Goal: Task Accomplishment & Management: Use online tool/utility

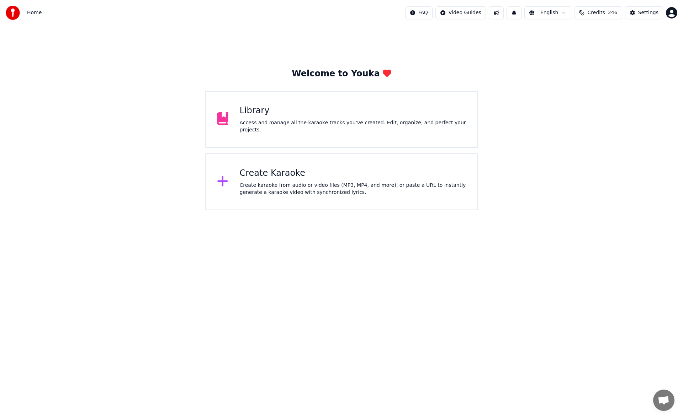
click at [376, 117] on div "Library" at bounding box center [353, 110] width 226 height 11
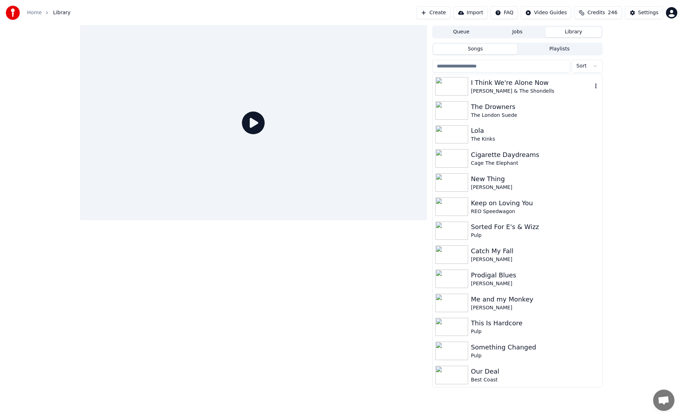
click at [511, 85] on div "I Think We're Alone Now" at bounding box center [531, 83] width 121 height 10
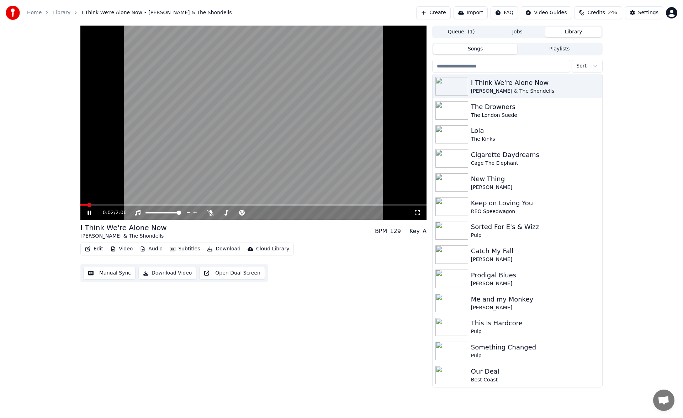
click at [114, 274] on button "Manual Sync" at bounding box center [109, 273] width 52 height 13
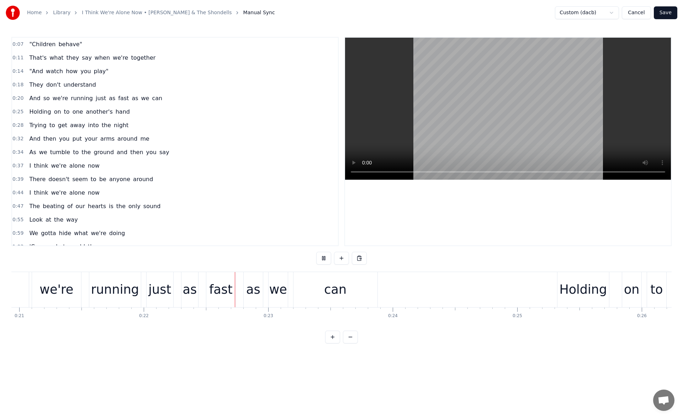
scroll to position [0, 2729]
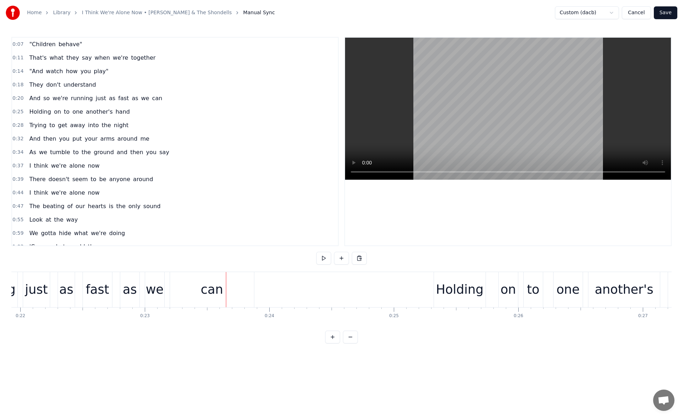
click at [196, 289] on div "can" at bounding box center [212, 289] width 84 height 35
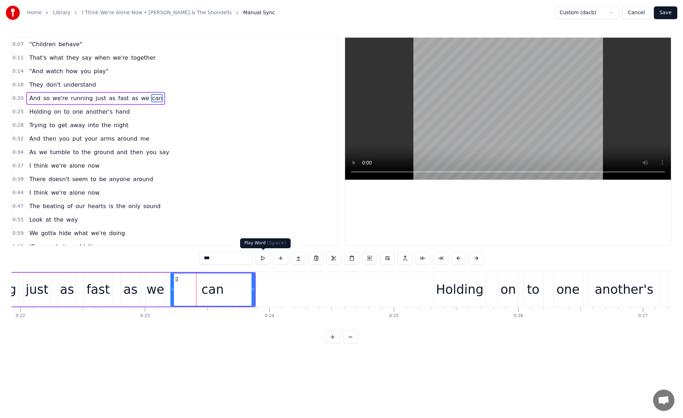
click at [262, 256] on button at bounding box center [262, 258] width 15 height 13
drag, startPoint x: 144, startPoint y: 331, endPoint x: 135, endPoint y: 331, distance: 8.5
click at [135, 325] on div ""Children behave" That's what they say when we're together "And watch how you p…" at bounding box center [341, 298] width 660 height 53
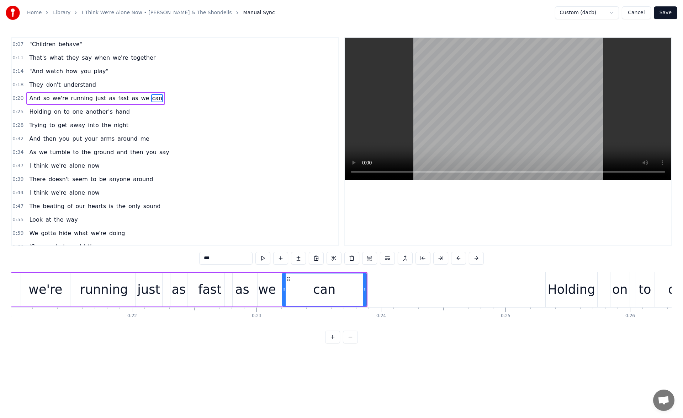
scroll to position [0, 2565]
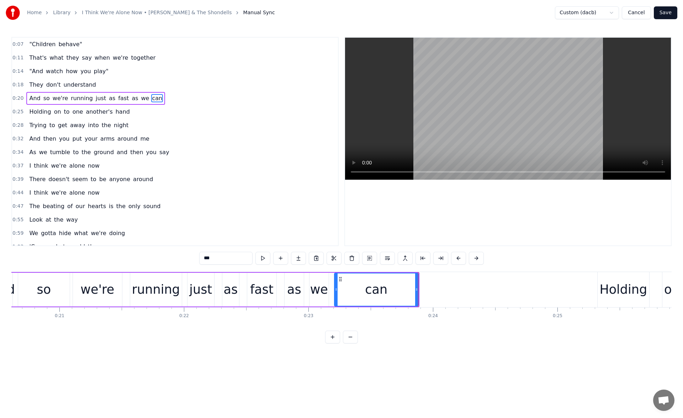
click at [142, 293] on div "running" at bounding box center [156, 290] width 48 height 19
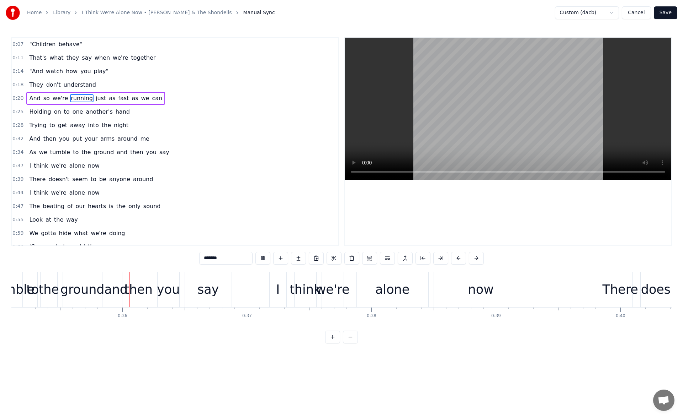
scroll to position [0, 4369]
click at [19, 281] on div "tumble" at bounding box center [12, 290] width 44 height 19
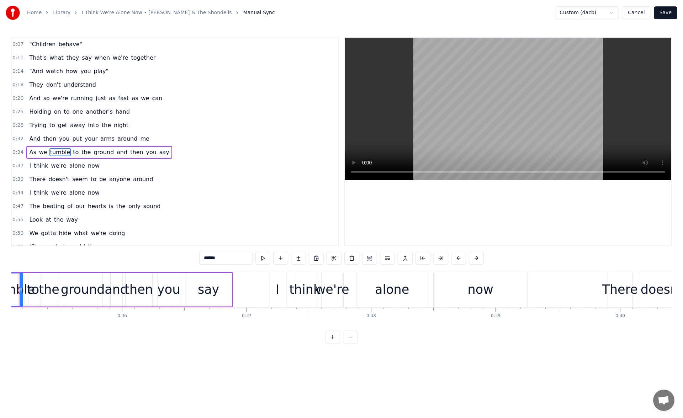
scroll to position [0, 4341]
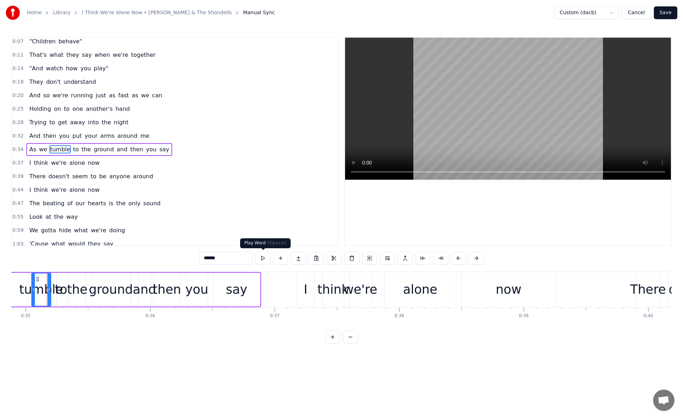
click at [261, 256] on button at bounding box center [262, 258] width 15 height 13
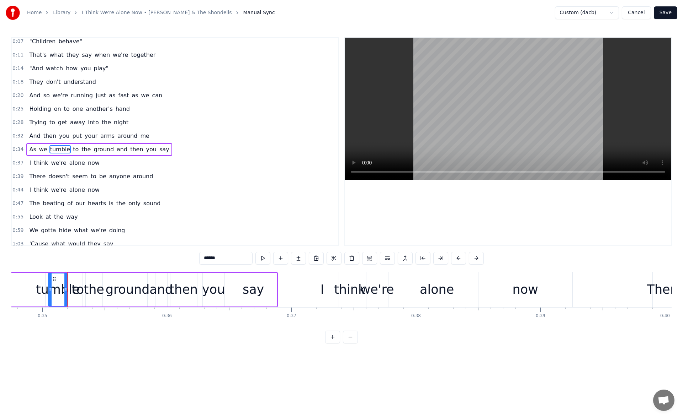
click at [261, 256] on button at bounding box center [262, 258] width 15 height 13
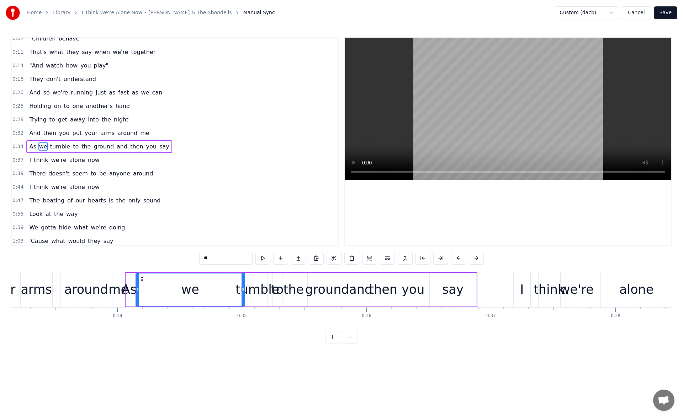
scroll to position [0, 4082]
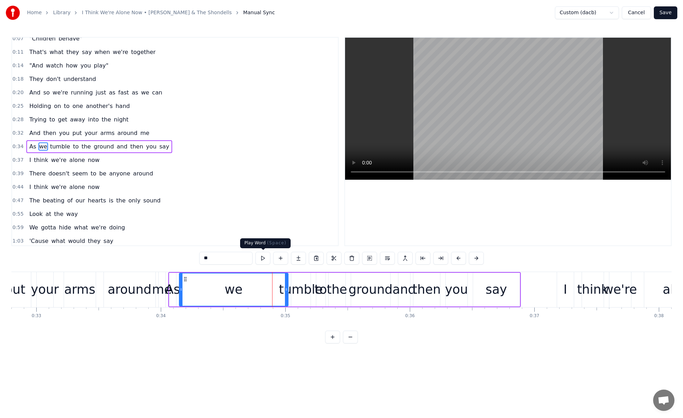
click at [264, 257] on button at bounding box center [262, 258] width 15 height 13
click at [141, 292] on div "around" at bounding box center [130, 290] width 44 height 19
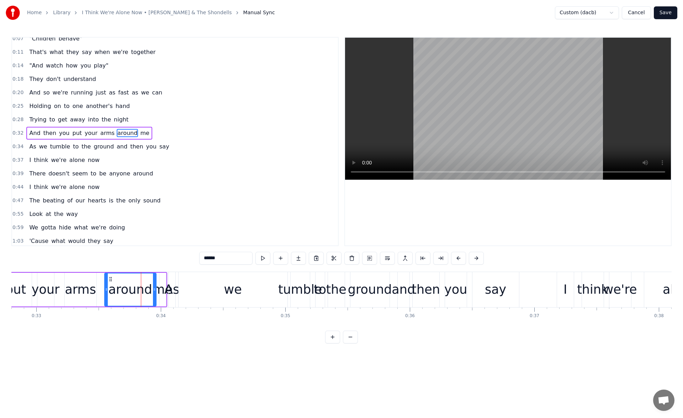
scroll to position [0, 0]
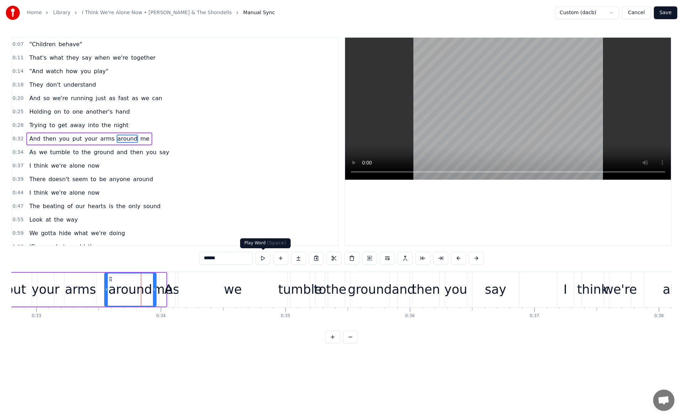
click at [263, 258] on button at bounding box center [262, 258] width 15 height 13
drag, startPoint x: 154, startPoint y: 290, endPoint x: 142, endPoint y: 291, distance: 12.4
click at [142, 291] on icon at bounding box center [143, 290] width 3 height 6
click at [253, 258] on button at bounding box center [253, 258] width 15 height 13
click at [160, 285] on div "me" at bounding box center [163, 290] width 20 height 19
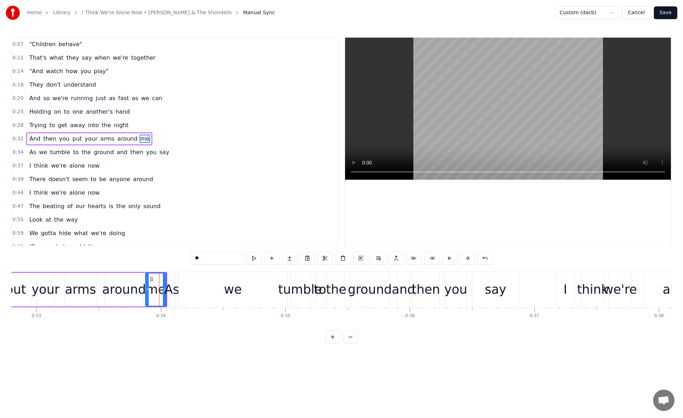
drag, startPoint x: 160, startPoint y: 290, endPoint x: 146, endPoint y: 289, distance: 13.9
click at [146, 289] on icon at bounding box center [147, 290] width 3 height 6
click at [255, 258] on button at bounding box center [253, 258] width 15 height 13
click at [171, 287] on div "As" at bounding box center [171, 290] width 15 height 19
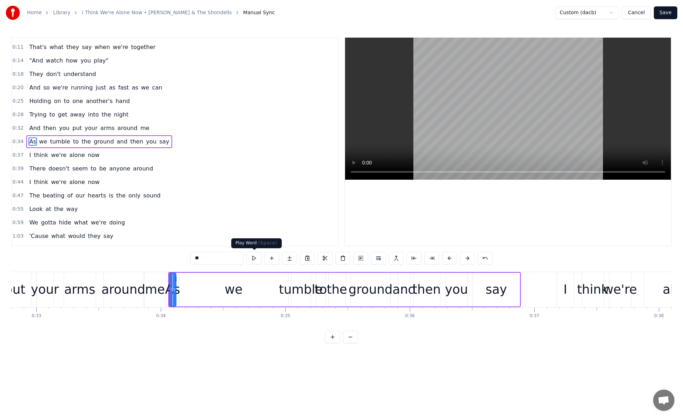
click at [251, 258] on button at bounding box center [253, 258] width 15 height 13
drag, startPoint x: 175, startPoint y: 288, endPoint x: 186, endPoint y: 287, distance: 11.1
click at [186, 287] on icon at bounding box center [184, 290] width 3 height 6
drag, startPoint x: 177, startPoint y: 278, endPoint x: 183, endPoint y: 279, distance: 5.8
click at [183, 279] on icon at bounding box center [184, 280] width 6 height 6
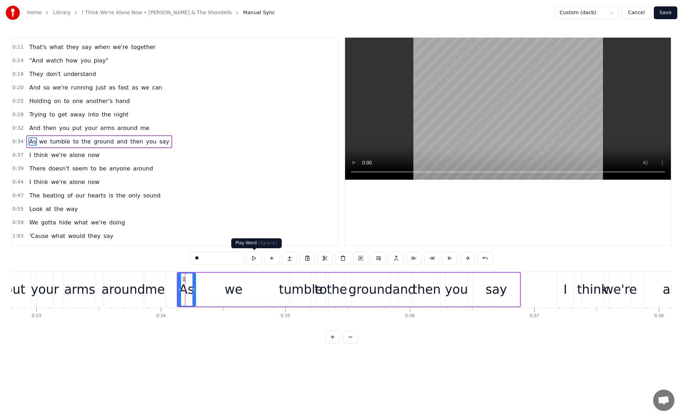
click at [257, 258] on button at bounding box center [253, 258] width 15 height 13
click at [159, 287] on div "me" at bounding box center [155, 290] width 20 height 19
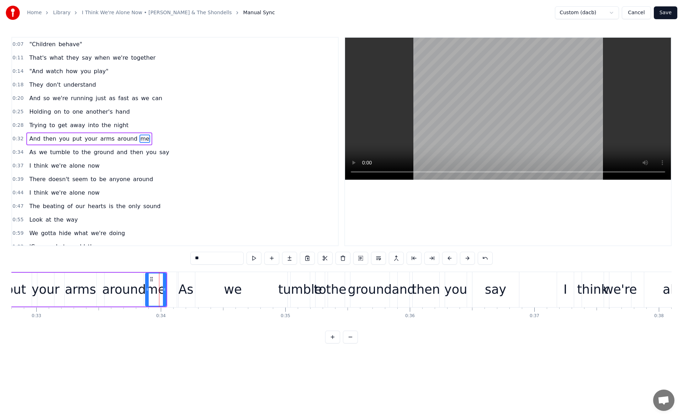
drag, startPoint x: 165, startPoint y: 290, endPoint x: 174, endPoint y: 292, distance: 9.3
click at [166, 292] on icon at bounding box center [164, 290] width 3 height 6
click at [253, 261] on button at bounding box center [253, 258] width 15 height 13
click at [184, 289] on div "we" at bounding box center [232, 289] width 109 height 35
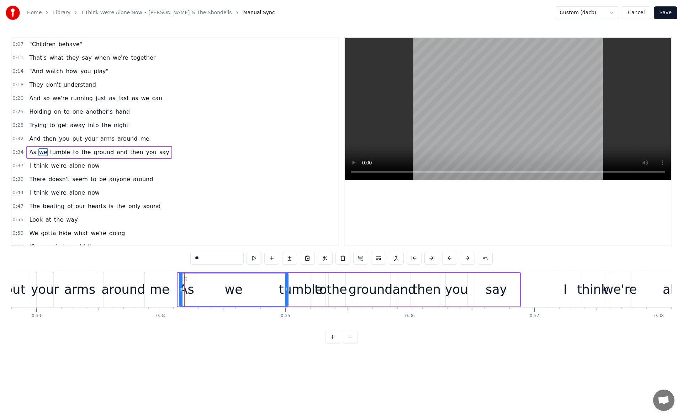
scroll to position [11, 0]
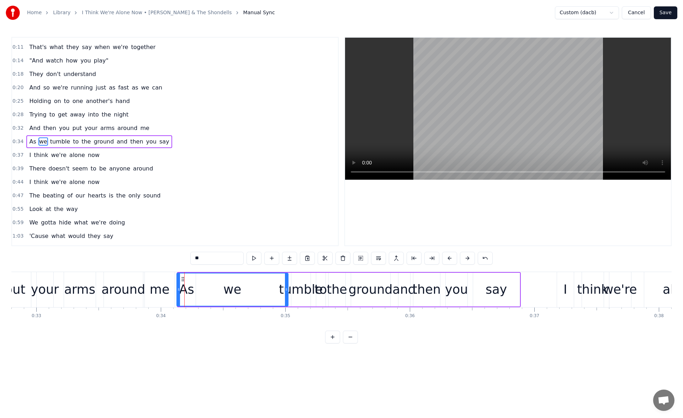
click at [178, 291] on icon at bounding box center [178, 290] width 3 height 6
click at [234, 289] on div "we" at bounding box center [232, 290] width 18 height 19
click at [256, 291] on div "we" at bounding box center [232, 290] width 111 height 32
click at [193, 292] on div "we" at bounding box center [232, 290] width 111 height 32
click at [242, 294] on div "we" at bounding box center [232, 290] width 111 height 32
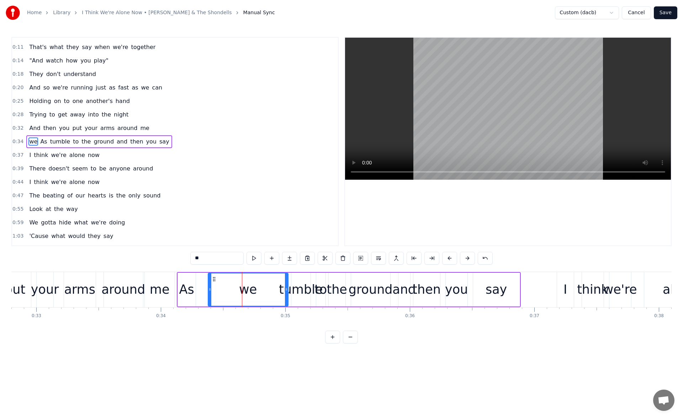
drag, startPoint x: 178, startPoint y: 289, endPoint x: 208, endPoint y: 292, distance: 30.0
click at [184, 289] on div "As" at bounding box center [186, 290] width 15 height 19
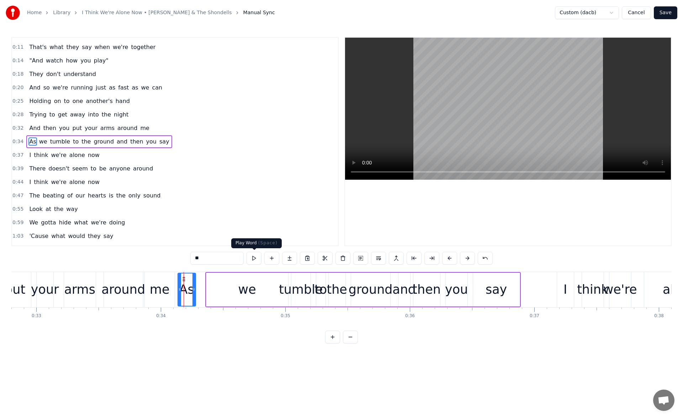
click at [234, 281] on div "we" at bounding box center [247, 290] width 82 height 34
click at [252, 262] on button at bounding box center [253, 258] width 15 height 13
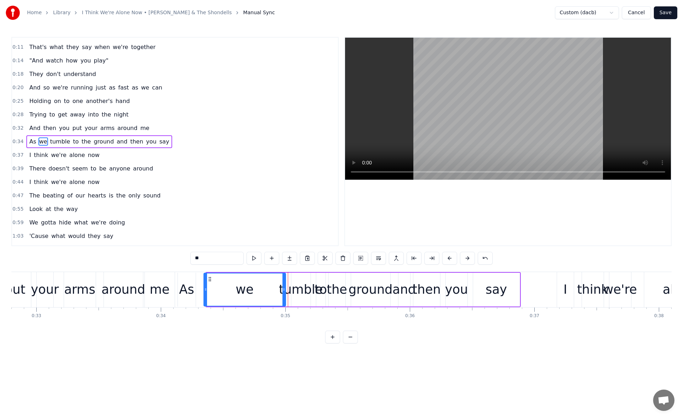
click at [210, 281] on icon at bounding box center [210, 280] width 6 height 6
drag, startPoint x: 282, startPoint y: 288, endPoint x: 232, endPoint y: 289, distance: 50.1
click at [232, 289] on icon at bounding box center [232, 290] width 3 height 6
click at [255, 259] on button at bounding box center [253, 258] width 15 height 13
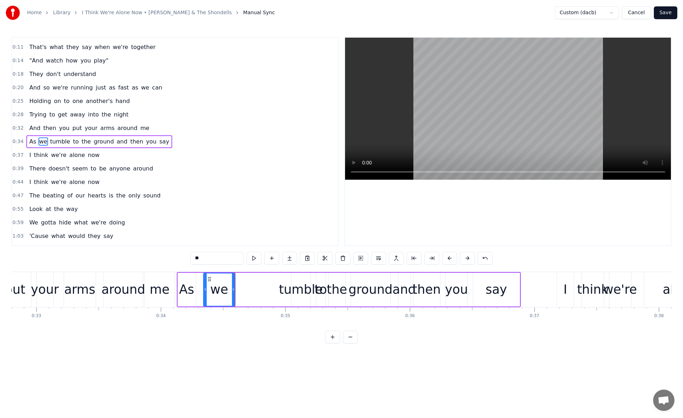
click at [296, 296] on div "tumble" at bounding box center [301, 290] width 44 height 19
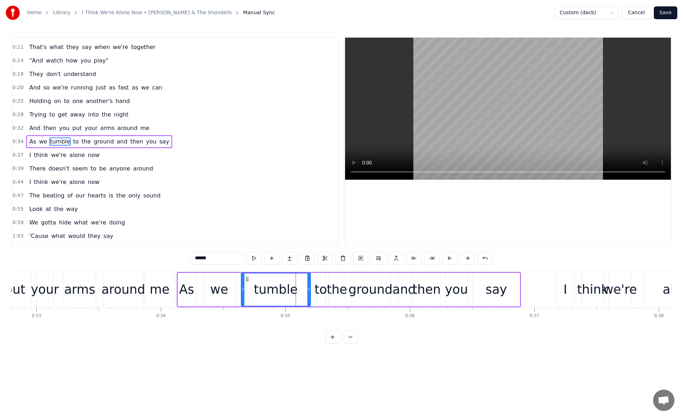
drag, startPoint x: 292, startPoint y: 292, endPoint x: 242, endPoint y: 291, distance: 50.1
click at [242, 291] on icon at bounding box center [242, 290] width 3 height 6
click at [253, 257] on button at bounding box center [253, 258] width 15 height 13
drag, startPoint x: 309, startPoint y: 288, endPoint x: 287, endPoint y: 288, distance: 21.7
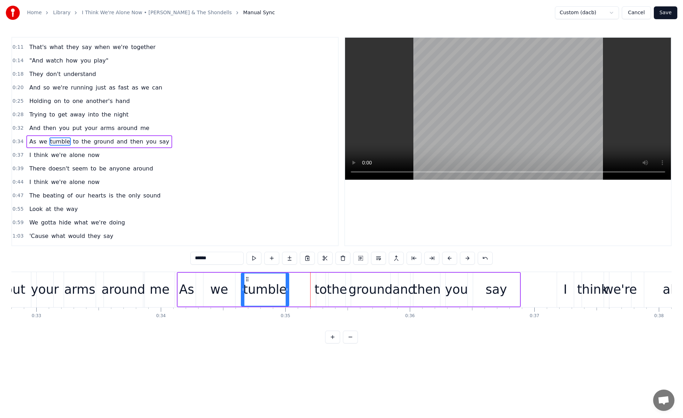
click at [287, 288] on icon at bounding box center [286, 290] width 3 height 6
click at [319, 289] on div "to" at bounding box center [320, 290] width 12 height 19
drag, startPoint x: 317, startPoint y: 289, endPoint x: 298, endPoint y: 289, distance: 19.6
click at [298, 289] on icon at bounding box center [298, 290] width 3 height 6
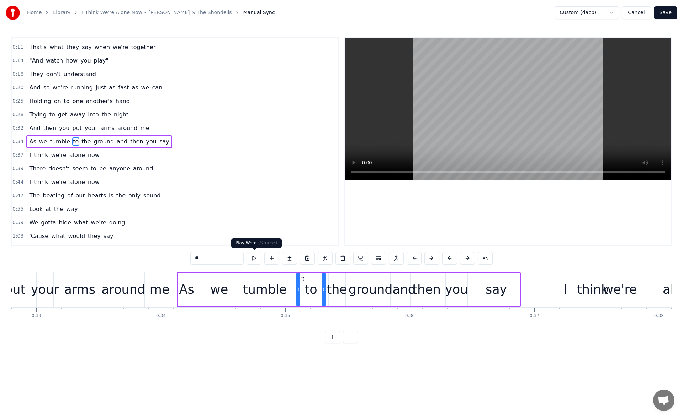
click at [255, 259] on button at bounding box center [253, 258] width 15 height 13
click at [24, 286] on div "put" at bounding box center [15, 290] width 21 height 19
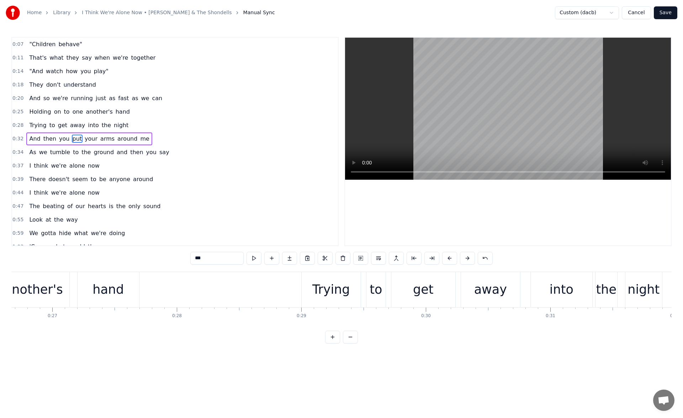
scroll to position [0, 3362]
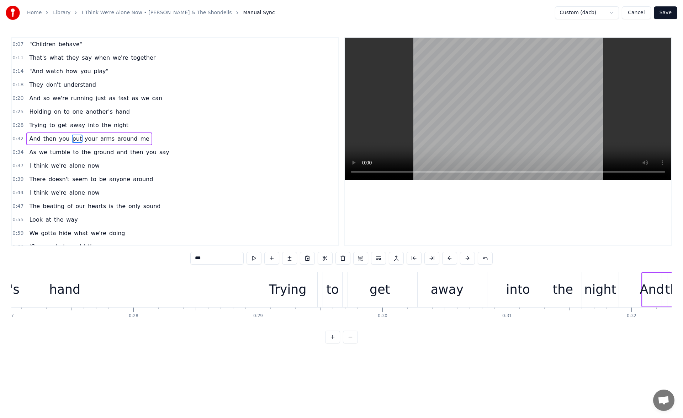
click at [78, 275] on div "hand" at bounding box center [65, 289] width 62 height 35
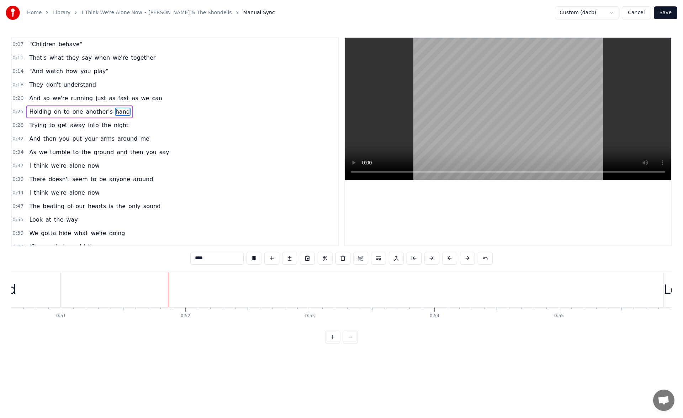
scroll to position [0, 6331]
click at [638, 285] on div "Look" at bounding box center [643, 290] width 29 height 19
type input "****"
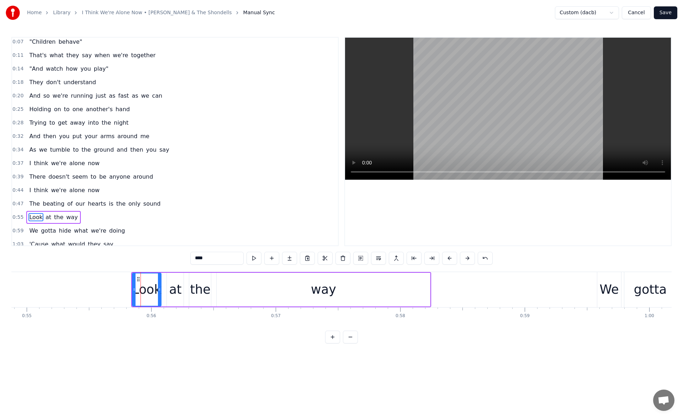
scroll to position [0, 6794]
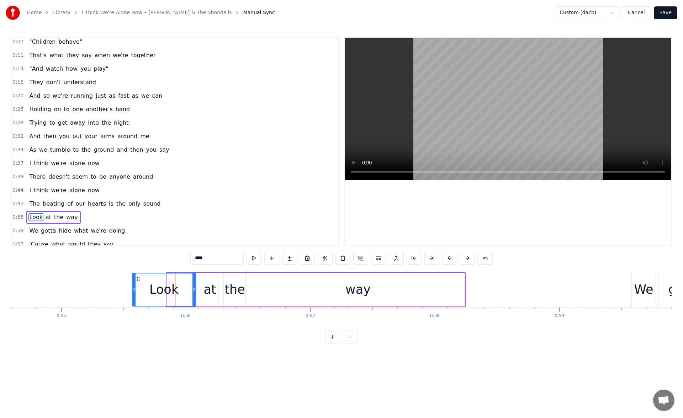
drag, startPoint x: 167, startPoint y: 288, endPoint x: 133, endPoint y: 288, distance: 34.5
click at [133, 288] on icon at bounding box center [134, 290] width 3 height 6
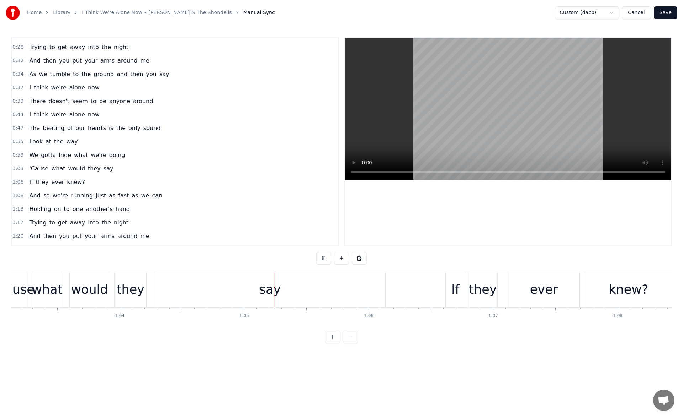
scroll to position [0, 8011]
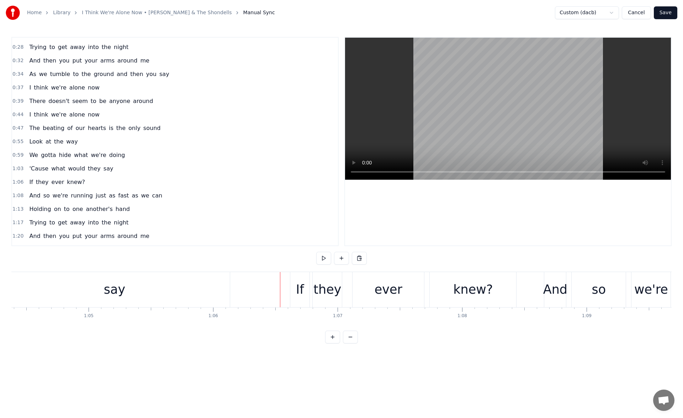
click at [176, 296] on div "say" at bounding box center [114, 289] width 231 height 35
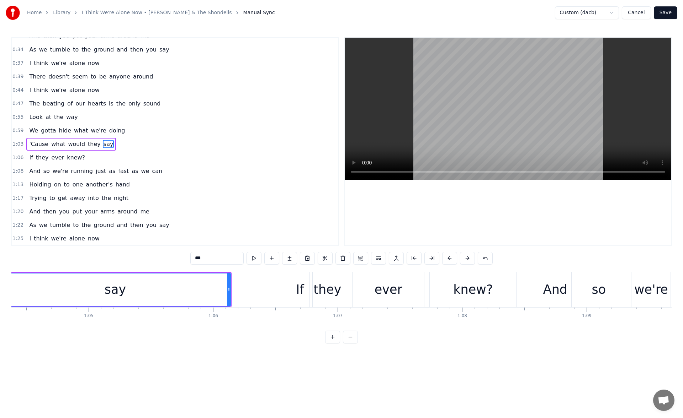
scroll to position [105, 0]
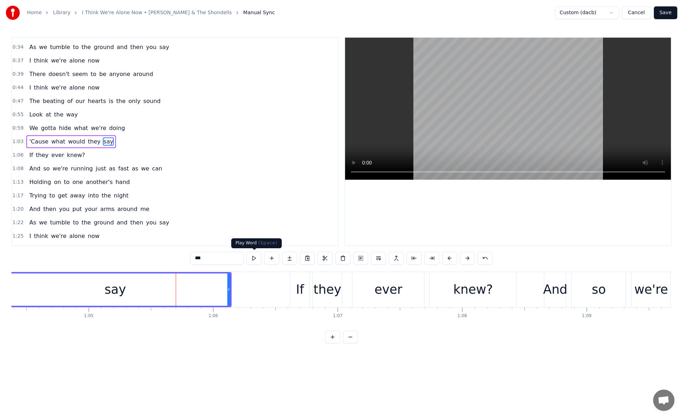
click at [256, 257] on button at bounding box center [253, 258] width 15 height 13
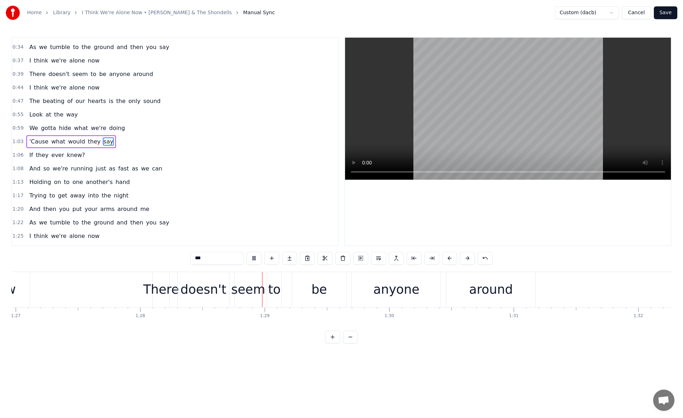
scroll to position [0, 10965]
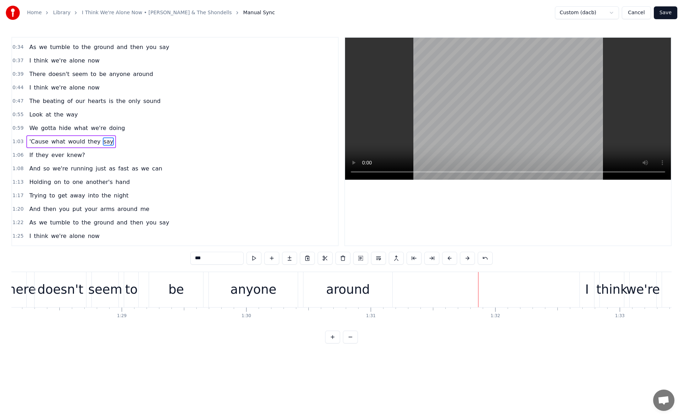
click at [346, 290] on div "around" at bounding box center [348, 290] width 44 height 19
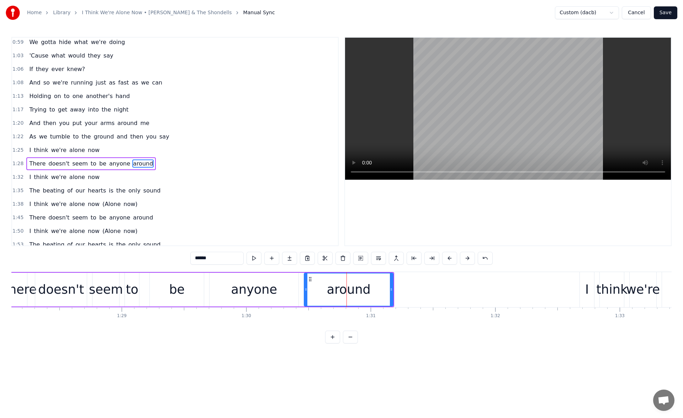
scroll to position [213, 0]
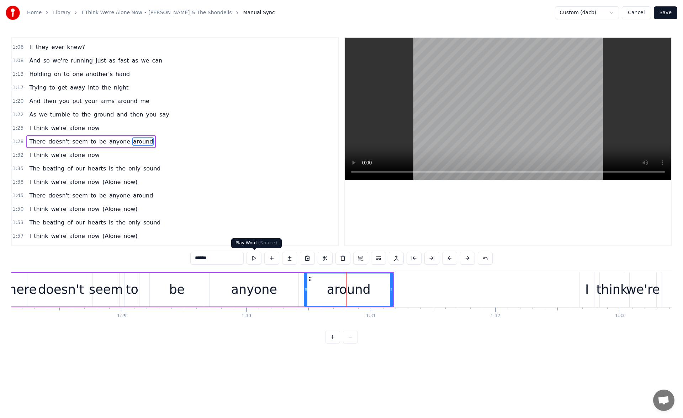
click at [252, 258] on button at bounding box center [253, 258] width 15 height 13
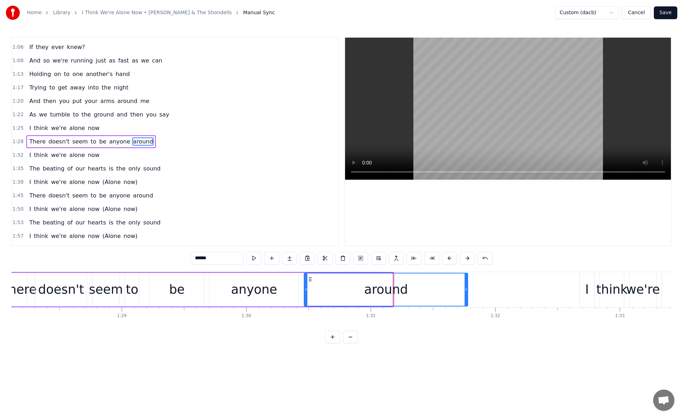
drag, startPoint x: 391, startPoint y: 289, endPoint x: 466, endPoint y: 291, distance: 74.7
click at [466, 291] on icon at bounding box center [465, 290] width 3 height 6
click at [251, 259] on button at bounding box center [253, 258] width 15 height 13
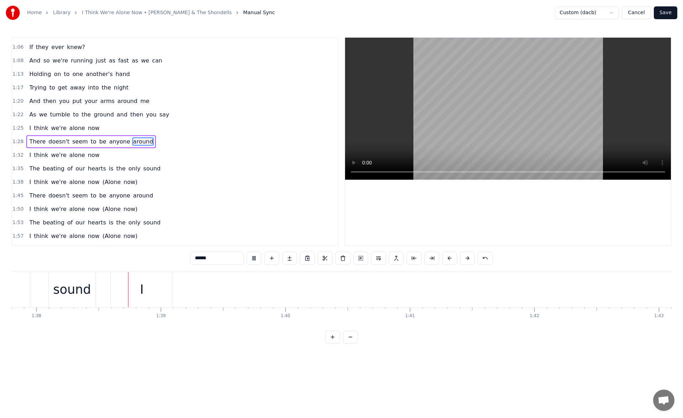
scroll to position [0, 12171]
click at [138, 294] on div "I" at bounding box center [141, 289] width 62 height 35
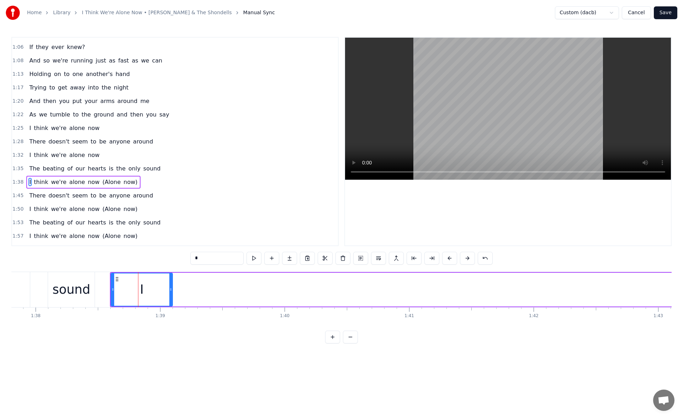
scroll to position [224, 0]
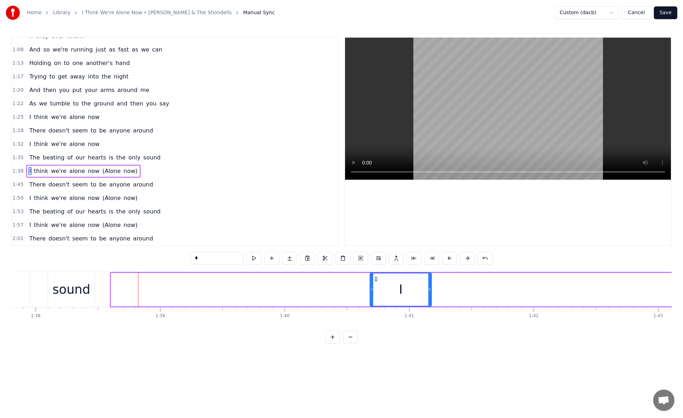
drag, startPoint x: 117, startPoint y: 280, endPoint x: 375, endPoint y: 280, distance: 258.8
click at [375, 280] on icon at bounding box center [376, 280] width 6 height 6
click at [75, 289] on div "sound" at bounding box center [72, 290] width 38 height 19
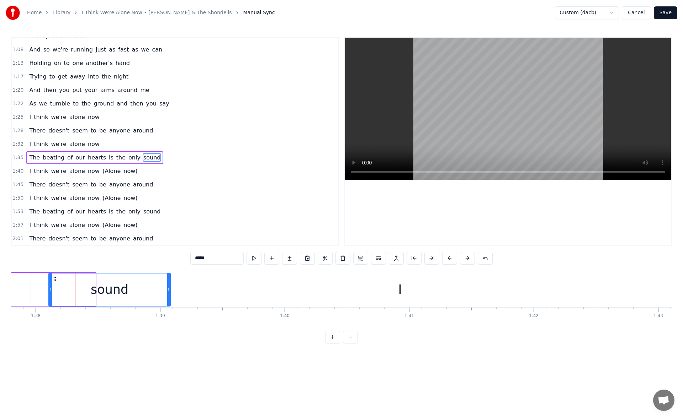
drag, startPoint x: 94, startPoint y: 289, endPoint x: 169, endPoint y: 292, distance: 75.1
click at [169, 292] on icon at bounding box center [168, 290] width 3 height 6
click at [244, 262] on div "*****" at bounding box center [341, 258] width 302 height 13
click at [255, 257] on button at bounding box center [253, 258] width 15 height 13
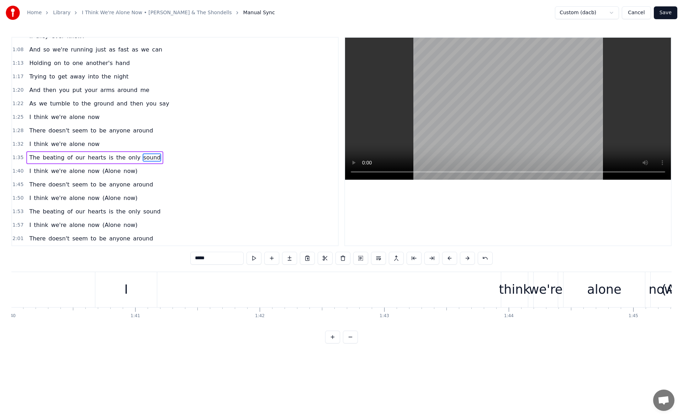
scroll to position [0, 12453]
click at [118, 290] on div "I" at bounding box center [118, 290] width 4 height 19
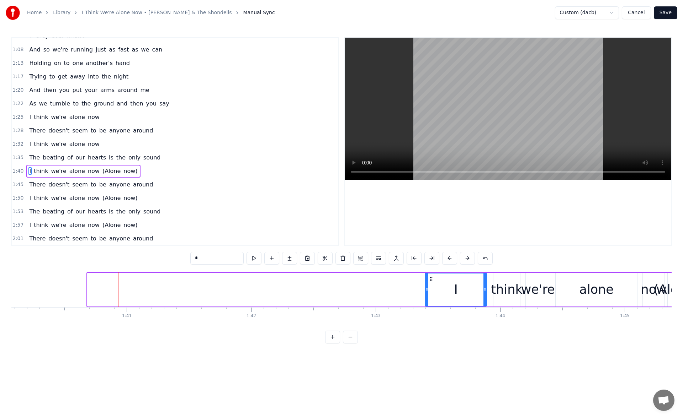
drag, startPoint x: 93, startPoint y: 278, endPoint x: 431, endPoint y: 284, distance: 337.5
click at [431, 284] on div "I" at bounding box center [455, 290] width 61 height 32
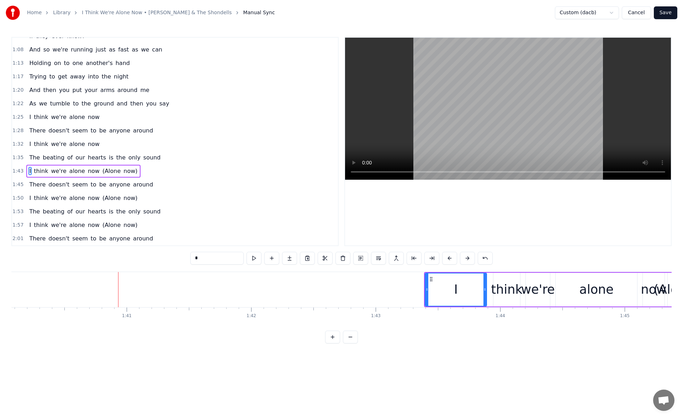
click at [501, 282] on div "think" at bounding box center [506, 290] width 31 height 19
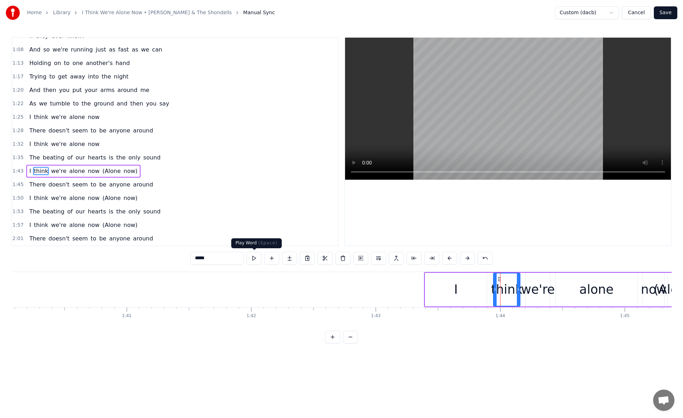
click at [256, 257] on button at bounding box center [253, 258] width 15 height 13
click at [452, 287] on div "I" at bounding box center [456, 290] width 62 height 34
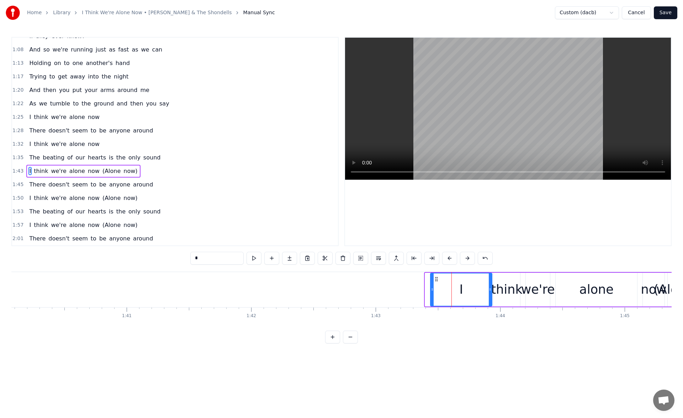
drag, startPoint x: 431, startPoint y: 279, endPoint x: 436, endPoint y: 278, distance: 5.4
click at [436, 278] on icon at bounding box center [436, 280] width 6 height 6
drag, startPoint x: 431, startPoint y: 288, endPoint x: 474, endPoint y: 290, distance: 43.4
click at [474, 290] on icon at bounding box center [475, 290] width 3 height 6
click at [257, 260] on button at bounding box center [253, 258] width 15 height 13
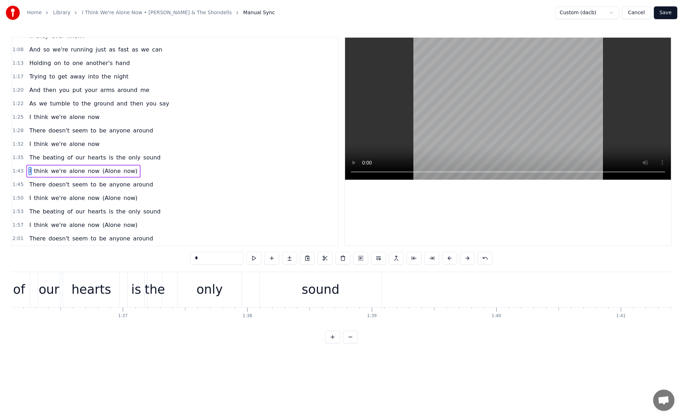
scroll to position [0, 11898]
click at [53, 287] on div "beating" at bounding box center [32, 290] width 47 height 19
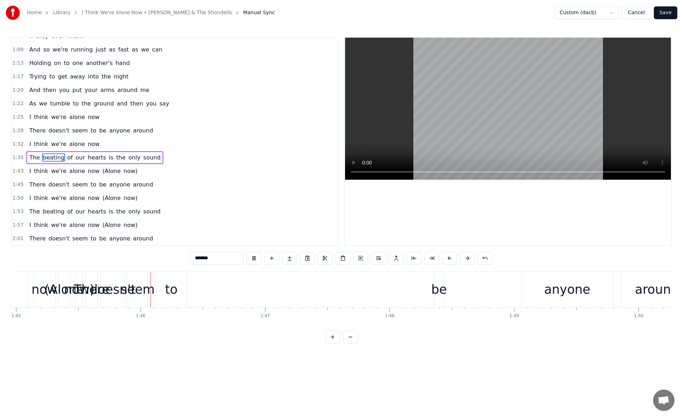
scroll to position [0, 13086]
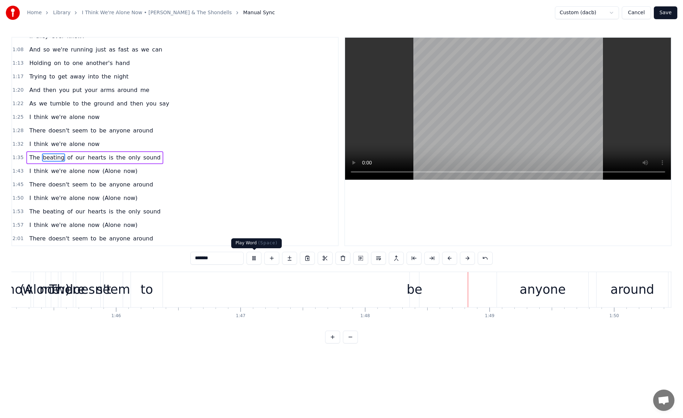
click at [253, 258] on button at bounding box center [253, 258] width 15 height 13
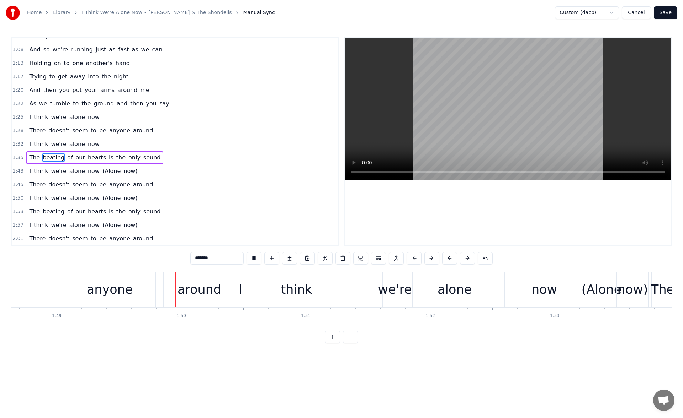
scroll to position [0, 13558]
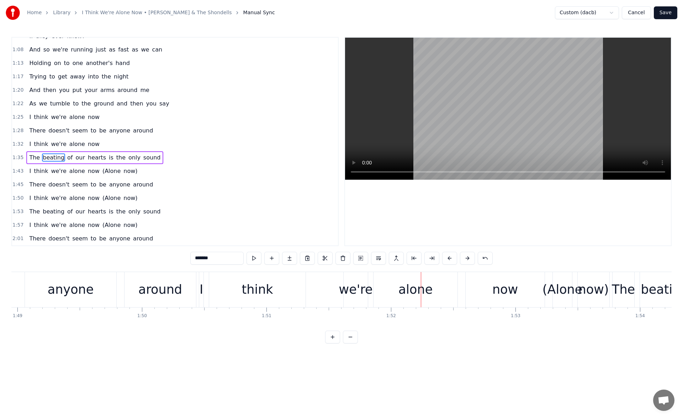
click at [411, 284] on div "alone" at bounding box center [415, 290] width 34 height 19
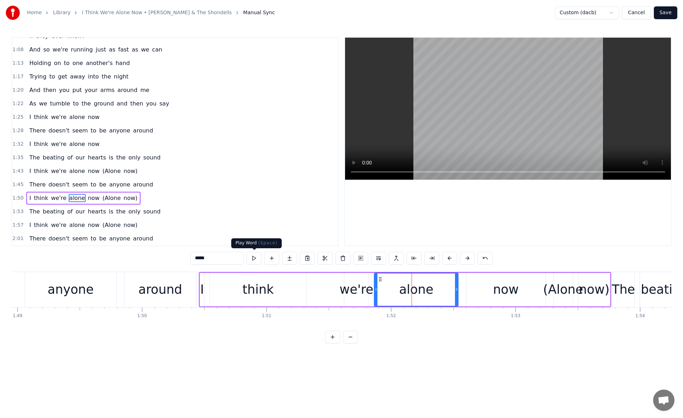
click at [255, 257] on button at bounding box center [253, 258] width 15 height 13
click at [357, 289] on div "we're" at bounding box center [357, 290] width 34 height 19
click at [254, 259] on button at bounding box center [253, 258] width 15 height 13
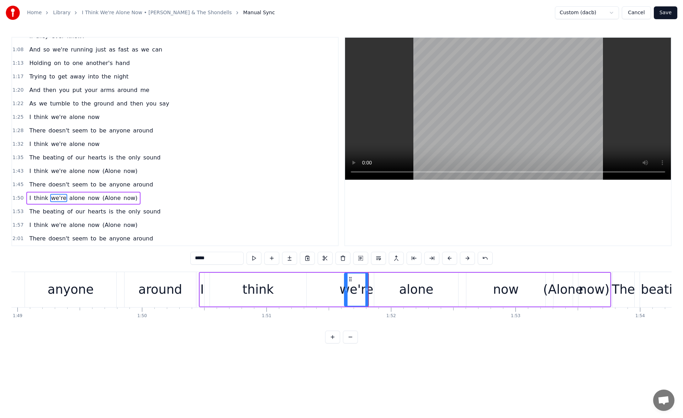
click at [251, 293] on div "think" at bounding box center [257, 290] width 31 height 19
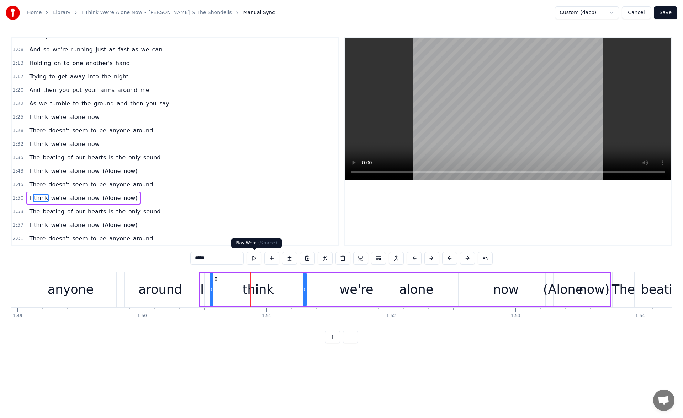
click at [255, 262] on button at bounding box center [253, 258] width 15 height 13
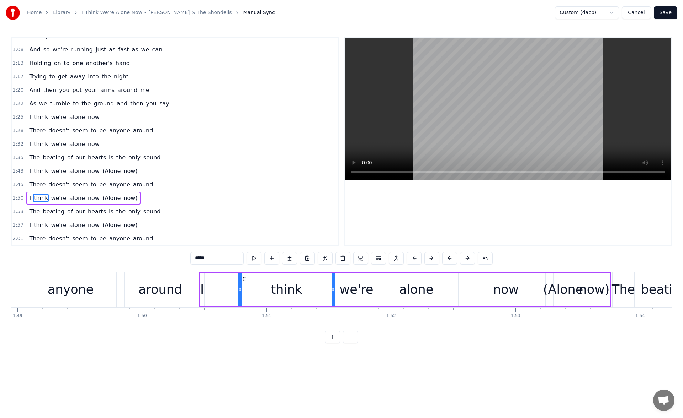
drag, startPoint x: 214, startPoint y: 279, endPoint x: 242, endPoint y: 278, distance: 28.4
click at [242, 278] on icon at bounding box center [244, 280] width 6 height 6
click at [255, 259] on button at bounding box center [253, 258] width 15 height 13
drag, startPoint x: 240, startPoint y: 292, endPoint x: 306, endPoint y: 294, distance: 66.9
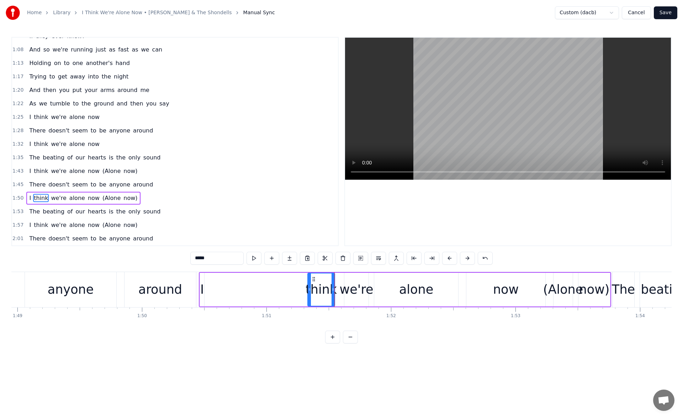
click at [308, 294] on div at bounding box center [309, 290] width 3 height 32
click at [253, 257] on button at bounding box center [253, 258] width 15 height 13
drag, startPoint x: 307, startPoint y: 289, endPoint x: 303, endPoint y: 289, distance: 3.9
click at [305, 289] on icon at bounding box center [306, 290] width 3 height 6
click at [255, 259] on button at bounding box center [253, 258] width 15 height 13
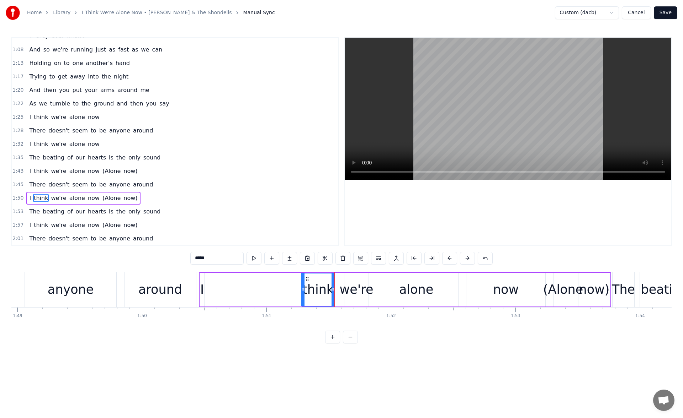
click at [203, 286] on div "I" at bounding box center [202, 290] width 4 height 19
drag, startPoint x: 203, startPoint y: 291, endPoint x: 209, endPoint y: 291, distance: 6.8
click at [209, 291] on icon at bounding box center [208, 290] width 3 height 6
drag, startPoint x: 204, startPoint y: 277, endPoint x: 293, endPoint y: 285, distance: 88.6
click at [293, 285] on div "I" at bounding box center [293, 290] width 10 height 32
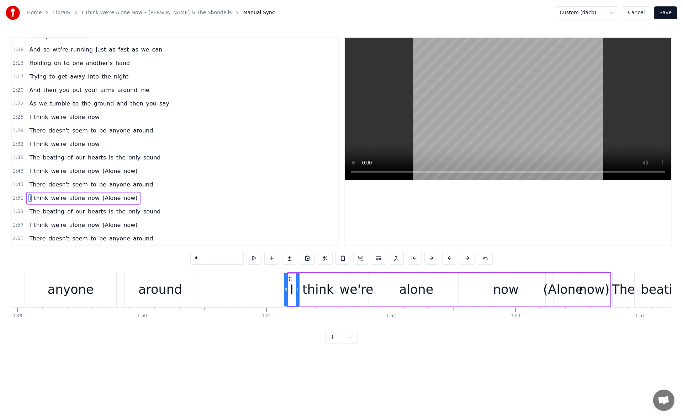
drag, startPoint x: 290, startPoint y: 291, endPoint x: 280, endPoint y: 290, distance: 10.0
click at [284, 290] on icon at bounding box center [285, 290] width 3 height 6
click at [256, 258] on button at bounding box center [253, 258] width 15 height 13
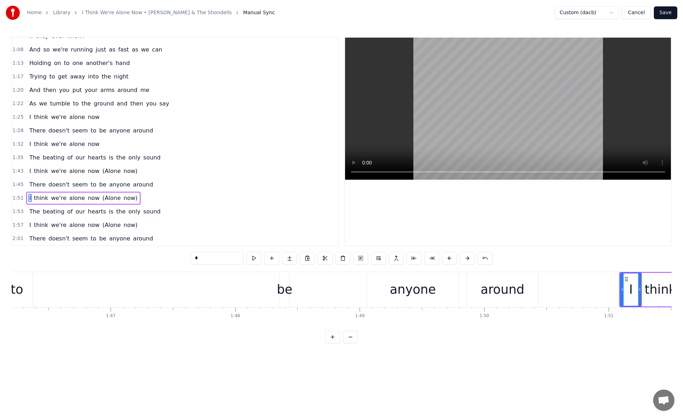
scroll to position [0, 13198]
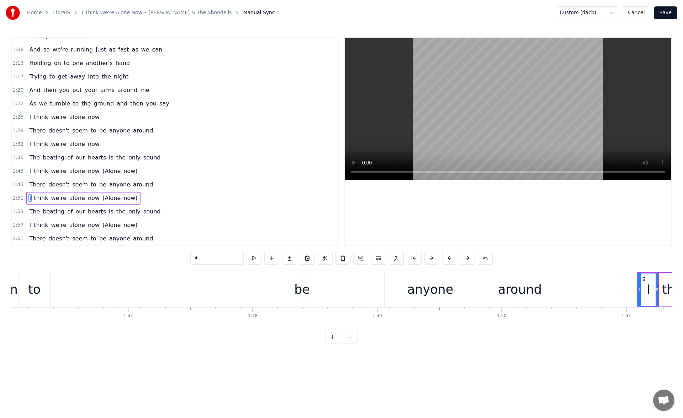
click at [503, 284] on div "around" at bounding box center [520, 290] width 44 height 19
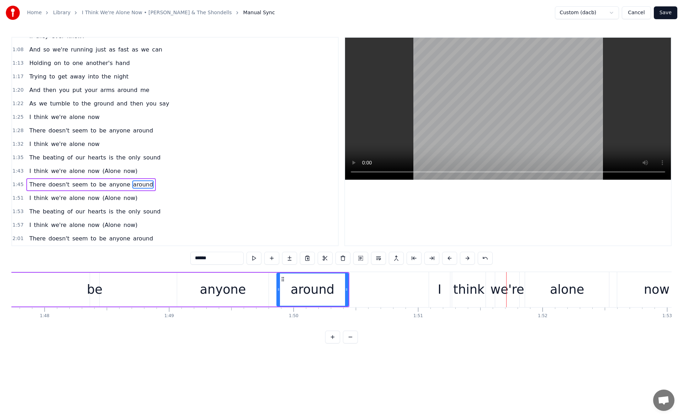
scroll to position [0, 13207]
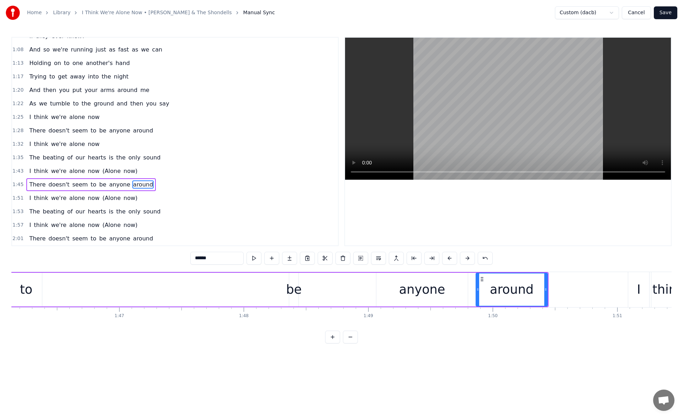
click at [413, 295] on div "anyone" at bounding box center [422, 290] width 46 height 19
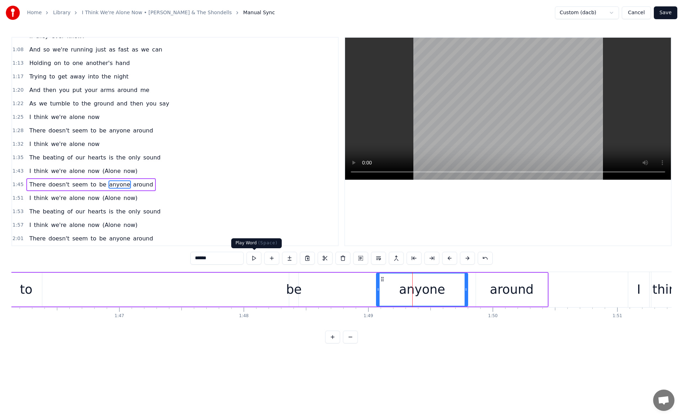
click at [256, 258] on button at bounding box center [253, 258] width 15 height 13
click at [294, 289] on div "be" at bounding box center [294, 290] width 16 height 19
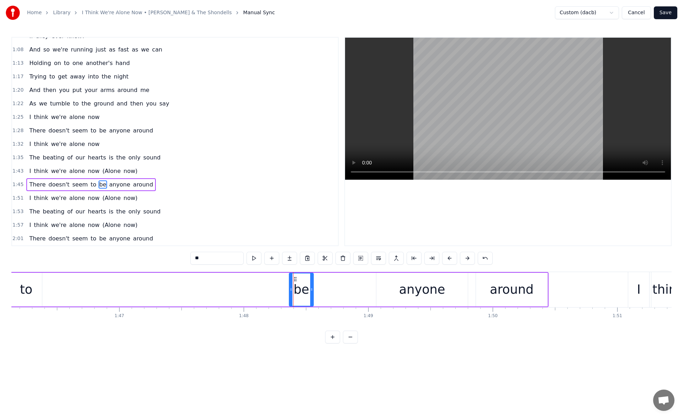
drag, startPoint x: 298, startPoint y: 285, endPoint x: 315, endPoint y: 286, distance: 17.1
click at [313, 286] on div at bounding box center [311, 290] width 3 height 32
drag, startPoint x: 294, startPoint y: 278, endPoint x: 354, endPoint y: 283, distance: 60.3
click at [354, 283] on div "be" at bounding box center [362, 290] width 26 height 32
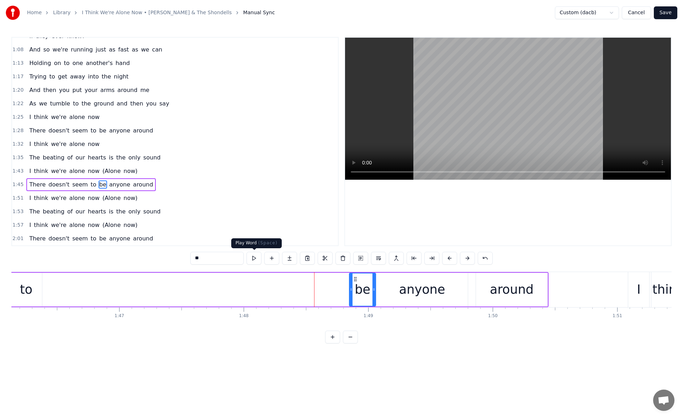
click at [258, 259] on button at bounding box center [253, 258] width 15 height 13
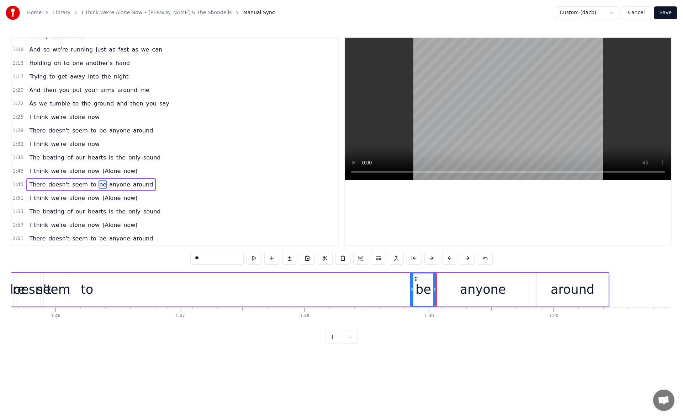
scroll to position [0, 13103]
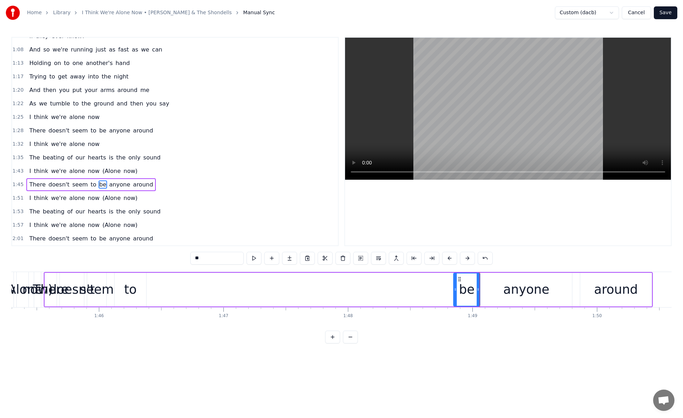
click at [133, 294] on div "to" at bounding box center [130, 290] width 12 height 19
drag, startPoint x: 119, startPoint y: 279, endPoint x: 426, endPoint y: 310, distance: 308.1
click at [426, 310] on div ""Children behave" That's what they say when we're together "And watch how you p…" at bounding box center [341, 298] width 660 height 53
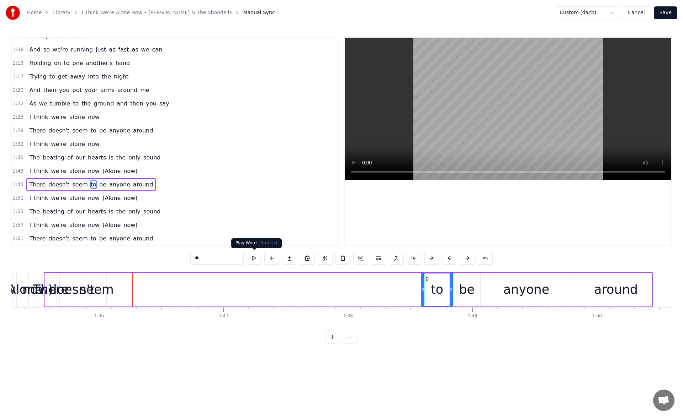
click at [253, 259] on button at bounding box center [253, 258] width 15 height 13
drag, startPoint x: 426, startPoint y: 279, endPoint x: 419, endPoint y: 279, distance: 6.8
click at [419, 279] on icon at bounding box center [420, 280] width 6 height 6
click at [251, 257] on button at bounding box center [253, 258] width 15 height 13
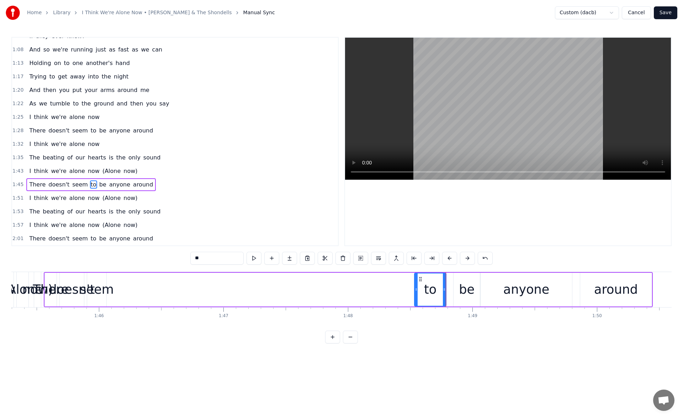
click at [251, 257] on button at bounding box center [253, 258] width 15 height 13
drag, startPoint x: 415, startPoint y: 291, endPoint x: 405, endPoint y: 291, distance: 10.7
click at [415, 291] on icon at bounding box center [416, 290] width 3 height 6
click at [257, 261] on button at bounding box center [253, 258] width 15 height 13
drag, startPoint x: 445, startPoint y: 290, endPoint x: 423, endPoint y: 288, distance: 22.1
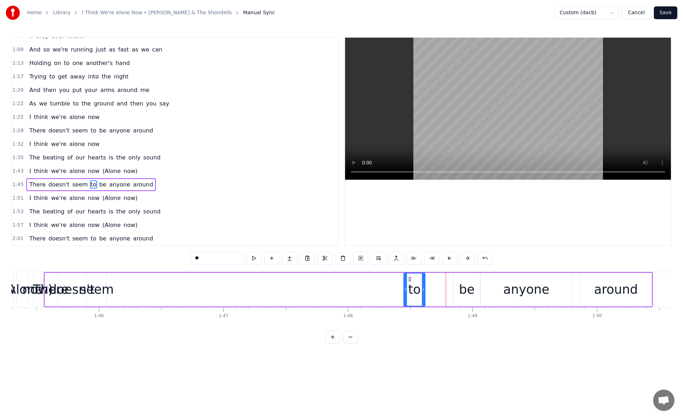
click at [423, 288] on icon at bounding box center [423, 290] width 3 height 6
click at [257, 258] on button at bounding box center [253, 258] width 15 height 13
click at [467, 302] on div "be" at bounding box center [466, 290] width 26 height 34
drag, startPoint x: 459, startPoint y: 277, endPoint x: 433, endPoint y: 278, distance: 26.0
click at [433, 278] on icon at bounding box center [434, 280] width 6 height 6
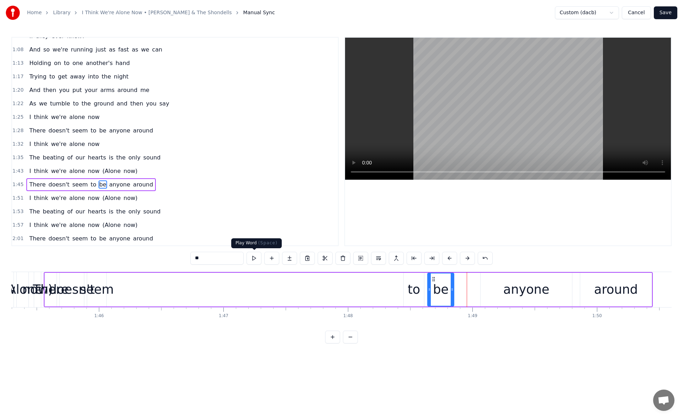
click at [254, 258] on button at bounding box center [253, 258] width 15 height 13
click at [498, 288] on div "anyone" at bounding box center [525, 290] width 91 height 34
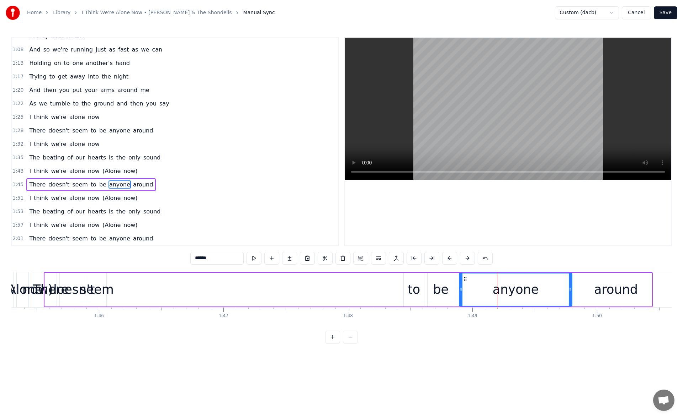
drag, startPoint x: 482, startPoint y: 293, endPoint x: 460, endPoint y: 291, distance: 22.4
click at [460, 291] on div at bounding box center [460, 290] width 3 height 32
click at [258, 260] on button at bounding box center [253, 258] width 15 height 13
click at [103, 288] on div "seem" at bounding box center [97, 290] width 34 height 19
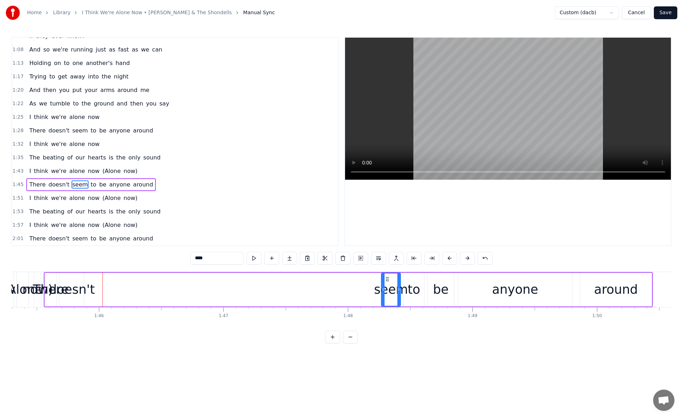
drag, startPoint x: 92, startPoint y: 279, endPoint x: 386, endPoint y: 294, distance: 294.4
click at [386, 294] on div "seem" at bounding box center [390, 290] width 18 height 32
click at [259, 255] on button at bounding box center [253, 258] width 15 height 13
drag, startPoint x: 382, startPoint y: 291, endPoint x: 347, endPoint y: 286, distance: 34.8
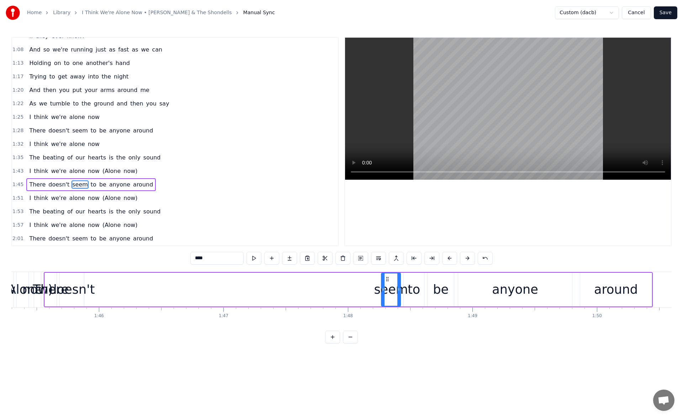
click at [381, 286] on div at bounding box center [382, 290] width 3 height 32
click at [251, 258] on button at bounding box center [253, 258] width 15 height 13
click at [255, 257] on button at bounding box center [253, 258] width 15 height 13
drag, startPoint x: 398, startPoint y: 293, endPoint x: 386, endPoint y: 292, distance: 11.4
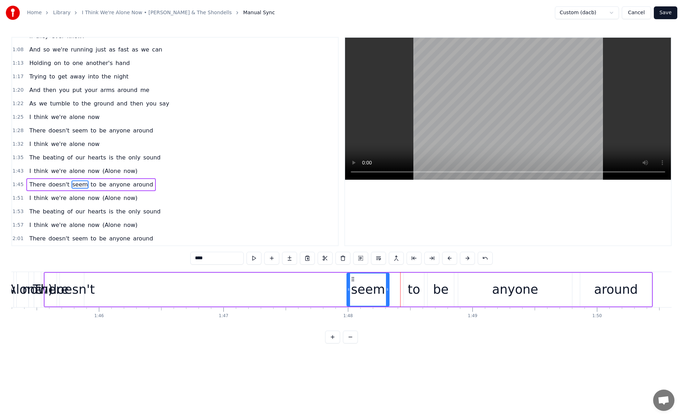
click at [386, 292] on div at bounding box center [387, 290] width 3 height 32
drag, startPoint x: 347, startPoint y: 289, endPoint x: 337, endPoint y: 289, distance: 10.0
click at [343, 289] on icon at bounding box center [344, 290] width 3 height 6
click at [255, 257] on button at bounding box center [253, 258] width 15 height 13
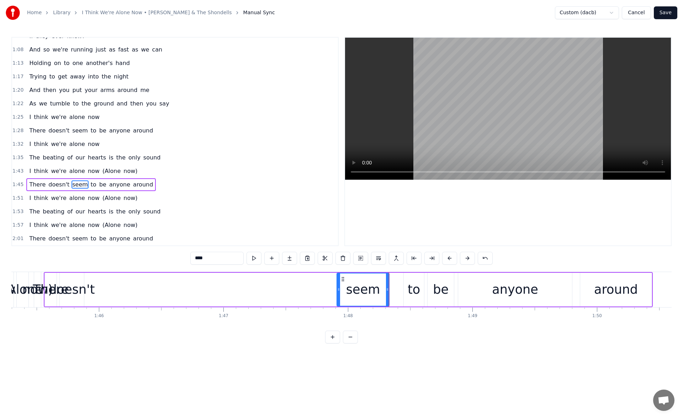
click at [340, 289] on icon at bounding box center [338, 290] width 3 height 6
click at [409, 287] on div "to" at bounding box center [413, 290] width 12 height 19
drag, startPoint x: 410, startPoint y: 279, endPoint x: 400, endPoint y: 280, distance: 10.0
click at [400, 280] on icon at bounding box center [400, 280] width 6 height 6
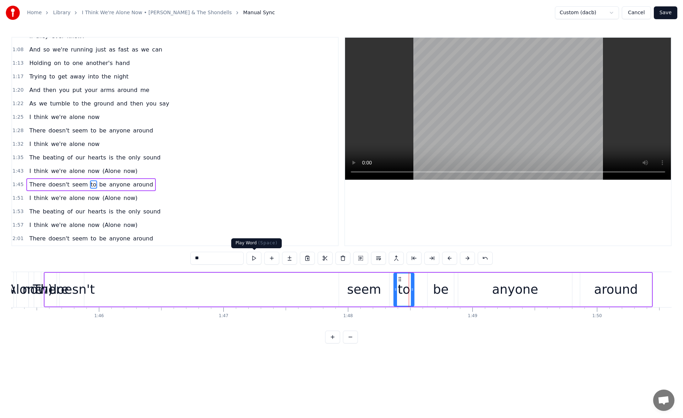
click at [255, 259] on button at bounding box center [253, 258] width 15 height 13
click at [75, 285] on div "doesn't" at bounding box center [72, 290] width 46 height 19
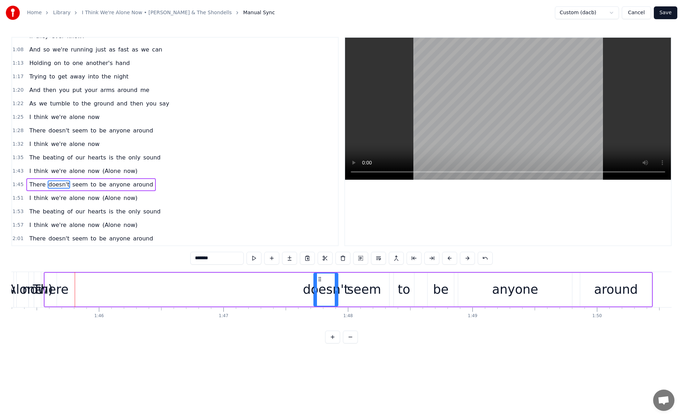
drag, startPoint x: 114, startPoint y: 283, endPoint x: 319, endPoint y: 297, distance: 205.6
click at [319, 297] on div "doesn't" at bounding box center [325, 290] width 23 height 32
click at [252, 260] on button at bounding box center [253, 258] width 15 height 13
drag, startPoint x: 315, startPoint y: 291, endPoint x: 299, endPoint y: 289, distance: 16.5
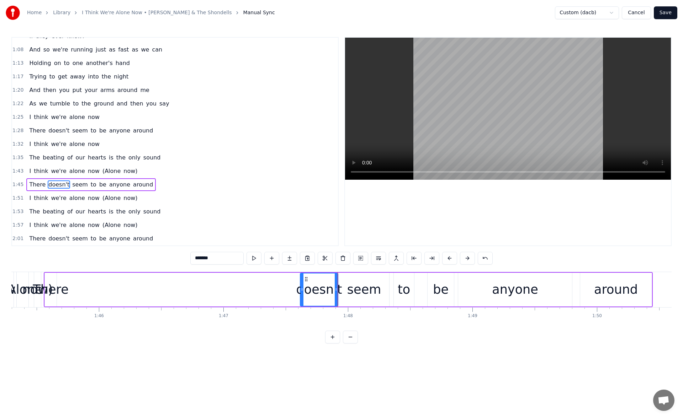
click at [300, 289] on icon at bounding box center [301, 290] width 3 height 6
click at [253, 260] on button at bounding box center [253, 258] width 15 height 13
drag, startPoint x: 303, startPoint y: 278, endPoint x: 298, endPoint y: 279, distance: 4.7
click at [298, 279] on icon at bounding box center [299, 280] width 6 height 6
click at [256, 260] on button at bounding box center [253, 258] width 15 height 13
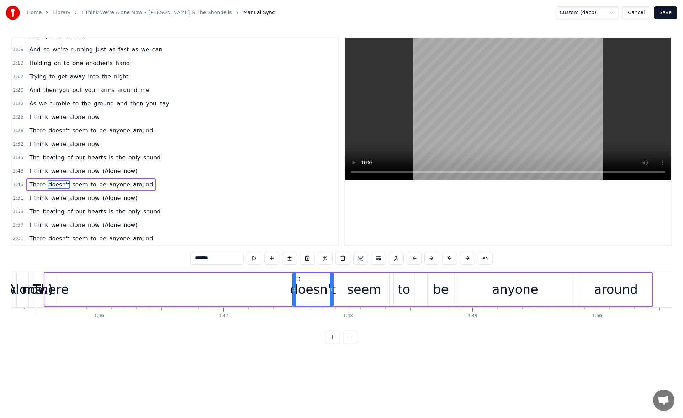
click at [55, 284] on div "There" at bounding box center [51, 290] width 36 height 19
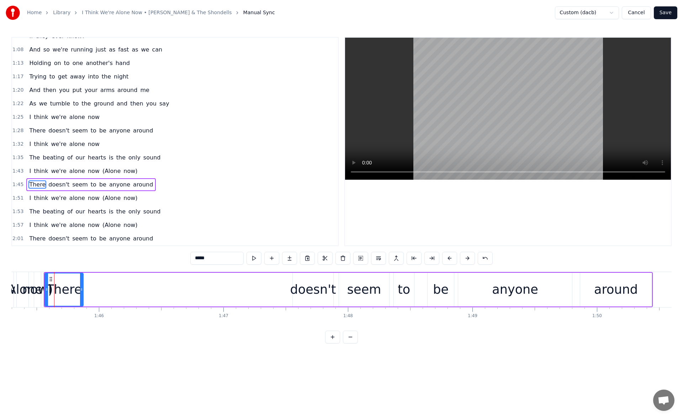
drag, startPoint x: 59, startPoint y: 289, endPoint x: 81, endPoint y: 290, distance: 22.8
click at [81, 290] on icon at bounding box center [81, 290] width 3 height 6
drag, startPoint x: 49, startPoint y: 278, endPoint x: 253, endPoint y: 302, distance: 206.1
click at [253, 302] on div "There" at bounding box center [269, 290] width 38 height 32
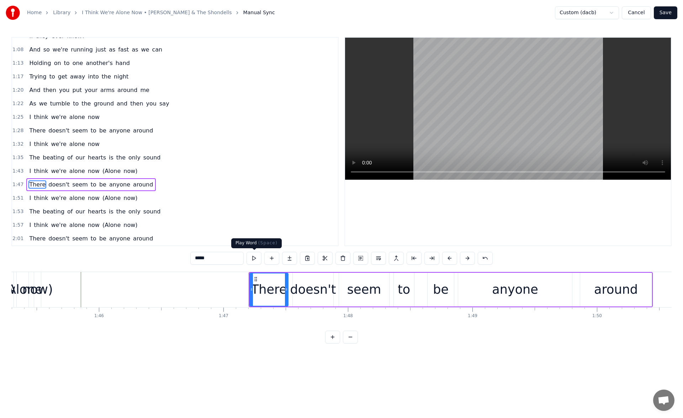
click at [254, 258] on button at bounding box center [253, 258] width 15 height 13
drag, startPoint x: 257, startPoint y: 281, endPoint x: 227, endPoint y: 285, distance: 30.5
click at [249, 285] on div "There" at bounding box center [268, 290] width 38 height 32
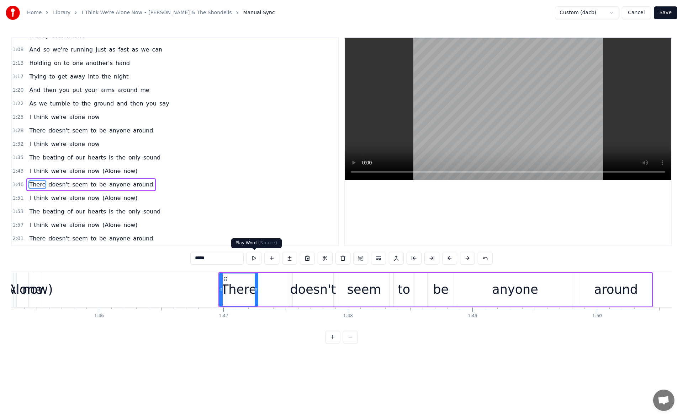
click at [254, 257] on button at bounding box center [253, 258] width 15 height 13
drag, startPoint x: 255, startPoint y: 289, endPoint x: 283, endPoint y: 294, distance: 28.1
click at [283, 294] on div at bounding box center [283, 290] width 3 height 32
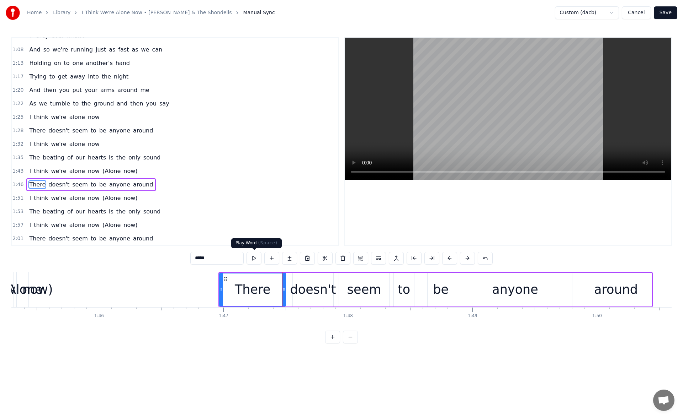
click at [256, 261] on button at bounding box center [253, 258] width 15 height 13
click at [302, 282] on div "doesn't" at bounding box center [313, 290] width 46 height 19
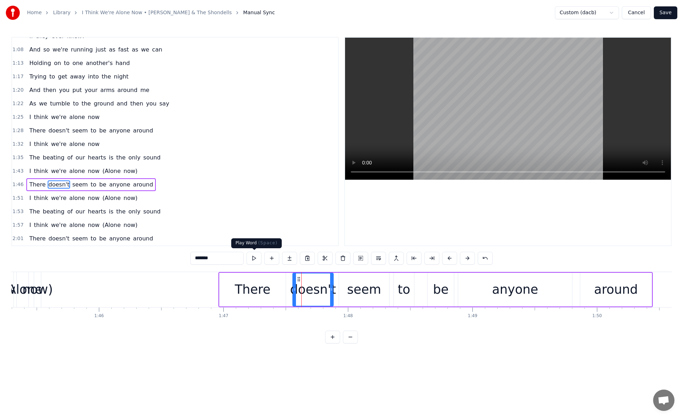
click at [252, 260] on button at bounding box center [253, 258] width 15 height 13
click at [264, 294] on div "There" at bounding box center [253, 290] width 36 height 19
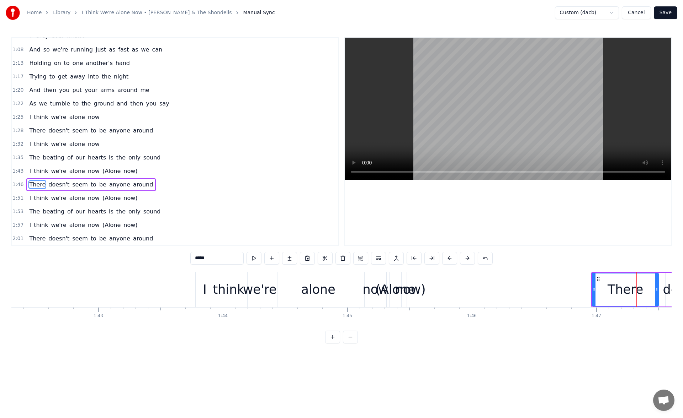
scroll to position [0, 12713]
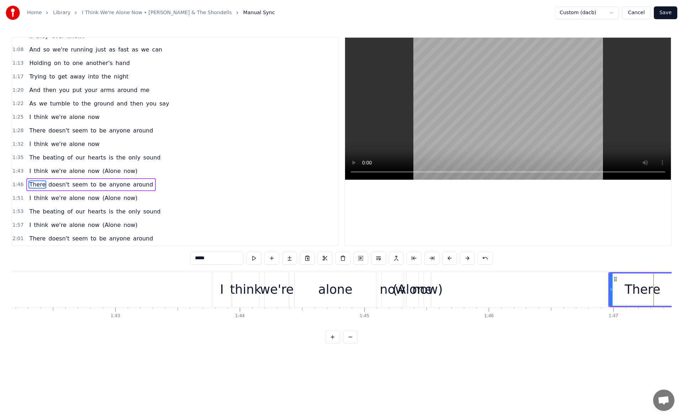
click at [437, 290] on div "now)" at bounding box center [427, 290] width 31 height 19
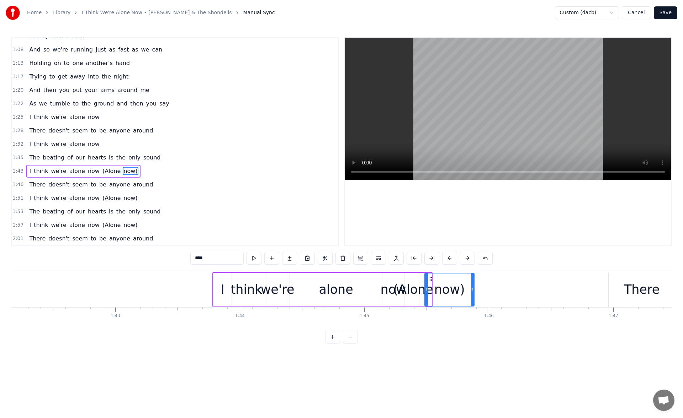
drag, startPoint x: 428, startPoint y: 290, endPoint x: 473, endPoint y: 292, distance: 44.8
click at [473, 292] on icon at bounding box center [472, 290] width 3 height 6
click at [255, 257] on button at bounding box center [253, 258] width 15 height 13
drag, startPoint x: 431, startPoint y: 279, endPoint x: 458, endPoint y: 280, distance: 26.3
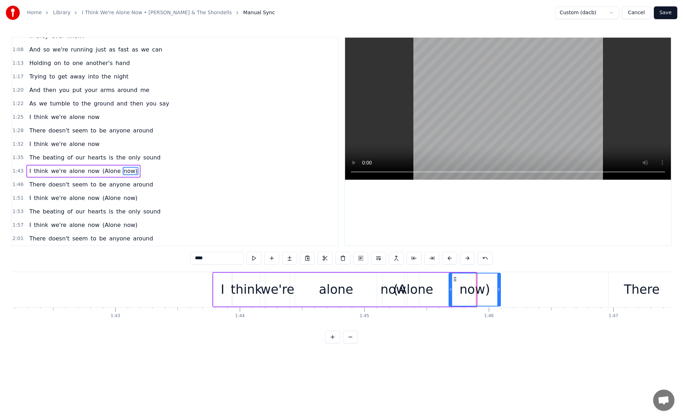
click at [458, 280] on icon at bounding box center [455, 280] width 6 height 6
click at [257, 256] on button at bounding box center [253, 258] width 15 height 13
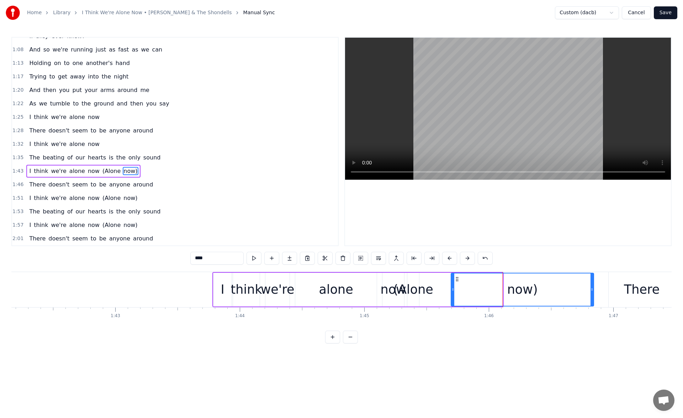
drag, startPoint x: 501, startPoint y: 290, endPoint x: 594, endPoint y: 296, distance: 93.0
click at [593, 296] on div at bounding box center [591, 290] width 3 height 32
drag, startPoint x: 456, startPoint y: 280, endPoint x: 467, endPoint y: 280, distance: 10.7
click at [467, 280] on icon at bounding box center [468, 280] width 6 height 6
drag, startPoint x: 605, startPoint y: 288, endPoint x: 590, endPoint y: 288, distance: 15.7
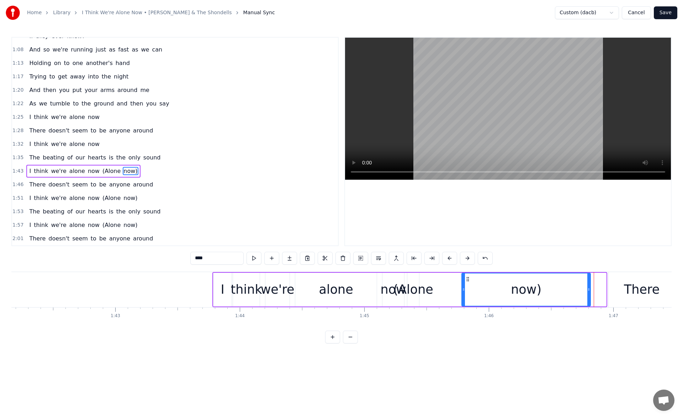
click at [590, 288] on icon at bounding box center [588, 290] width 3 height 6
click at [253, 255] on button at bounding box center [253, 258] width 15 height 13
drag, startPoint x: 466, startPoint y: 278, endPoint x: 479, endPoint y: 277, distance: 12.5
click at [479, 277] on icon at bounding box center [480, 280] width 6 height 6
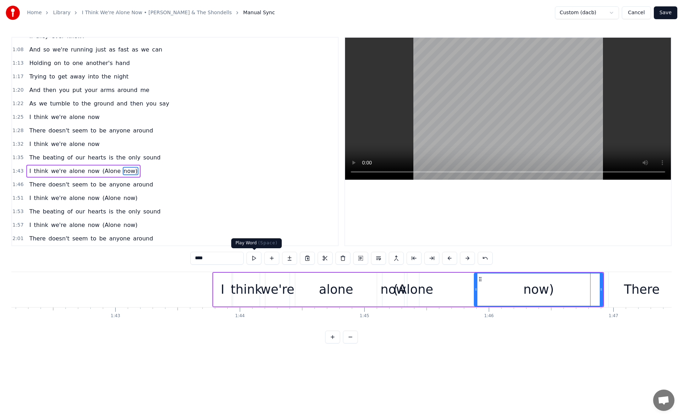
click at [256, 255] on button at bounding box center [253, 258] width 15 height 13
drag, startPoint x: 478, startPoint y: 279, endPoint x: 482, endPoint y: 282, distance: 4.9
click at [482, 282] on icon at bounding box center [484, 280] width 6 height 6
click at [257, 255] on button at bounding box center [253, 258] width 15 height 13
click at [415, 292] on div "(Alone" at bounding box center [413, 290] width 40 height 19
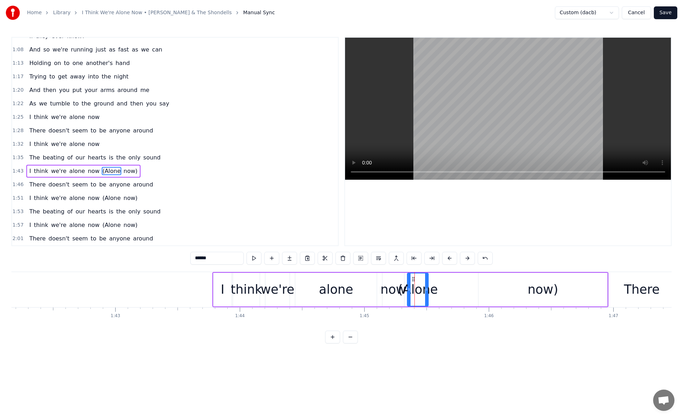
drag, startPoint x: 417, startPoint y: 294, endPoint x: 430, endPoint y: 293, distance: 13.2
click at [428, 293] on div at bounding box center [426, 290] width 3 height 32
drag, startPoint x: 412, startPoint y: 279, endPoint x: 457, endPoint y: 283, distance: 44.6
click at [457, 283] on div "(Alone" at bounding box center [464, 290] width 24 height 32
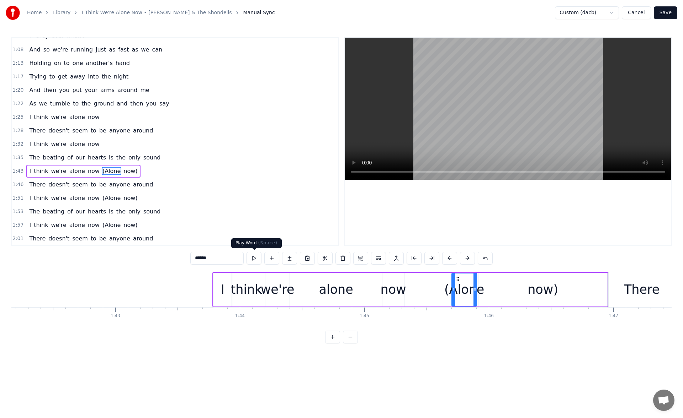
click at [253, 255] on button at bounding box center [253, 258] width 15 height 13
drag, startPoint x: 454, startPoint y: 289, endPoint x: 442, endPoint y: 290, distance: 11.8
click at [448, 290] on icon at bounding box center [449, 290] width 3 height 6
click at [258, 259] on button at bounding box center [253, 258] width 15 height 13
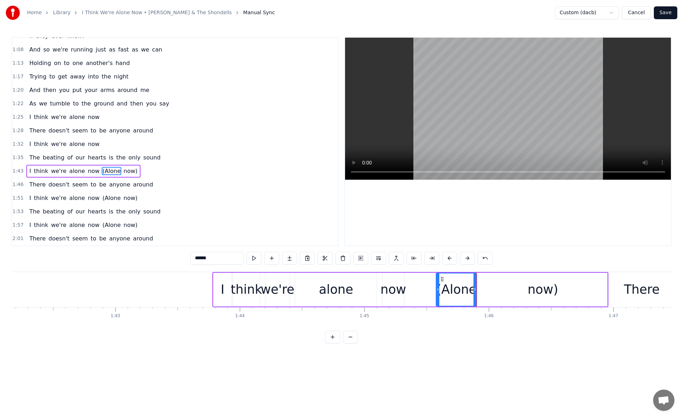
drag, startPoint x: 441, startPoint y: 290, endPoint x: 425, endPoint y: 291, distance: 16.0
click at [436, 291] on icon at bounding box center [437, 290] width 3 height 6
click at [256, 258] on button at bounding box center [253, 258] width 15 height 13
click at [397, 288] on div "now" at bounding box center [393, 290] width 26 height 19
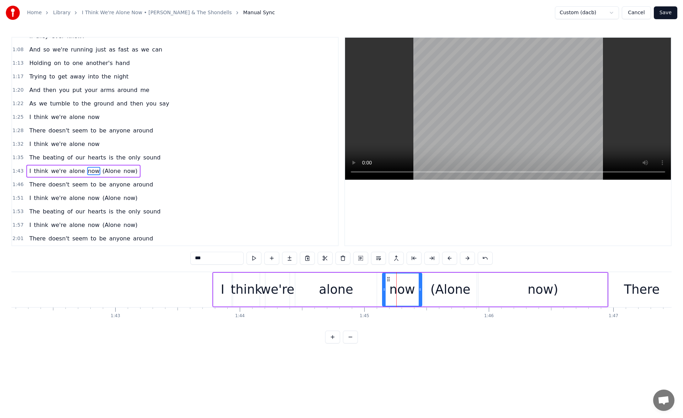
drag, startPoint x: 402, startPoint y: 291, endPoint x: 421, endPoint y: 292, distance: 18.2
click at [421, 292] on icon at bounding box center [419, 290] width 3 height 6
click at [260, 258] on button at bounding box center [253, 258] width 15 height 13
click at [336, 290] on div "alone" at bounding box center [336, 290] width 34 height 19
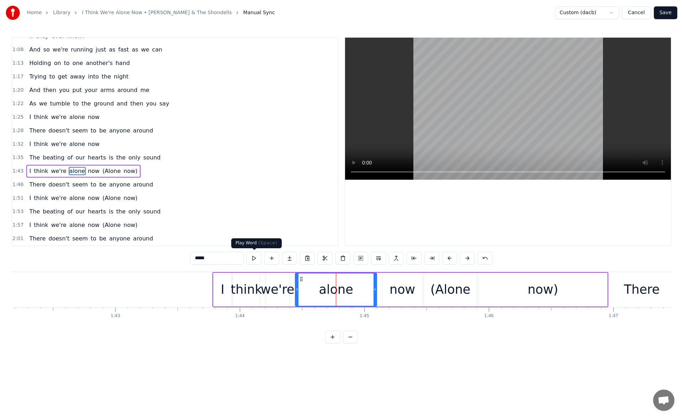
click at [260, 258] on button at bounding box center [253, 258] width 15 height 13
click at [389, 286] on div "now" at bounding box center [402, 290] width 40 height 34
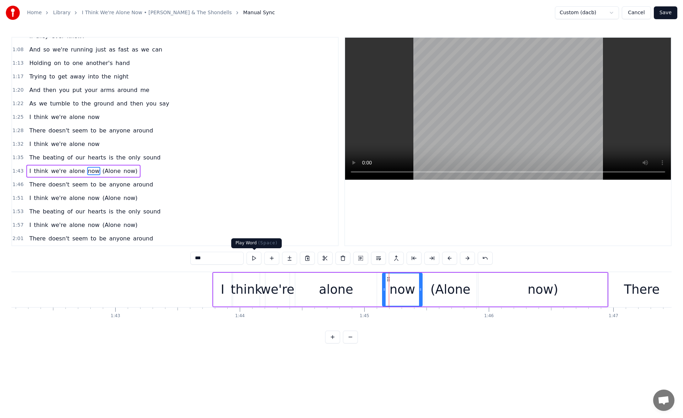
click at [252, 254] on button at bounding box center [253, 258] width 15 height 13
click at [450, 291] on div "(Alone" at bounding box center [450, 290] width 40 height 19
type input "******"
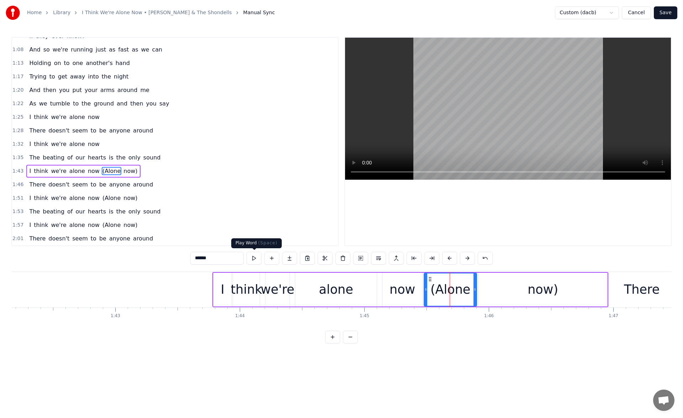
click at [255, 259] on button at bounding box center [253, 258] width 15 height 13
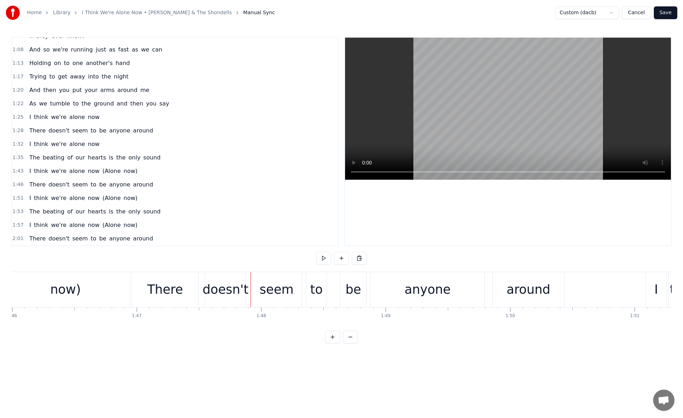
scroll to position [0, 13146]
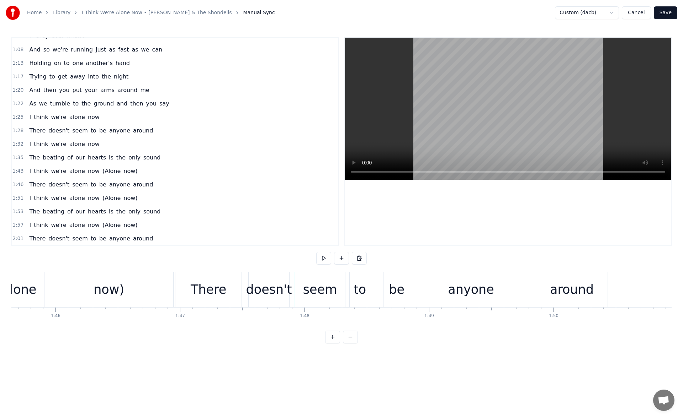
click at [220, 294] on div "There" at bounding box center [209, 290] width 36 height 19
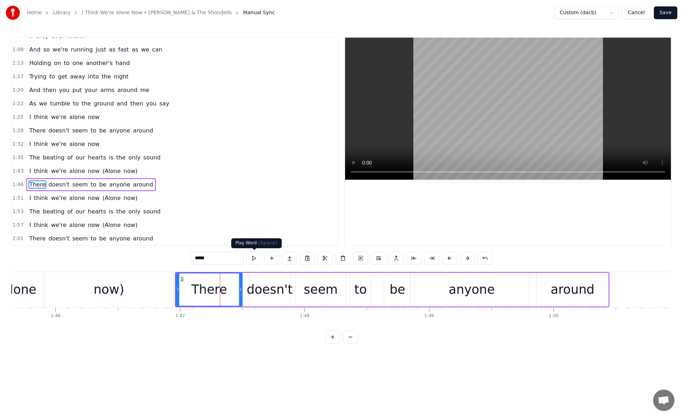
click at [253, 258] on button at bounding box center [253, 258] width 15 height 13
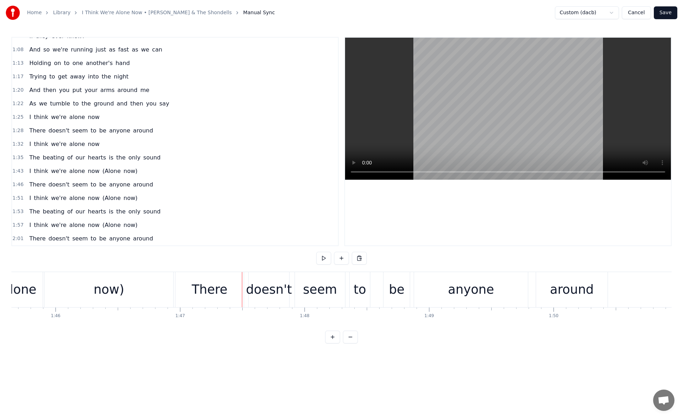
click at [262, 283] on div "doesn't" at bounding box center [269, 290] width 46 height 19
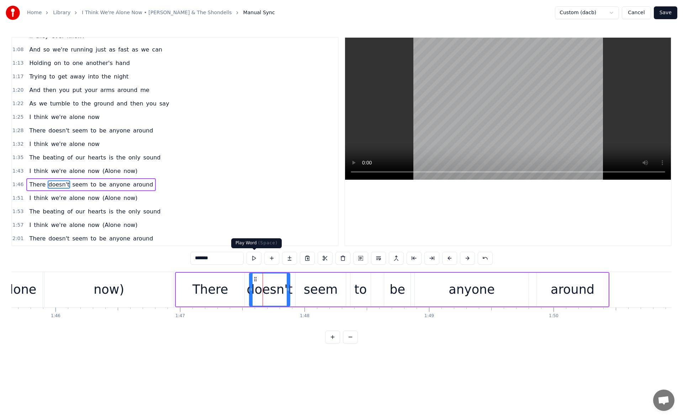
click at [252, 258] on button at bounding box center [253, 258] width 15 height 13
drag, startPoint x: 250, startPoint y: 292, endPoint x: 254, endPoint y: 292, distance: 4.3
click at [252, 292] on icon at bounding box center [251, 290] width 3 height 6
click at [257, 257] on button at bounding box center [253, 258] width 15 height 13
click at [193, 286] on div "There" at bounding box center [210, 290] width 68 height 34
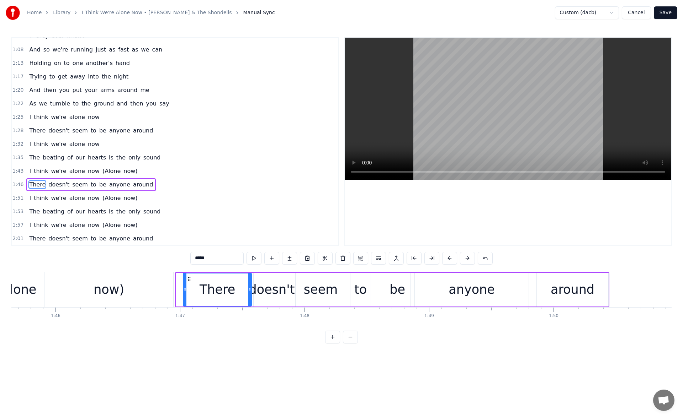
drag, startPoint x: 182, startPoint y: 280, endPoint x: 189, endPoint y: 281, distance: 7.3
click at [189, 281] on icon at bounding box center [189, 280] width 6 height 6
click at [267, 284] on div "doesn't" at bounding box center [272, 290] width 46 height 19
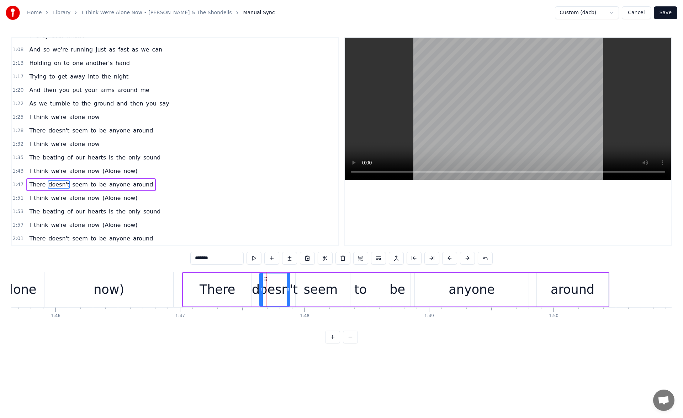
drag, startPoint x: 256, startPoint y: 290, endPoint x: 262, endPoint y: 290, distance: 6.0
click at [262, 290] on circle at bounding box center [262, 290] width 0 height 0
click at [253, 262] on button at bounding box center [253, 258] width 15 height 13
click at [230, 283] on div "There" at bounding box center [217, 290] width 36 height 19
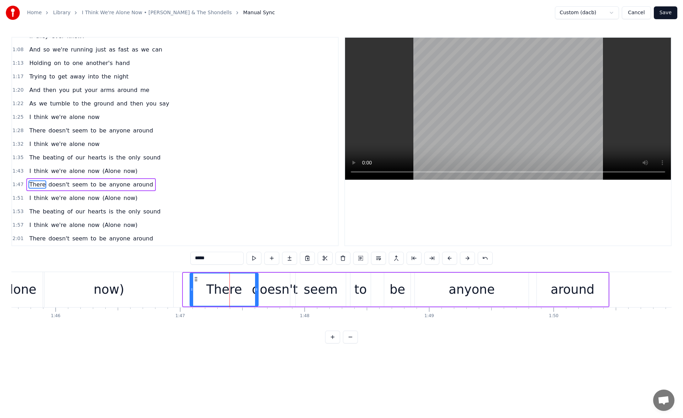
drag, startPoint x: 189, startPoint y: 278, endPoint x: 194, endPoint y: 278, distance: 5.3
click at [194, 278] on icon at bounding box center [196, 280] width 6 height 6
drag, startPoint x: 190, startPoint y: 290, endPoint x: 194, endPoint y: 290, distance: 4.3
click at [194, 290] on div "There" at bounding box center [223, 290] width 69 height 34
drag, startPoint x: 192, startPoint y: 290, endPoint x: 225, endPoint y: 290, distance: 33.8
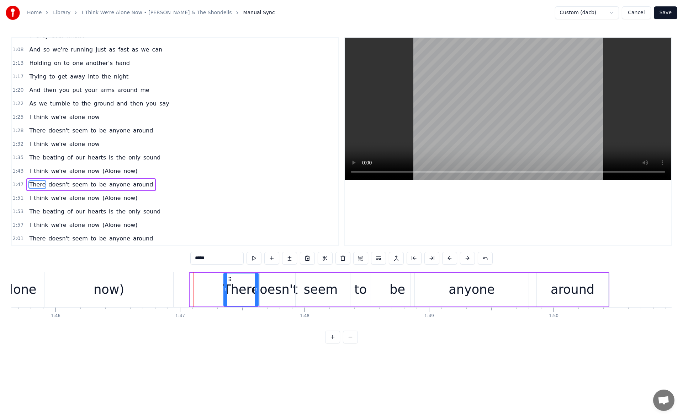
click at [225, 290] on icon at bounding box center [225, 290] width 3 height 6
click at [251, 258] on button at bounding box center [253, 258] width 15 height 13
click at [132, 288] on div "now)" at bounding box center [108, 289] width 129 height 35
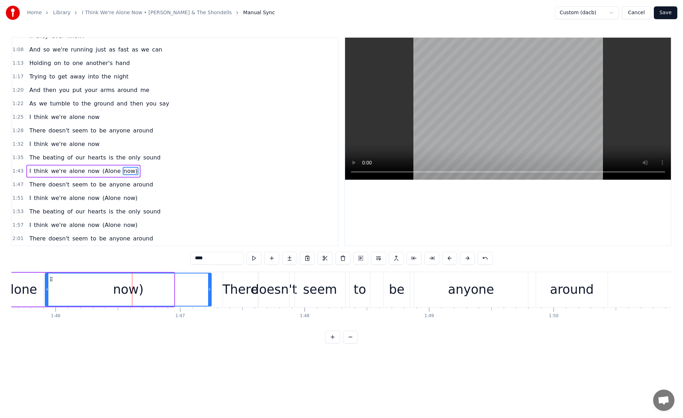
drag, startPoint x: 173, startPoint y: 290, endPoint x: 215, endPoint y: 289, distance: 42.7
click at [211, 289] on icon at bounding box center [209, 290] width 3 height 6
click at [254, 257] on button at bounding box center [253, 258] width 15 height 13
drag, startPoint x: 217, startPoint y: 292, endPoint x: 220, endPoint y: 292, distance: 3.9
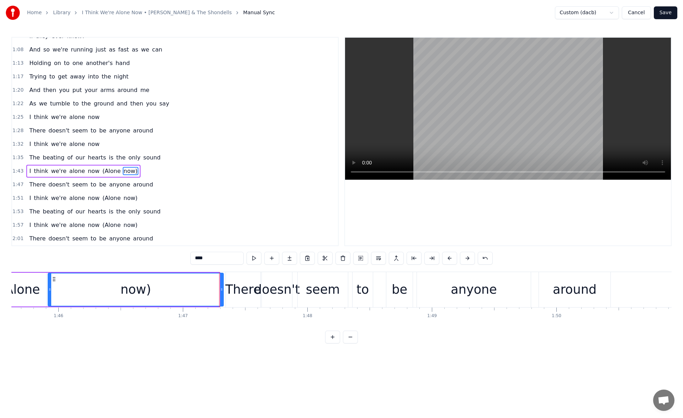
click at [220, 292] on icon at bounding box center [221, 290] width 3 height 6
click at [29, 290] on div "(Alone" at bounding box center [20, 290] width 40 height 19
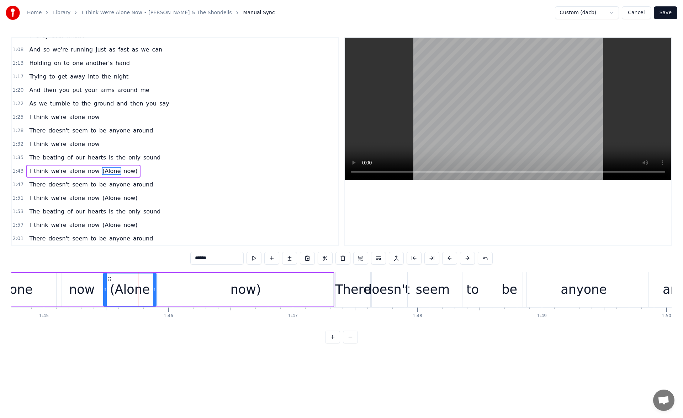
scroll to position [0, 12973]
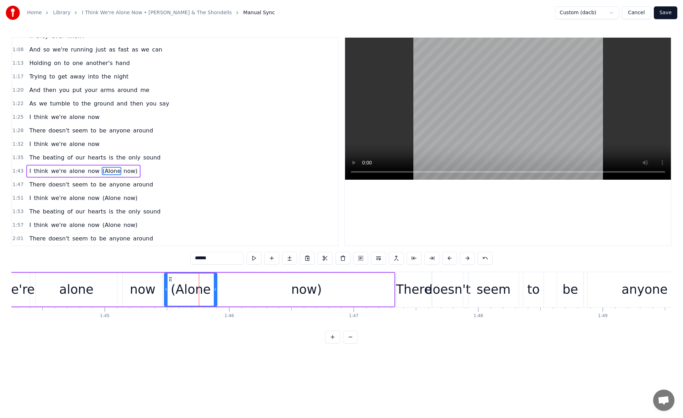
click at [91, 294] on div "alone" at bounding box center [76, 290] width 34 height 19
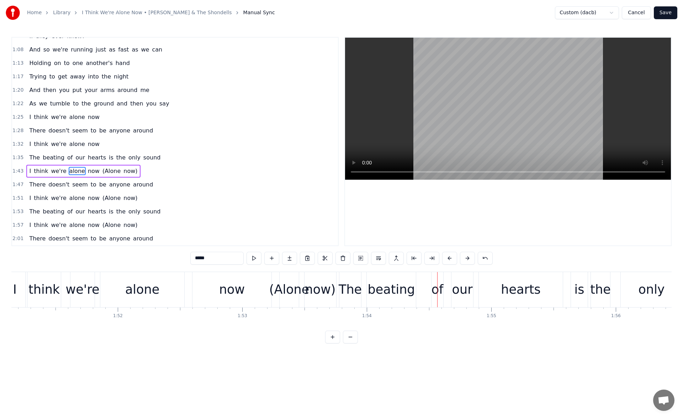
scroll to position [0, 13788]
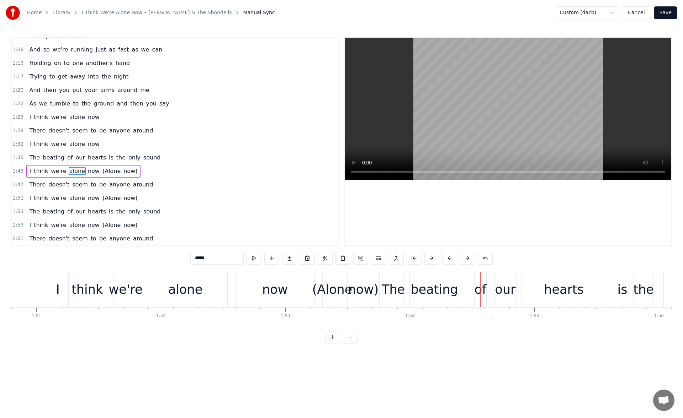
click at [429, 281] on div "beating" at bounding box center [434, 290] width 47 height 19
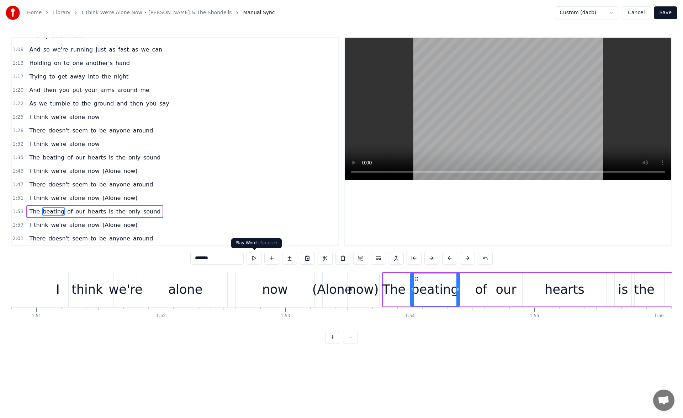
click at [251, 260] on button at bounding box center [253, 258] width 15 height 13
drag, startPoint x: 416, startPoint y: 279, endPoint x: 426, endPoint y: 281, distance: 10.0
click at [426, 281] on icon at bounding box center [427, 280] width 6 height 6
click at [257, 259] on button at bounding box center [253, 258] width 15 height 13
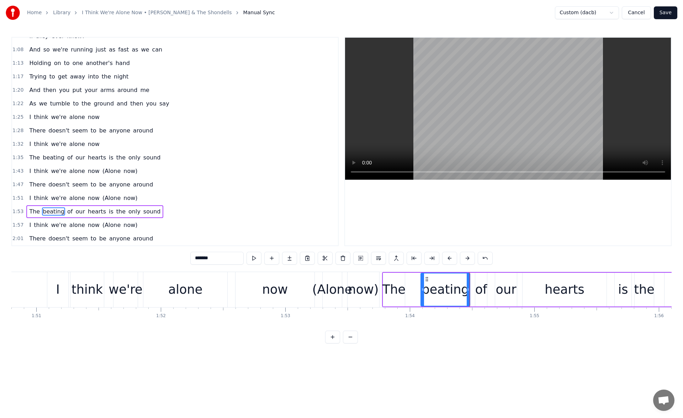
click at [397, 289] on div "The" at bounding box center [393, 290] width 23 height 19
drag, startPoint x: 402, startPoint y: 290, endPoint x: 414, endPoint y: 290, distance: 11.7
click at [414, 290] on icon at bounding box center [413, 290] width 3 height 6
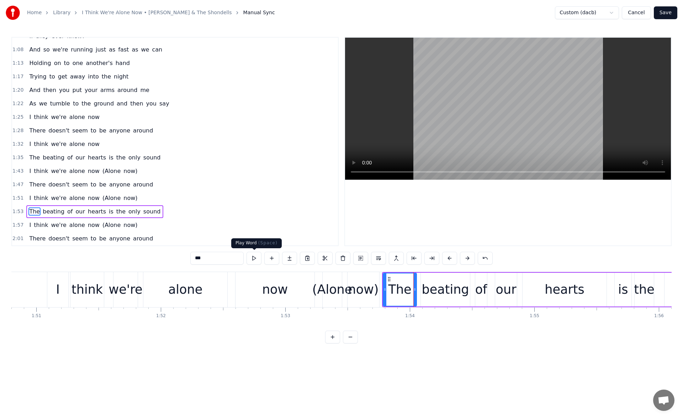
click at [253, 257] on button at bounding box center [253, 258] width 15 height 13
click at [276, 292] on div "now" at bounding box center [275, 290] width 26 height 19
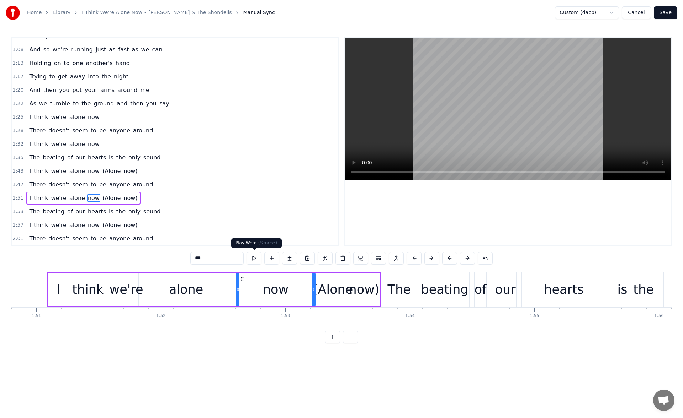
click at [255, 258] on button at bounding box center [253, 258] width 15 height 13
click at [362, 290] on div "now)" at bounding box center [364, 290] width 31 height 19
type input "****"
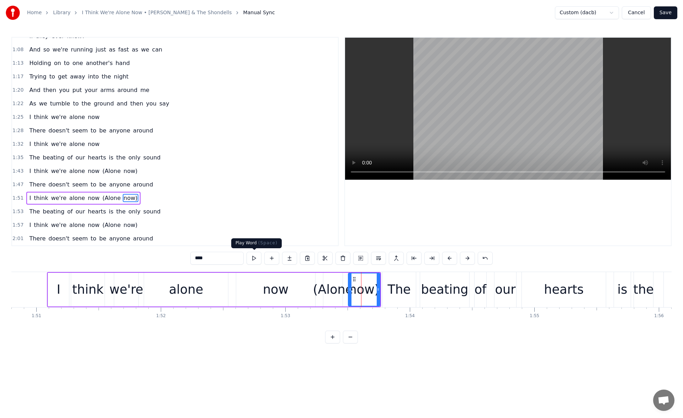
click at [254, 257] on button at bounding box center [253, 258] width 15 height 13
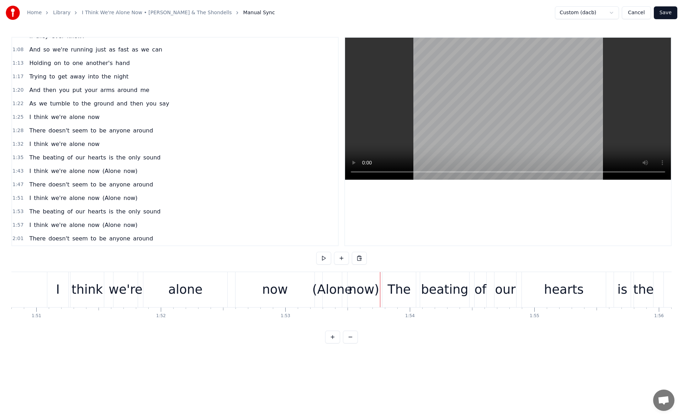
click at [338, 292] on div "(Alone" at bounding box center [332, 290] width 40 height 19
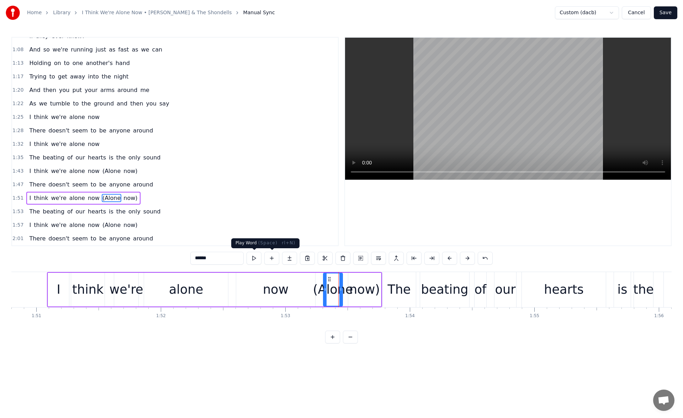
click at [258, 259] on button at bounding box center [253, 258] width 15 height 13
click at [272, 292] on div "now" at bounding box center [276, 290] width 26 height 19
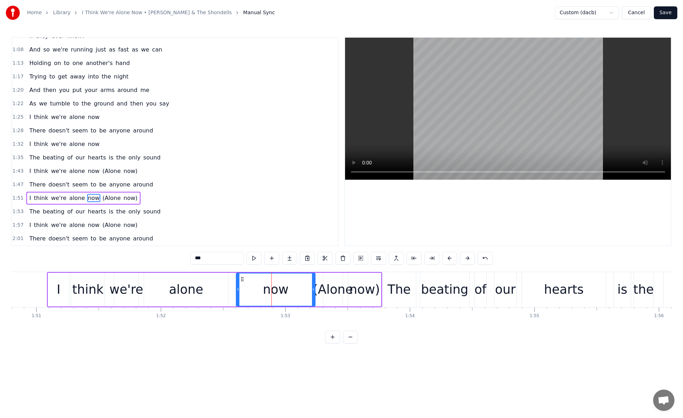
click at [210, 287] on div "alone" at bounding box center [186, 290] width 84 height 34
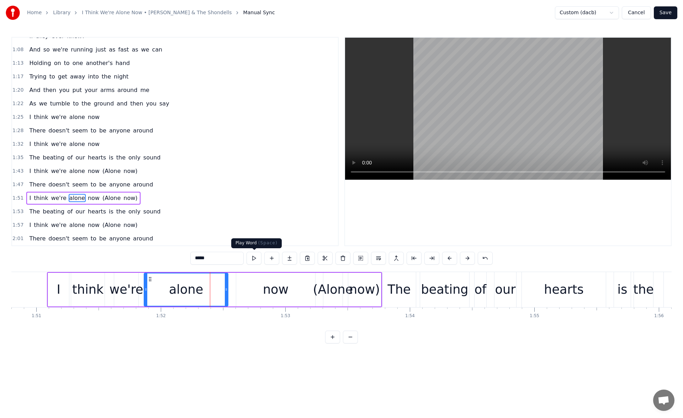
click at [252, 261] on button at bounding box center [253, 258] width 15 height 13
click at [242, 294] on div "now" at bounding box center [275, 290] width 79 height 34
type input "***"
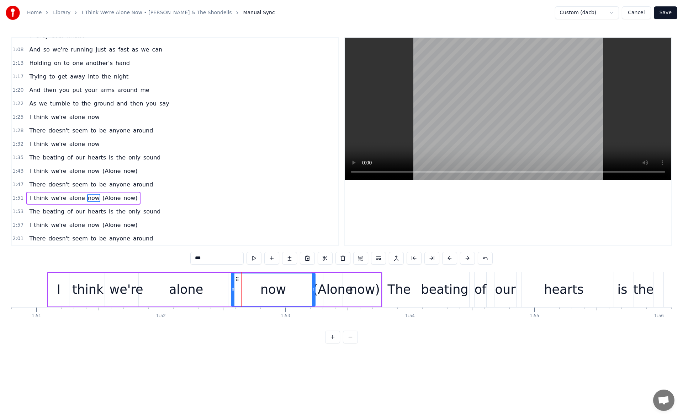
drag, startPoint x: 237, startPoint y: 291, endPoint x: 231, endPoint y: 291, distance: 5.3
click at [231, 291] on icon at bounding box center [232, 290] width 3 height 6
click at [254, 259] on button at bounding box center [253, 258] width 15 height 13
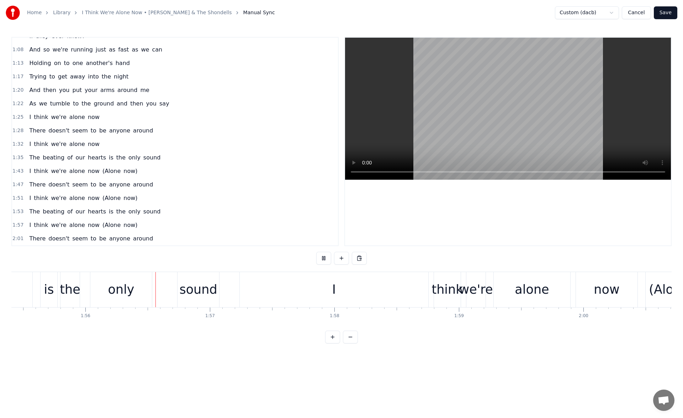
scroll to position [0, 14393]
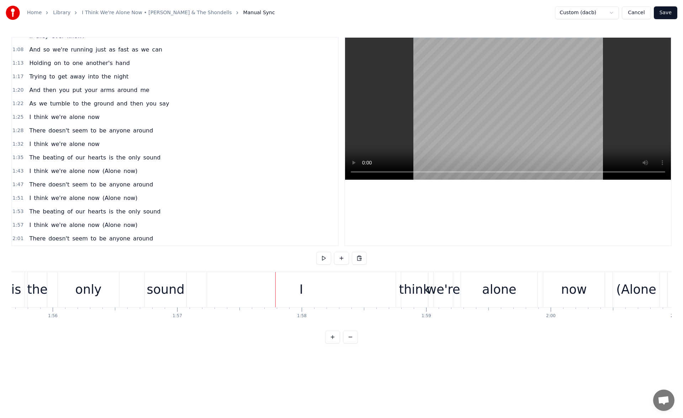
click at [163, 283] on div "sound" at bounding box center [165, 290] width 38 height 19
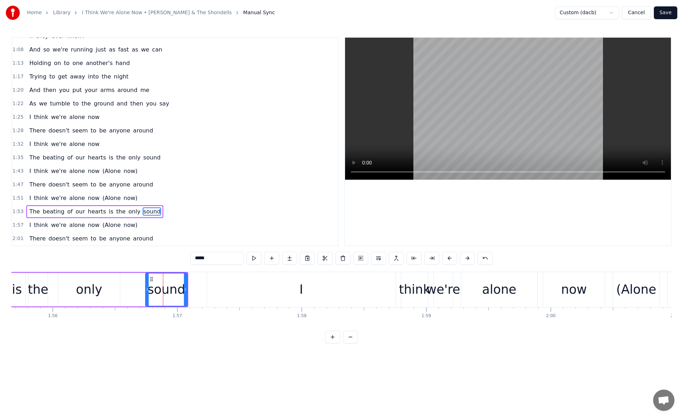
click at [252, 285] on div "I" at bounding box center [301, 289] width 188 height 35
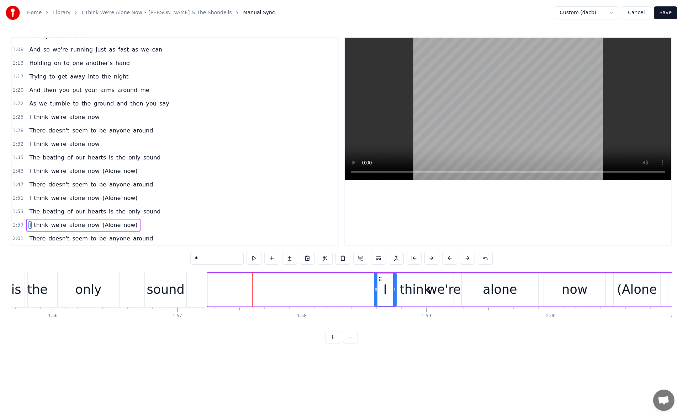
drag, startPoint x: 209, startPoint y: 291, endPoint x: 375, endPoint y: 288, distance: 166.8
click at [375, 288] on icon at bounding box center [375, 290] width 3 height 6
click at [175, 294] on div "sound" at bounding box center [165, 290] width 38 height 19
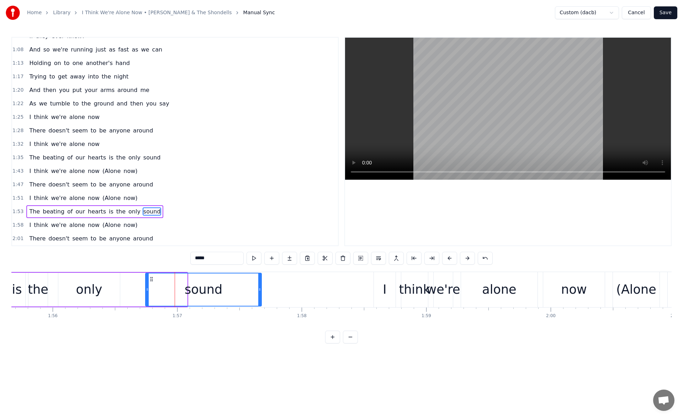
drag, startPoint x: 186, startPoint y: 292, endPoint x: 284, endPoint y: 290, distance: 98.8
click at [261, 290] on icon at bounding box center [259, 290] width 3 height 6
click at [257, 258] on button at bounding box center [253, 258] width 15 height 13
drag, startPoint x: 285, startPoint y: 292, endPoint x: 291, endPoint y: 293, distance: 6.5
click at [291, 293] on div at bounding box center [290, 290] width 3 height 32
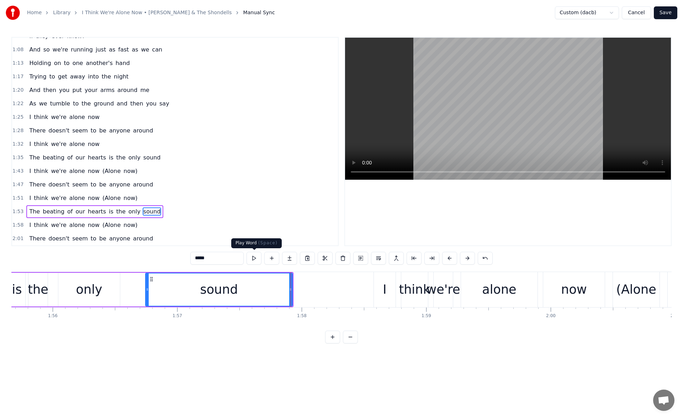
click at [253, 257] on button at bounding box center [253, 258] width 15 height 13
click at [383, 286] on div "I" at bounding box center [385, 290] width 4 height 19
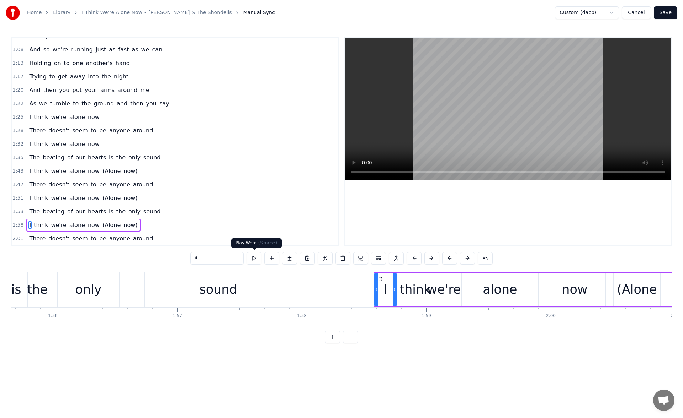
click at [256, 256] on button at bounding box center [253, 258] width 15 height 13
click at [94, 283] on div "only" at bounding box center [88, 290] width 26 height 19
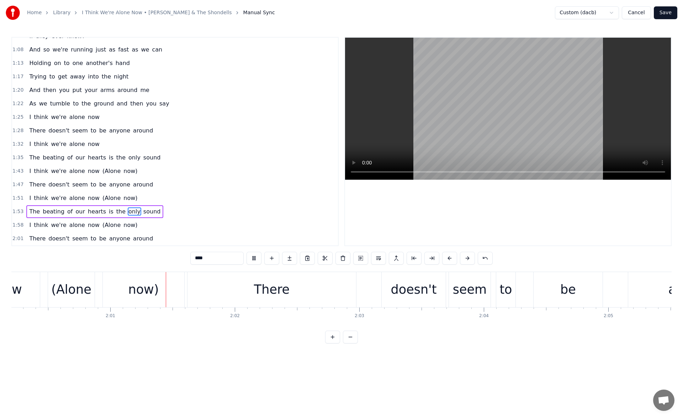
scroll to position [0, 14994]
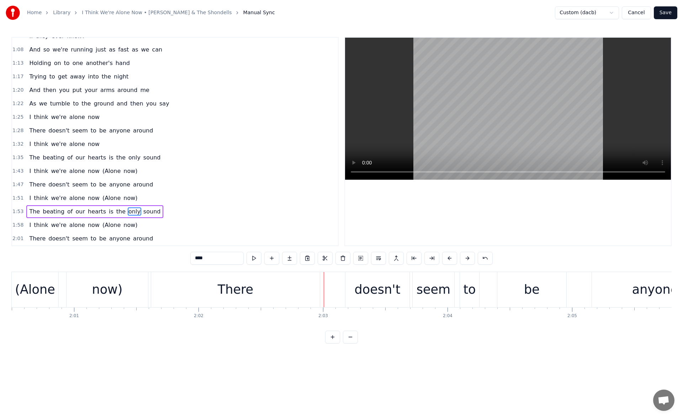
click at [100, 287] on div "now)" at bounding box center [107, 290] width 31 height 19
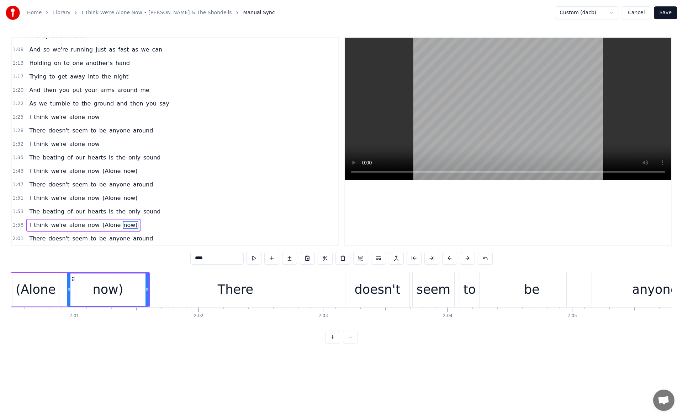
click at [46, 285] on div "(Alone" at bounding box center [36, 290] width 40 height 19
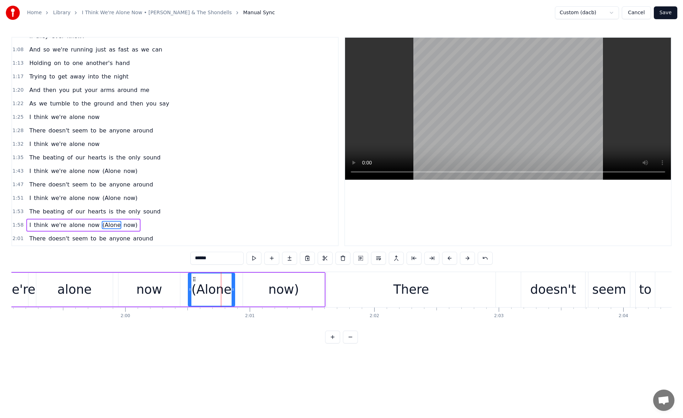
scroll to position [0, 14568]
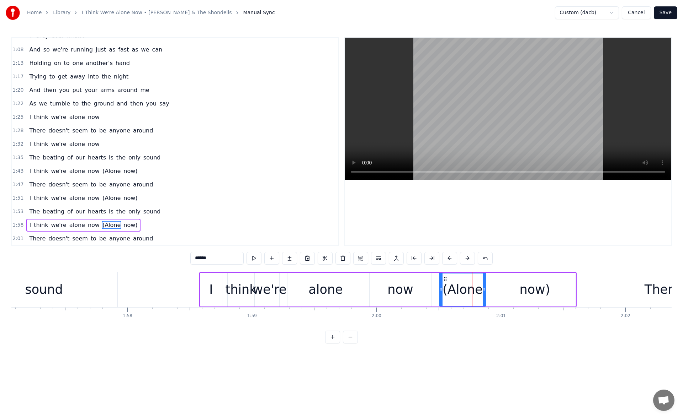
click at [421, 289] on div "now" at bounding box center [400, 290] width 62 height 34
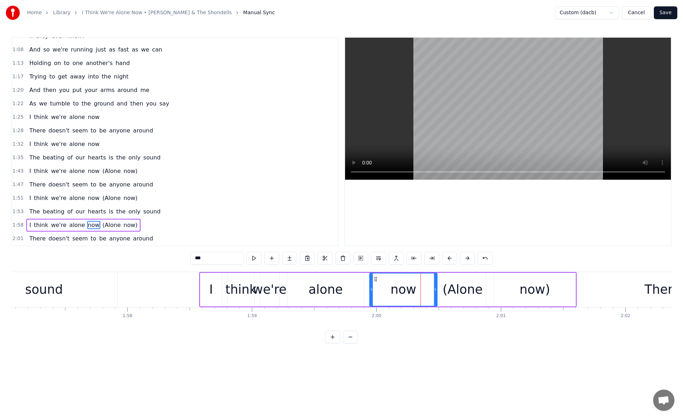
drag, startPoint x: 430, startPoint y: 292, endPoint x: 436, endPoint y: 292, distance: 6.1
click at [436, 292] on icon at bounding box center [435, 290] width 3 height 6
click at [454, 290] on div "(Alone" at bounding box center [462, 290] width 40 height 19
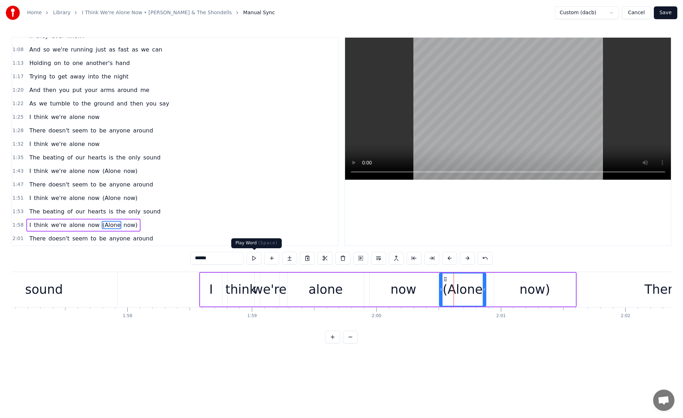
click at [252, 255] on button at bounding box center [253, 258] width 15 height 13
click at [529, 287] on div "now)" at bounding box center [534, 290] width 31 height 19
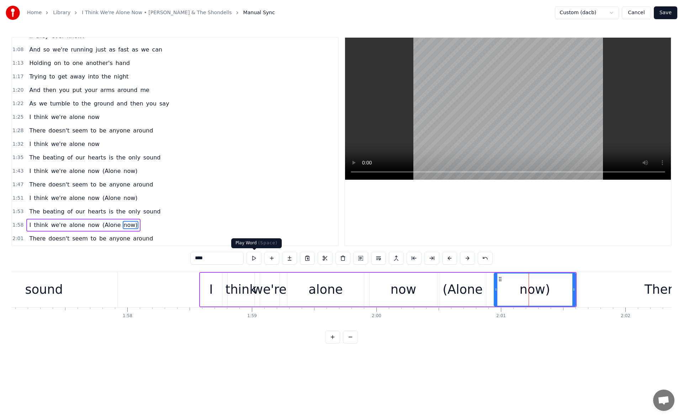
click at [257, 256] on button at bounding box center [253, 258] width 15 height 13
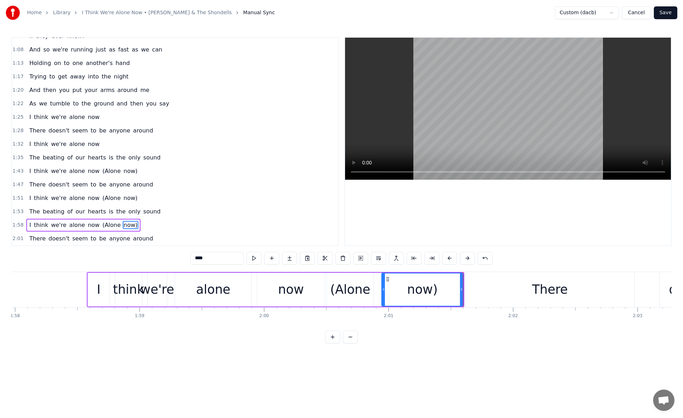
click at [524, 288] on div "There" at bounding box center [549, 289] width 169 height 35
type input "*****"
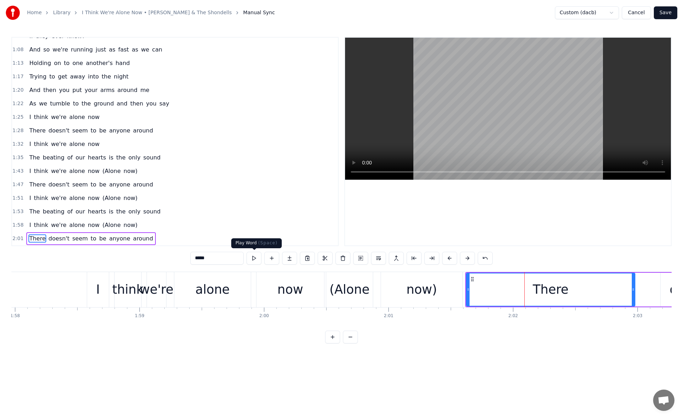
click at [259, 260] on button at bounding box center [253, 258] width 15 height 13
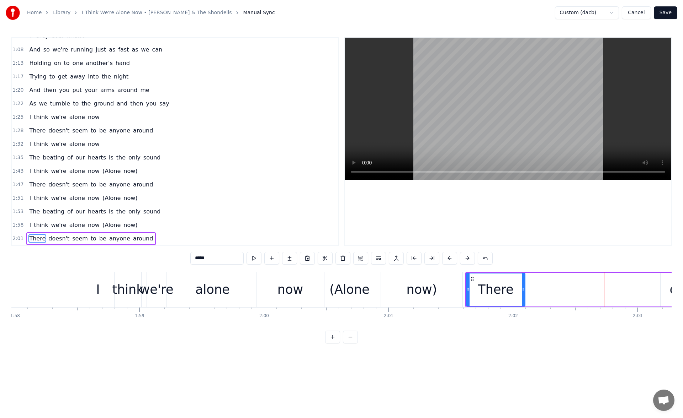
drag, startPoint x: 633, startPoint y: 291, endPoint x: 520, endPoint y: 289, distance: 113.1
click at [522, 289] on icon at bounding box center [523, 290] width 3 height 6
click at [254, 257] on button at bounding box center [253, 258] width 15 height 13
drag, startPoint x: 520, startPoint y: 287, endPoint x: 506, endPoint y: 288, distance: 14.2
click at [510, 288] on icon at bounding box center [511, 290] width 3 height 6
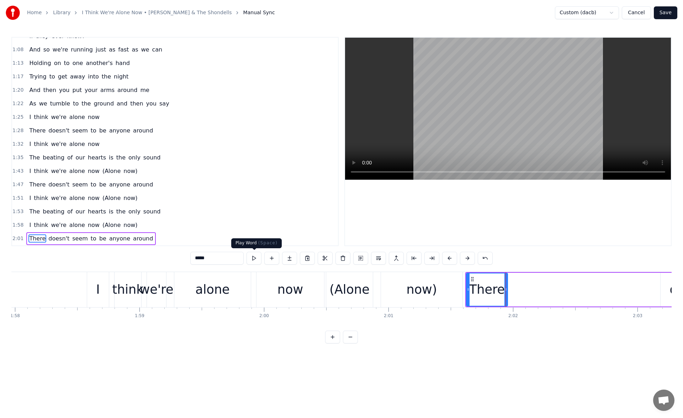
click at [255, 258] on button at bounding box center [253, 258] width 15 height 13
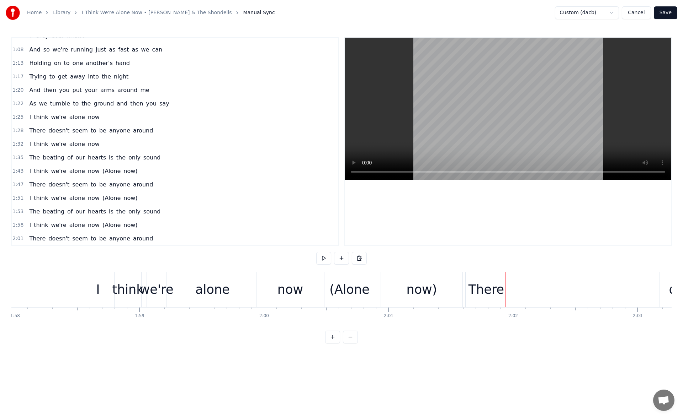
click at [500, 289] on div "There" at bounding box center [486, 290] width 36 height 19
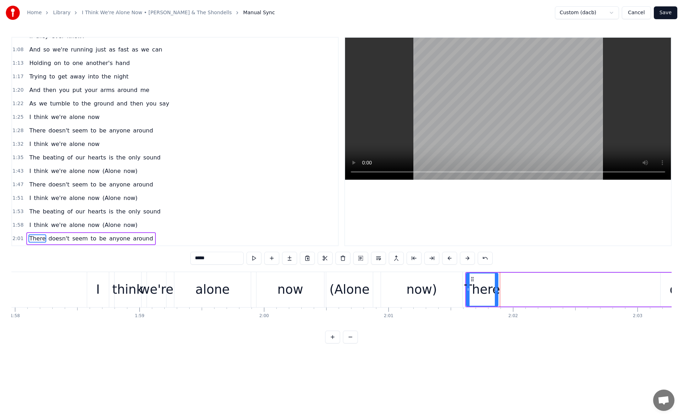
drag, startPoint x: 504, startPoint y: 289, endPoint x: 495, endPoint y: 289, distance: 9.6
click at [495, 289] on icon at bounding box center [496, 290] width 3 height 6
click at [254, 258] on button at bounding box center [253, 258] width 15 height 13
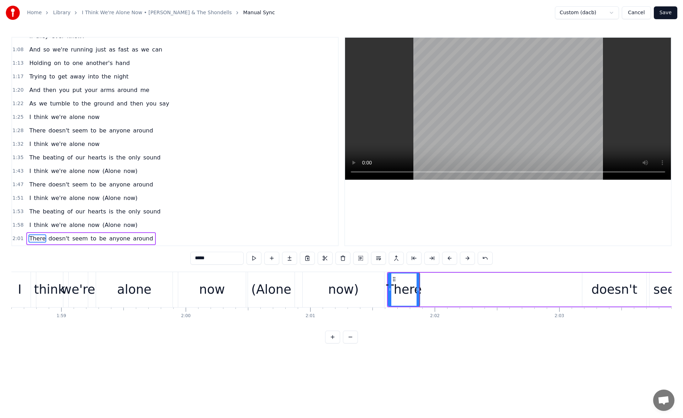
scroll to position [0, 14819]
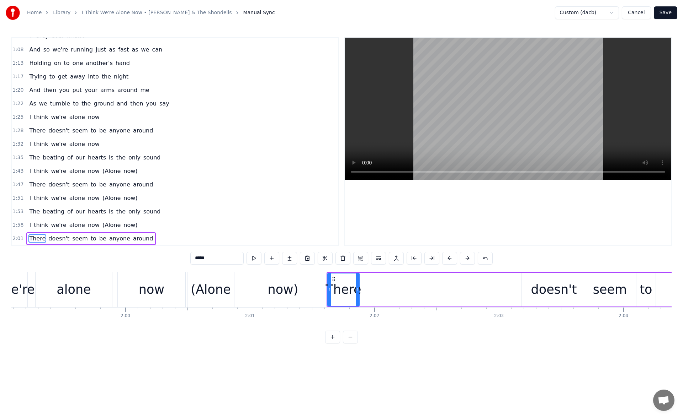
click at [541, 283] on div "doesn't" at bounding box center [554, 290] width 46 height 19
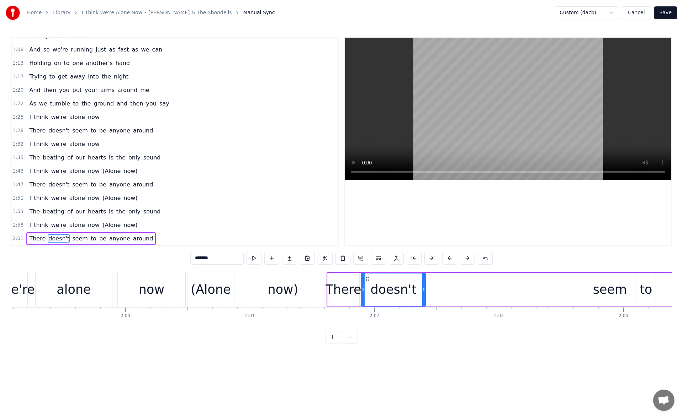
drag, startPoint x: 529, startPoint y: 280, endPoint x: 368, endPoint y: 282, distance: 160.4
click at [368, 282] on icon at bounding box center [367, 280] width 6 height 6
click at [253, 261] on button at bounding box center [253, 258] width 15 height 13
click at [601, 294] on div "seem" at bounding box center [610, 290] width 34 height 19
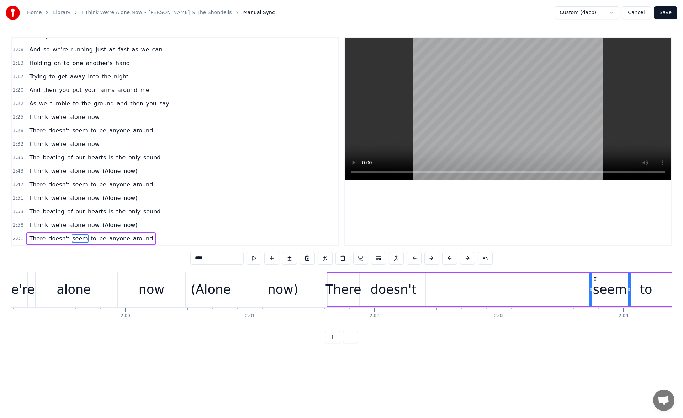
click at [419, 289] on div "doesn't" at bounding box center [393, 290] width 64 height 34
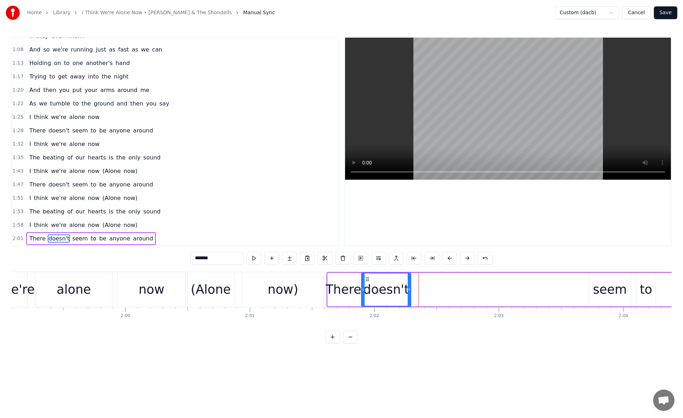
drag, startPoint x: 422, startPoint y: 291, endPoint x: 405, endPoint y: 290, distance: 17.8
click at [407, 290] on icon at bounding box center [408, 290] width 3 height 6
click at [596, 288] on div "seem" at bounding box center [610, 290] width 34 height 19
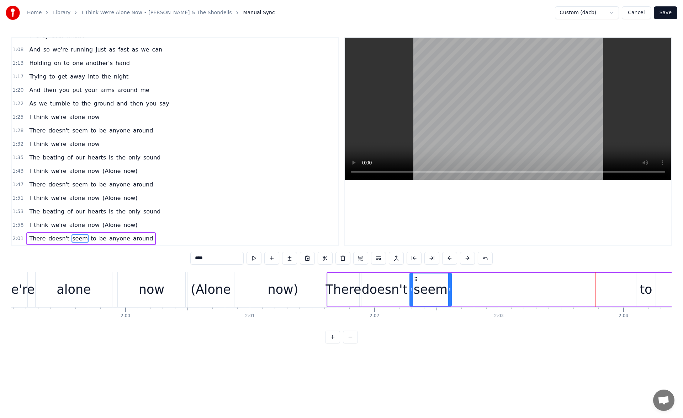
drag, startPoint x: 594, startPoint y: 278, endPoint x: 415, endPoint y: 290, distance: 179.6
click at [415, 290] on div "seem" at bounding box center [430, 290] width 41 height 32
click at [256, 258] on button at bounding box center [253, 258] width 15 height 13
click at [344, 298] on div "There" at bounding box center [343, 290] width 36 height 19
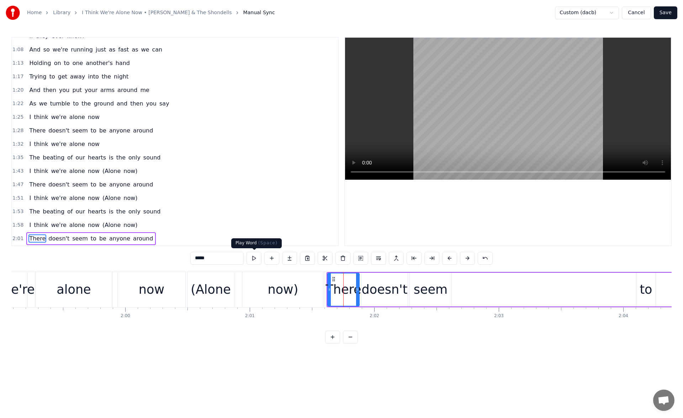
click at [254, 260] on button at bounding box center [253, 258] width 15 height 13
drag, startPoint x: 357, startPoint y: 292, endPoint x: 353, endPoint y: 292, distance: 3.9
click at [353, 292] on icon at bounding box center [353, 290] width 3 height 6
click at [371, 290] on div "doesn't" at bounding box center [385, 290] width 46 height 19
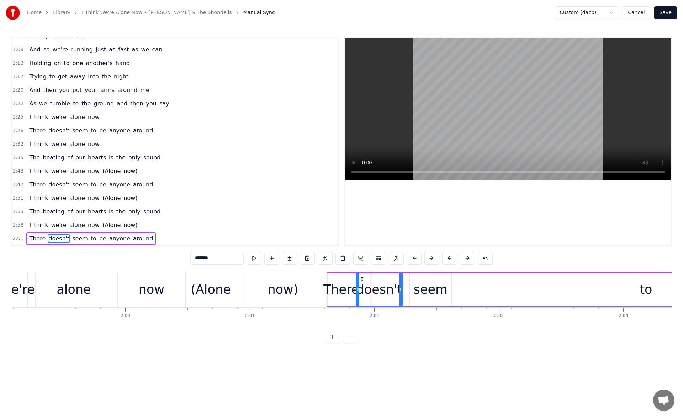
drag, startPoint x: 366, startPoint y: 279, endPoint x: 361, endPoint y: 279, distance: 5.3
click at [361, 279] on icon at bounding box center [362, 280] width 6 height 6
click at [260, 259] on button at bounding box center [253, 258] width 15 height 13
click at [421, 288] on div "seem" at bounding box center [430, 290] width 34 height 19
drag, startPoint x: 415, startPoint y: 280, endPoint x: 410, endPoint y: 280, distance: 4.6
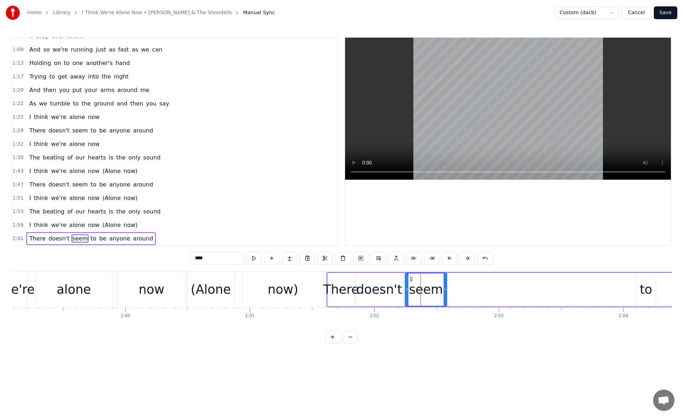
click at [410, 280] on icon at bounding box center [411, 280] width 6 height 6
click at [257, 257] on button at bounding box center [253, 258] width 15 height 13
click at [646, 287] on div "to" at bounding box center [645, 290] width 12 height 19
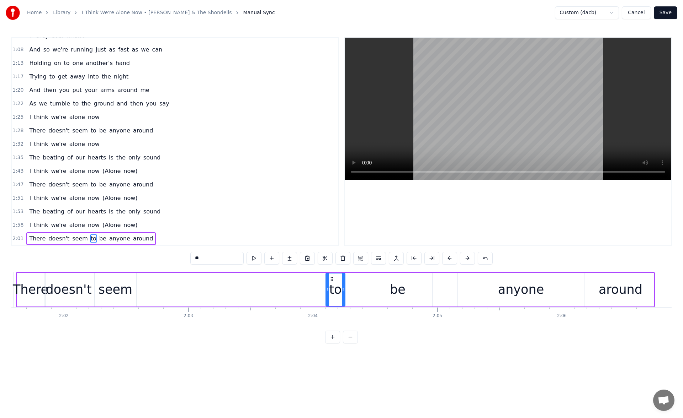
scroll to position [0, 15131]
drag, startPoint x: 330, startPoint y: 278, endPoint x: 144, endPoint y: 283, distance: 186.0
click at [144, 283] on div "to" at bounding box center [147, 290] width 18 height 32
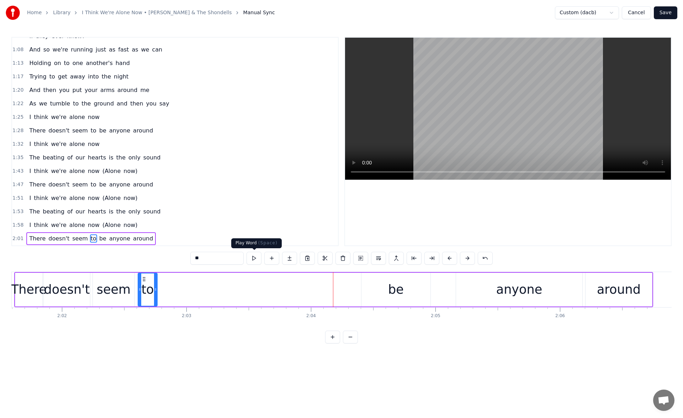
click at [254, 255] on button at bounding box center [253, 258] width 15 height 13
click at [385, 288] on div "be" at bounding box center [395, 290] width 69 height 34
type input "**"
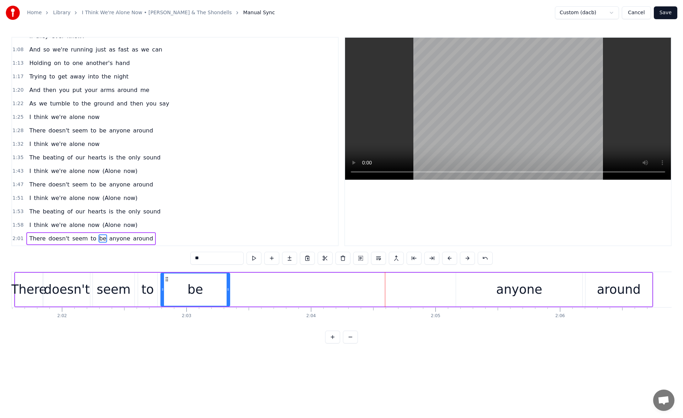
drag, startPoint x: 368, startPoint y: 279, endPoint x: 167, endPoint y: 305, distance: 202.5
click at [167, 305] on div "be" at bounding box center [195, 290] width 68 height 32
click at [253, 259] on button at bounding box center [253, 258] width 15 height 13
click at [229, 292] on div at bounding box center [229, 289] width 0 height 35
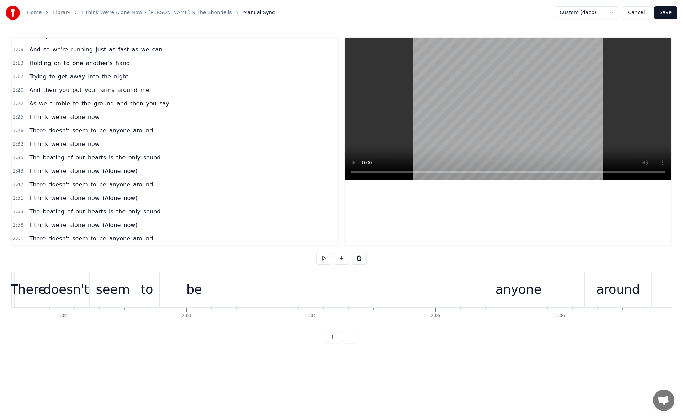
click at [226, 292] on div "be" at bounding box center [194, 289] width 69 height 35
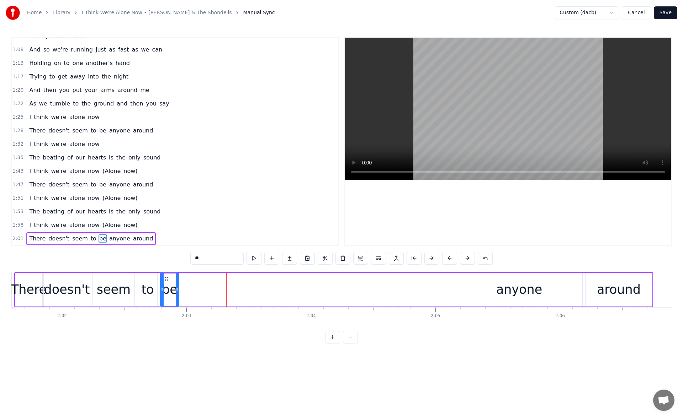
drag, startPoint x: 227, startPoint y: 290, endPoint x: 176, endPoint y: 288, distance: 51.6
click at [176, 288] on icon at bounding box center [177, 290] width 3 height 6
click at [255, 260] on button at bounding box center [253, 258] width 15 height 13
click at [525, 288] on div "anyone" at bounding box center [519, 290] width 46 height 19
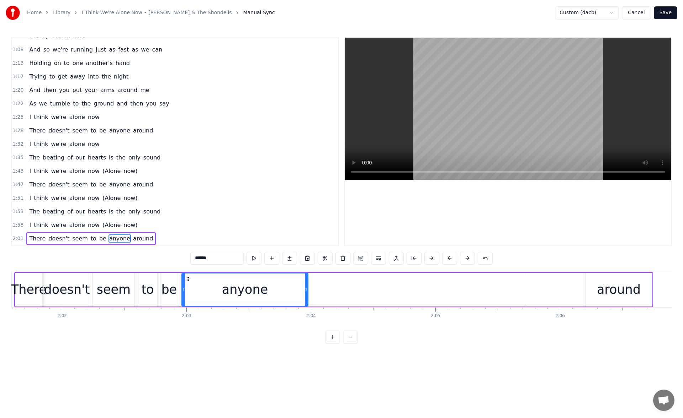
drag, startPoint x: 463, startPoint y: 280, endPoint x: 189, endPoint y: 308, distance: 275.5
click at [189, 308] on div ""Children behave" That's what they say when we're together "And watch how you p…" at bounding box center [341, 298] width 660 height 53
click at [256, 258] on button at bounding box center [253, 258] width 15 height 13
drag, startPoint x: 306, startPoint y: 288, endPoint x: 271, endPoint y: 288, distance: 34.8
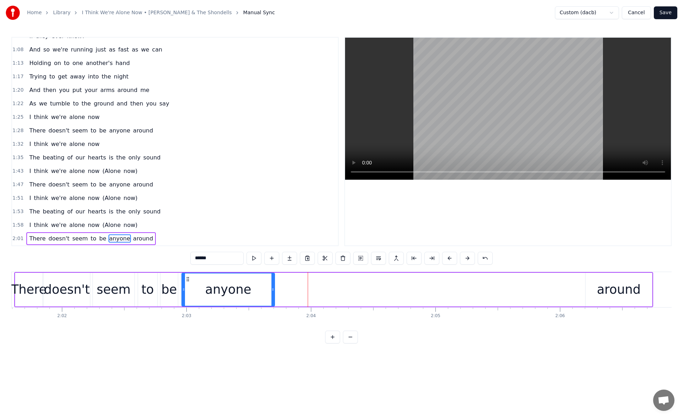
click at [271, 288] on icon at bounding box center [272, 290] width 3 height 6
click at [254, 259] on button at bounding box center [253, 258] width 15 height 13
click at [597, 286] on div "around" at bounding box center [618, 290] width 66 height 34
type input "******"
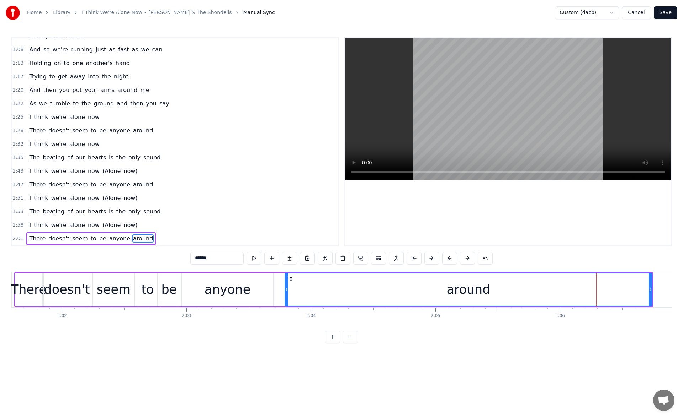
drag, startPoint x: 586, startPoint y: 290, endPoint x: 285, endPoint y: 315, distance: 301.5
click at [285, 315] on div ""Children behave" That's what they say when we're together "And watch how you p…" at bounding box center [341, 298] width 660 height 53
click at [258, 257] on button at bounding box center [253, 258] width 15 height 13
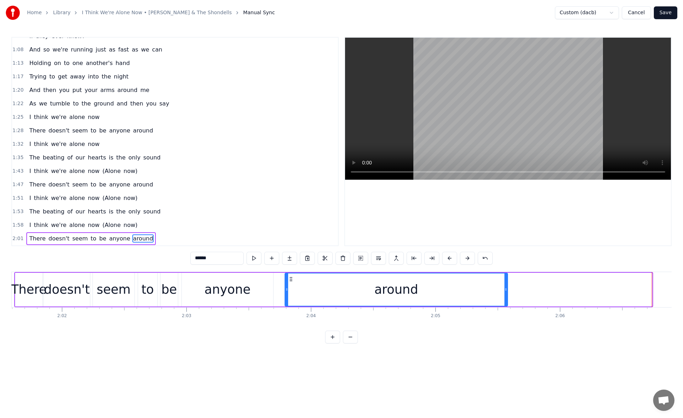
drag, startPoint x: 651, startPoint y: 292, endPoint x: 490, endPoint y: 290, distance: 160.7
click at [504, 290] on icon at bounding box center [505, 290] width 3 height 6
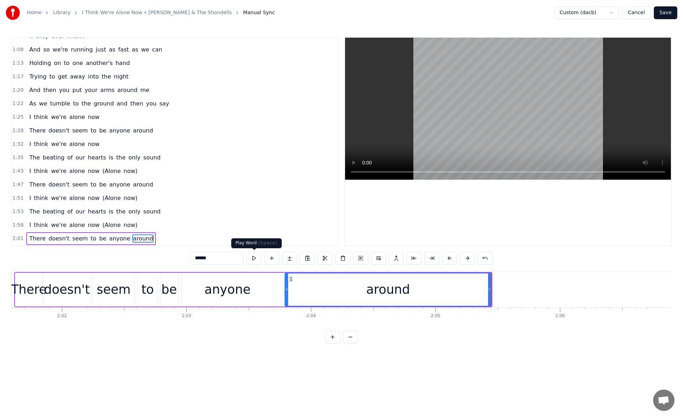
click at [261, 259] on button at bounding box center [253, 258] width 15 height 13
click at [492, 290] on icon at bounding box center [492, 290] width 3 height 6
click at [669, 14] on button "Save" at bounding box center [664, 12] width 23 height 13
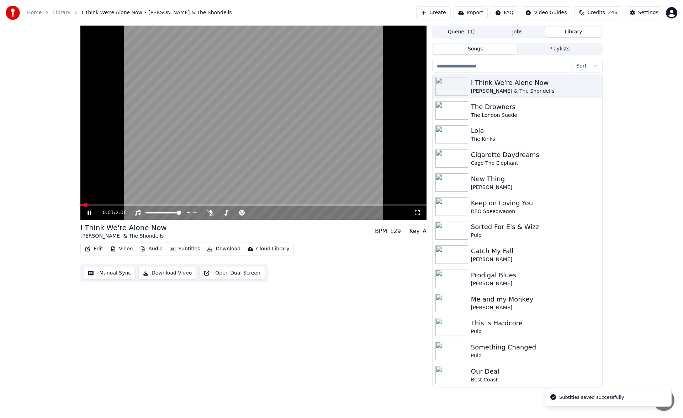
click at [418, 211] on icon at bounding box center [417, 212] width 5 height 5
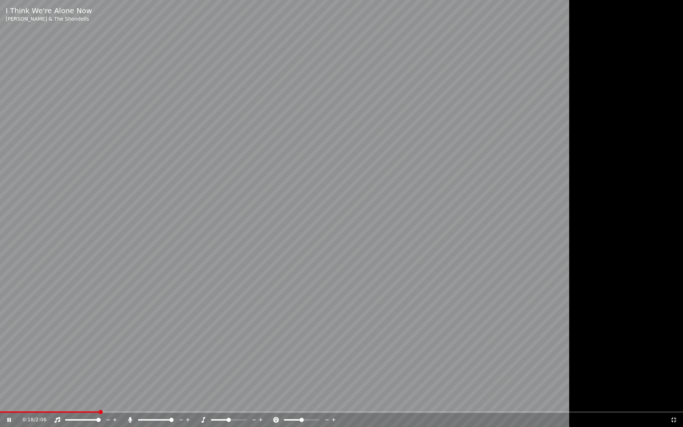
click at [10, 417] on icon at bounding box center [14, 420] width 17 height 6
click at [673, 415] on div "0:18 / 2:06" at bounding box center [341, 419] width 683 height 14
click at [675, 418] on icon at bounding box center [673, 420] width 7 height 6
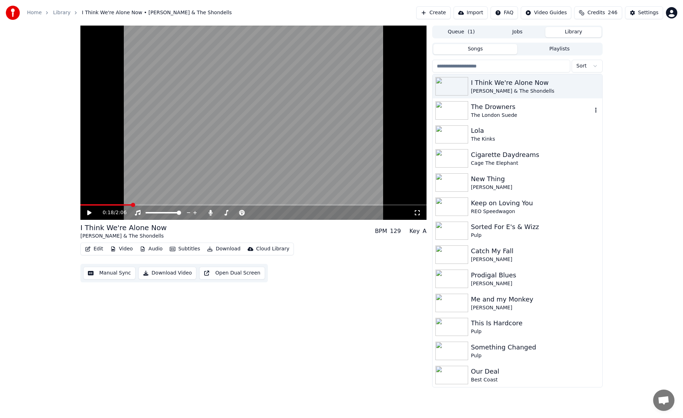
click at [543, 110] on div "The Drowners" at bounding box center [531, 107] width 121 height 10
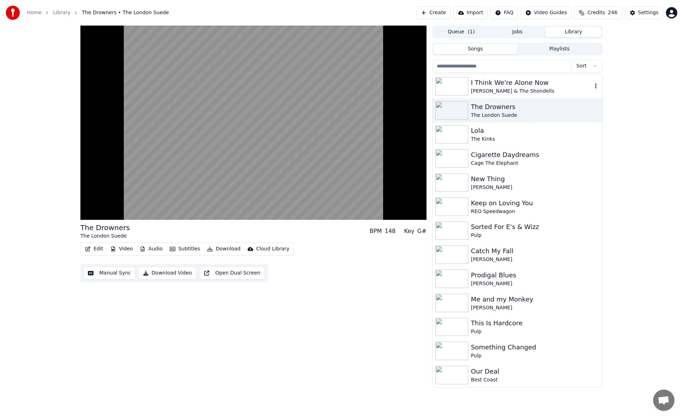
click at [514, 88] on div "[PERSON_NAME] & The Shondells" at bounding box center [531, 91] width 121 height 7
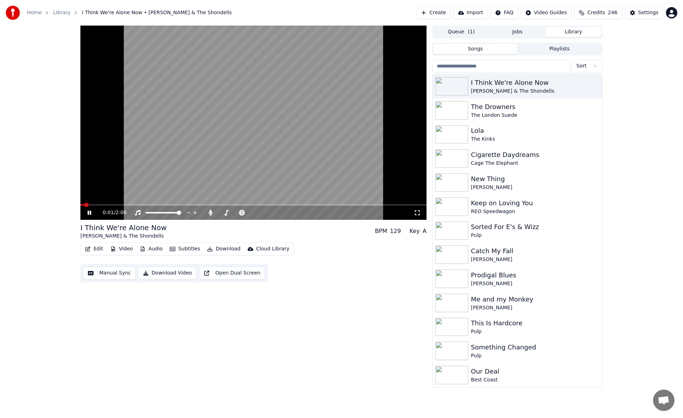
click at [418, 212] on icon at bounding box center [416, 213] width 7 height 6
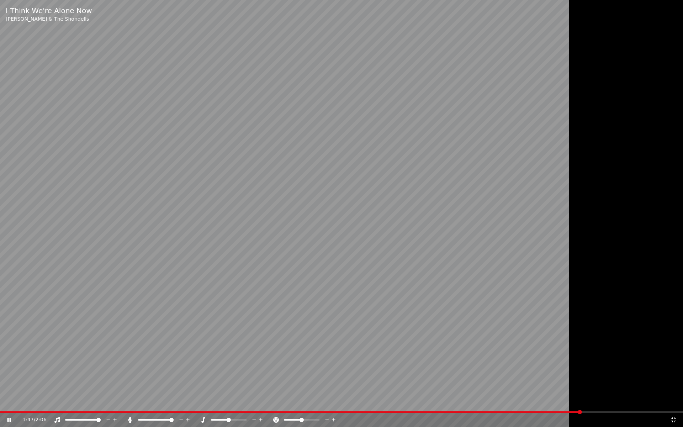
click at [563, 411] on span at bounding box center [290, 411] width 581 height 1
click at [557, 410] on video at bounding box center [341, 213] width 683 height 427
click at [554, 410] on video at bounding box center [341, 213] width 683 height 427
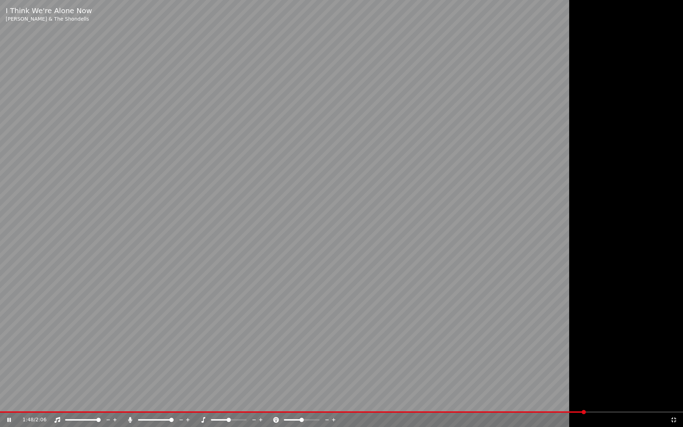
click at [531, 412] on span at bounding box center [292, 411] width 585 height 1
click at [598, 413] on div "1:56 / 2:06" at bounding box center [341, 419] width 683 height 14
click at [597, 411] on span at bounding box center [298, 411] width 597 height 1
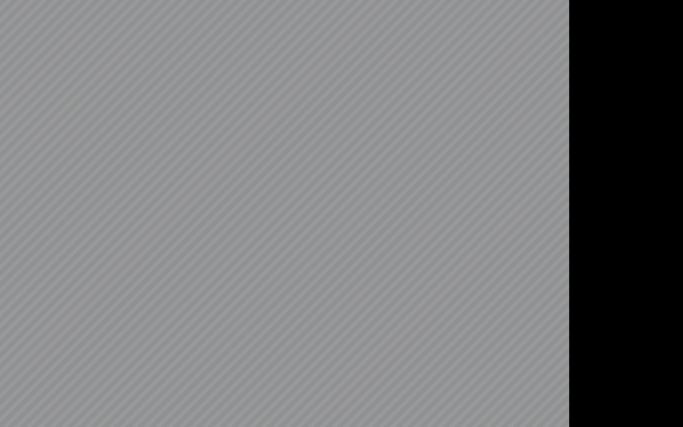
click at [597, 411] on div at bounding box center [341, 213] width 683 height 427
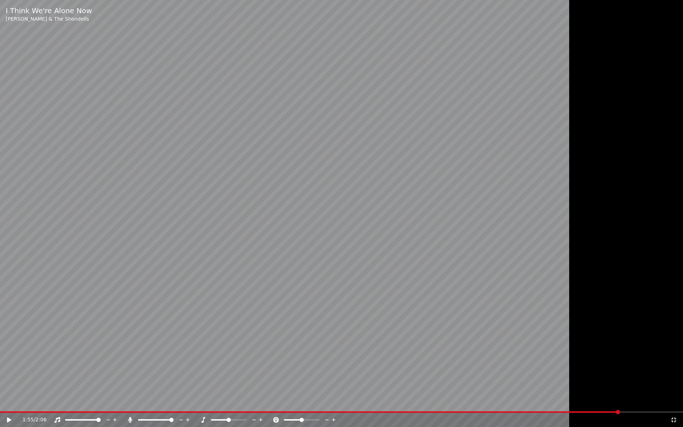
click at [673, 418] on icon at bounding box center [673, 420] width 7 height 6
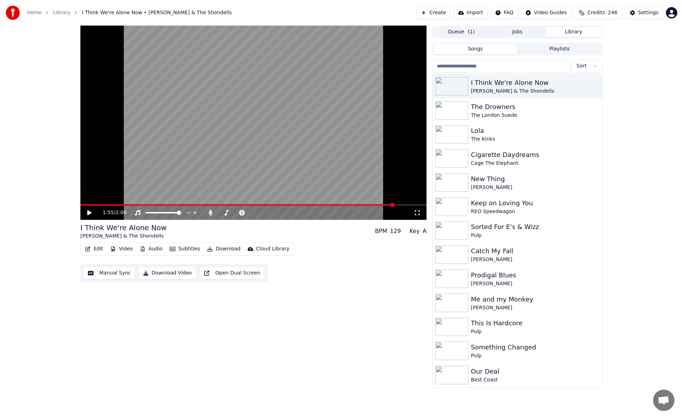
click at [109, 273] on button "Manual Sync" at bounding box center [109, 273] width 52 height 13
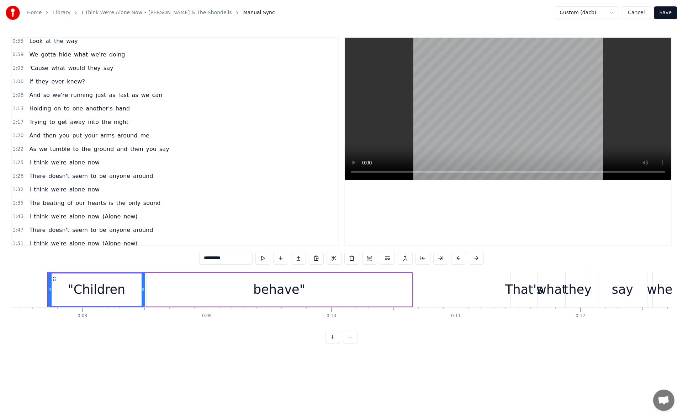
scroll to position [224, 0]
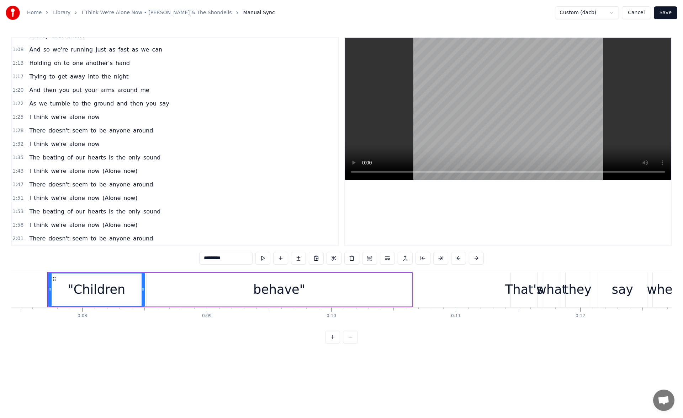
click at [30, 213] on span "The" at bounding box center [34, 212] width 12 height 8
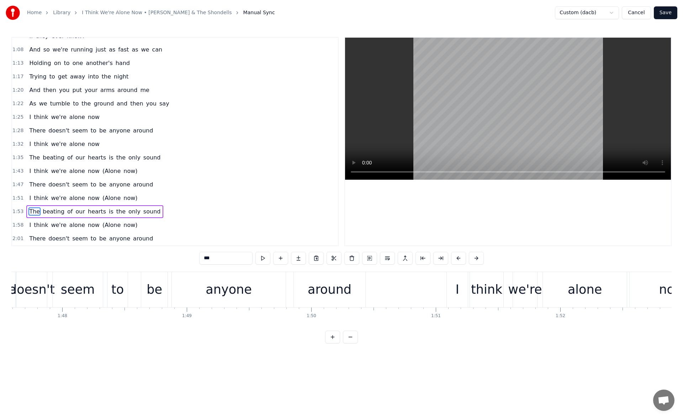
scroll to position [0, 14122]
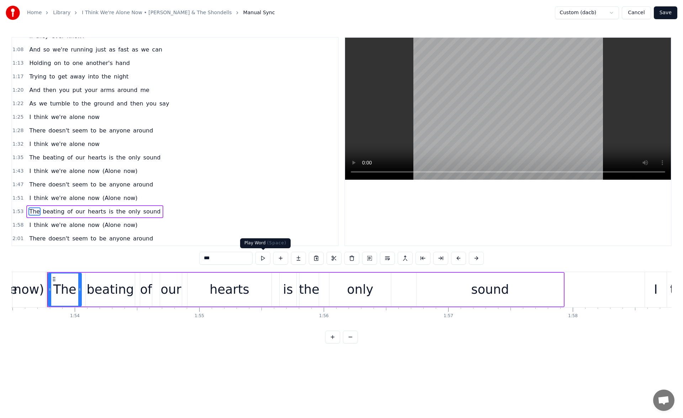
click at [262, 259] on button at bounding box center [262, 258] width 15 height 13
click at [114, 285] on div "beating" at bounding box center [110, 290] width 47 height 19
click at [266, 259] on button at bounding box center [262, 258] width 15 height 13
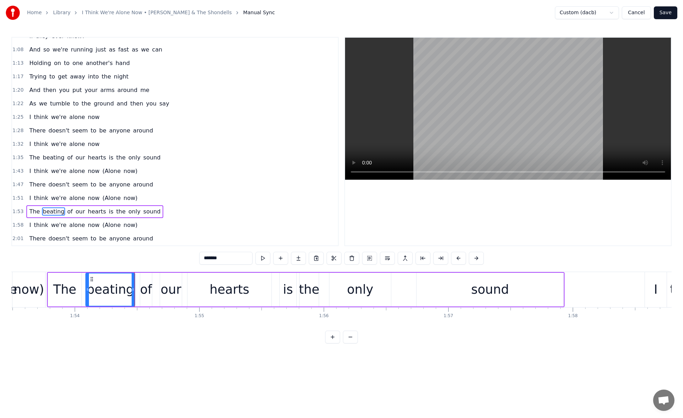
click at [172, 284] on div "our" at bounding box center [171, 290] width 21 height 19
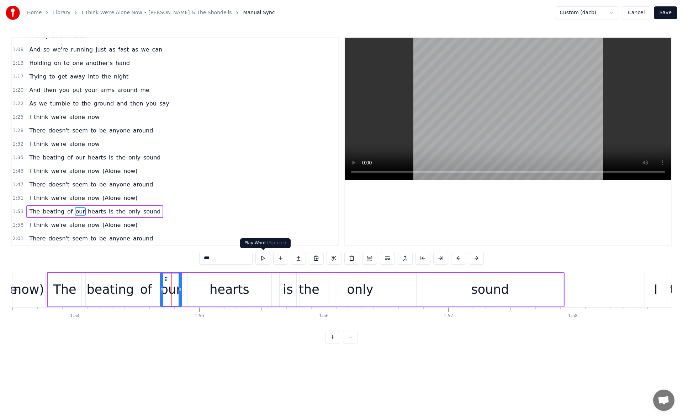
click at [261, 261] on button at bounding box center [262, 258] width 15 height 13
click at [169, 279] on icon at bounding box center [169, 280] width 6 height 6
click at [146, 284] on div "of" at bounding box center [146, 290] width 12 height 19
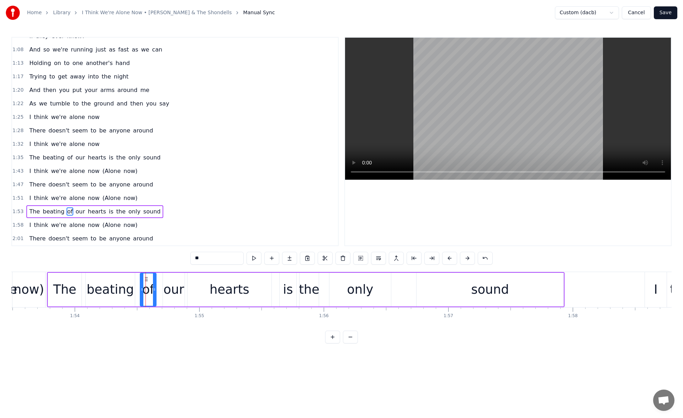
drag, startPoint x: 150, startPoint y: 290, endPoint x: 155, endPoint y: 290, distance: 4.6
click at [155, 290] on circle at bounding box center [155, 290] width 0 height 0
drag, startPoint x: 147, startPoint y: 278, endPoint x: 152, endPoint y: 279, distance: 5.4
click at [152, 279] on icon at bounding box center [152, 280] width 6 height 6
click at [254, 260] on button at bounding box center [253, 258] width 15 height 13
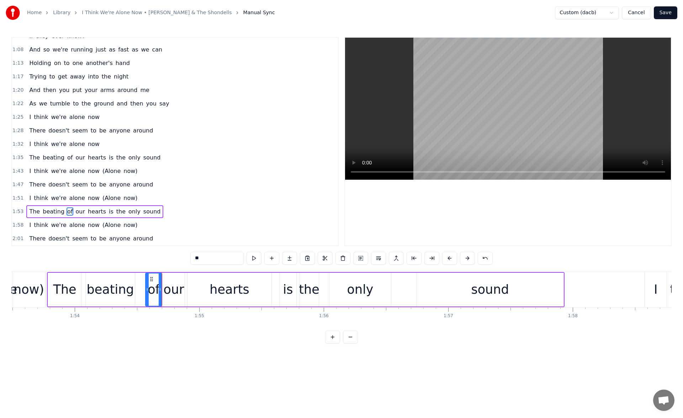
click at [119, 281] on div "beating" at bounding box center [110, 290] width 47 height 19
drag, startPoint x: 91, startPoint y: 279, endPoint x: 98, endPoint y: 279, distance: 7.5
click at [98, 279] on icon at bounding box center [99, 280] width 6 height 6
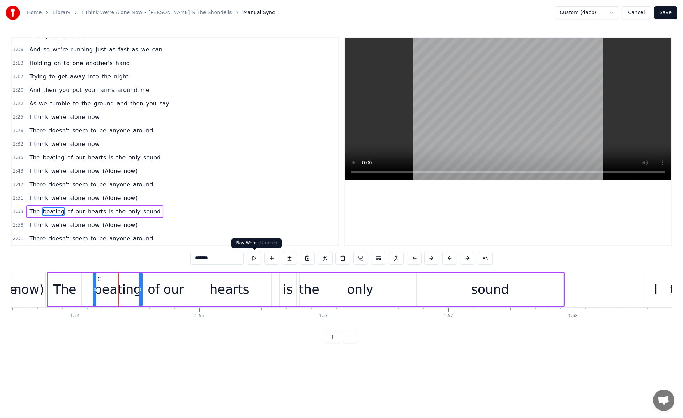
click at [253, 258] on button at bounding box center [253, 258] width 15 height 13
click at [253, 260] on button at bounding box center [253, 258] width 15 height 13
click at [71, 284] on div "The" at bounding box center [64, 290] width 23 height 19
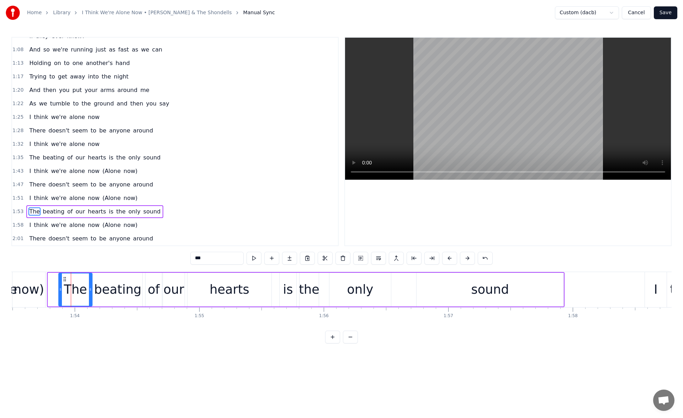
drag, startPoint x: 54, startPoint y: 279, endPoint x: 64, endPoint y: 281, distance: 9.8
click at [64, 281] on icon at bounding box center [65, 280] width 6 height 6
click at [253, 256] on button at bounding box center [253, 258] width 15 height 13
drag, startPoint x: 60, startPoint y: 289, endPoint x: 71, endPoint y: 290, distance: 11.0
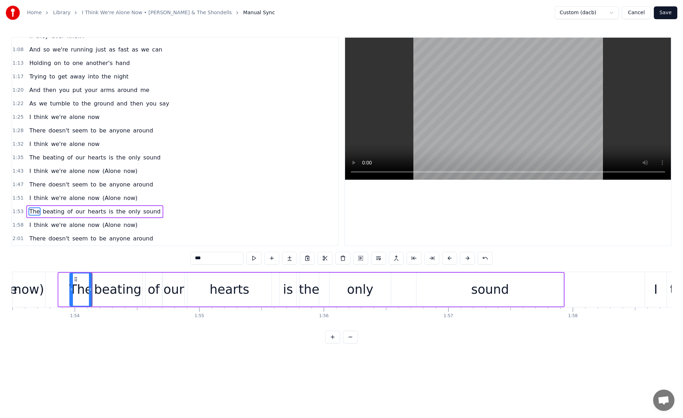
click at [71, 290] on icon at bounding box center [71, 290] width 3 height 6
click at [256, 257] on button at bounding box center [253, 258] width 15 height 13
click at [37, 283] on div "now)" at bounding box center [29, 290] width 31 height 19
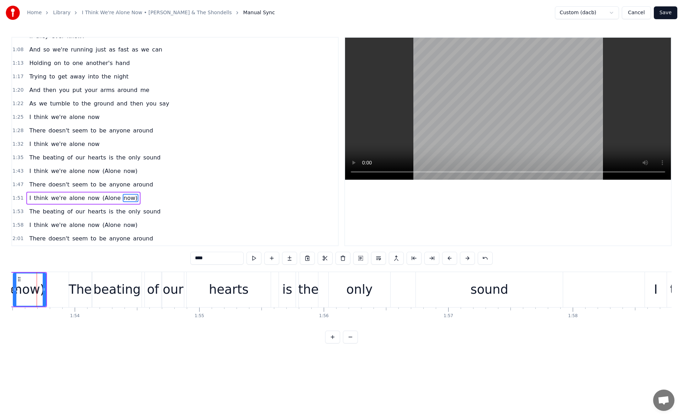
scroll to position [0, 14112]
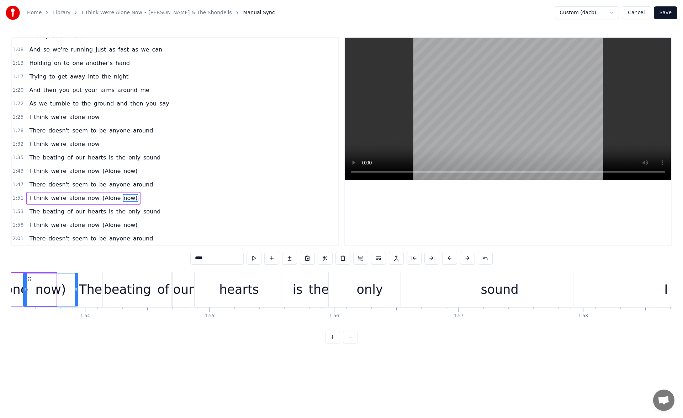
drag, startPoint x: 54, startPoint y: 290, endPoint x: 76, endPoint y: 293, distance: 21.9
click at [76, 293] on div at bounding box center [76, 290] width 3 height 32
click at [111, 183] on span "anyone" at bounding box center [119, 185] width 22 height 8
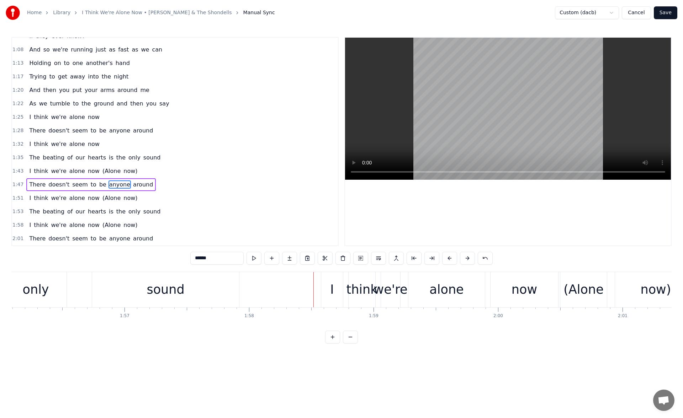
scroll to position [0, 14420]
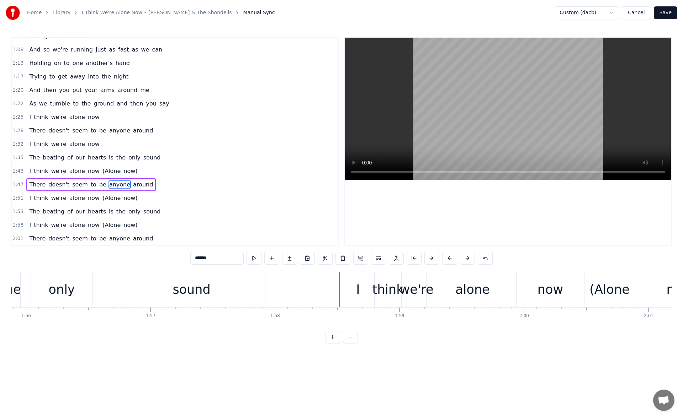
click at [172, 289] on div "sound" at bounding box center [191, 289] width 147 height 35
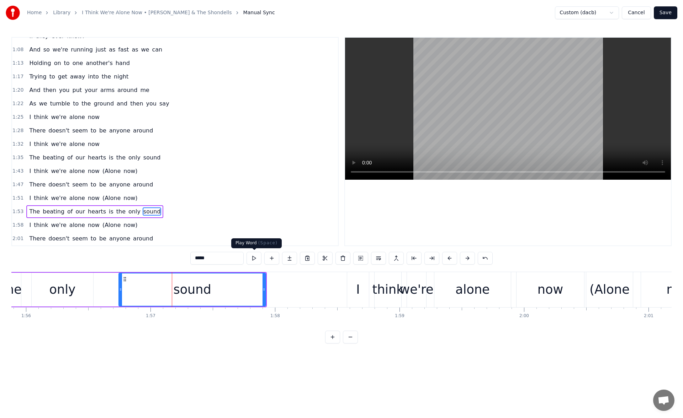
click at [254, 261] on button at bounding box center [253, 258] width 15 height 13
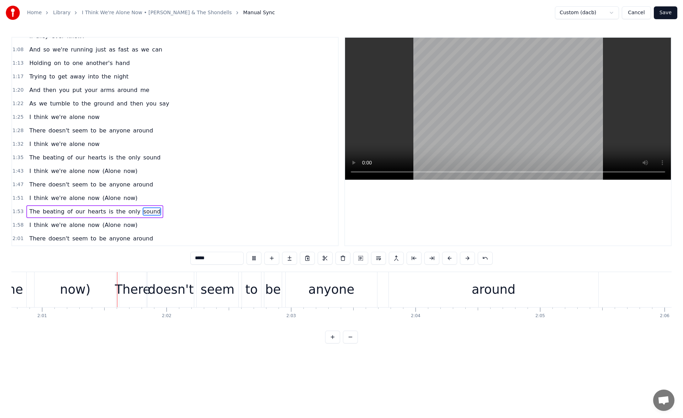
scroll to position [0, 15027]
click at [274, 286] on div "be" at bounding box center [272, 290] width 16 height 19
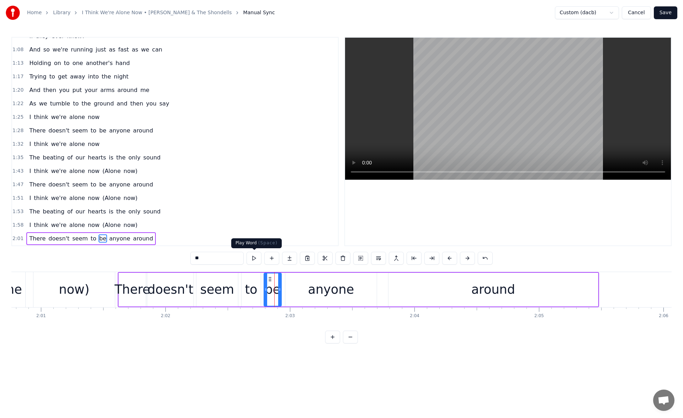
click at [256, 256] on button at bounding box center [253, 258] width 15 height 13
click at [225, 289] on div "seem" at bounding box center [217, 290] width 34 height 19
click at [257, 256] on button at bounding box center [253, 258] width 15 height 13
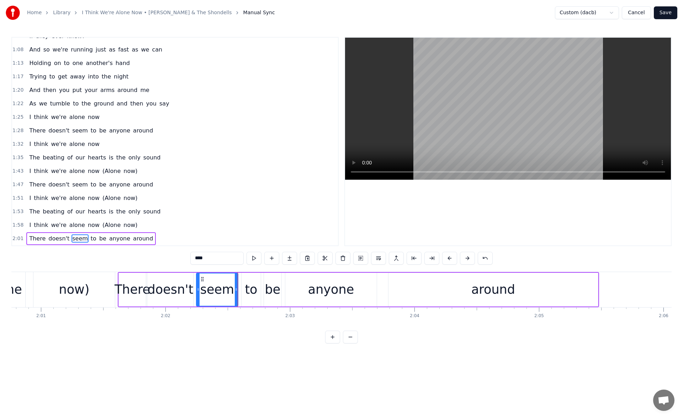
click at [137, 290] on div "There" at bounding box center [132, 290] width 36 height 19
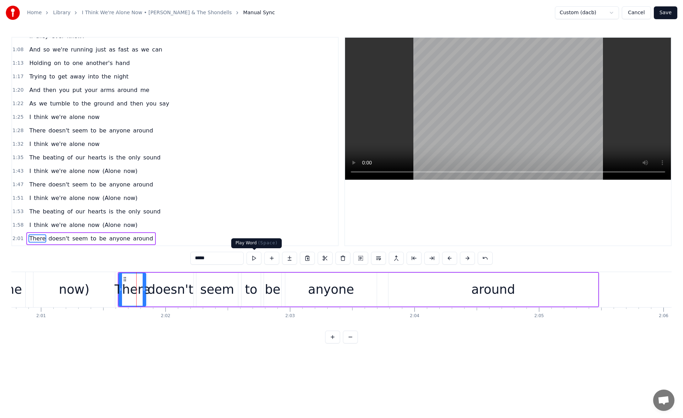
click at [252, 258] on button at bounding box center [253, 258] width 15 height 13
click at [98, 289] on div "now)" at bounding box center [73, 289] width 81 height 35
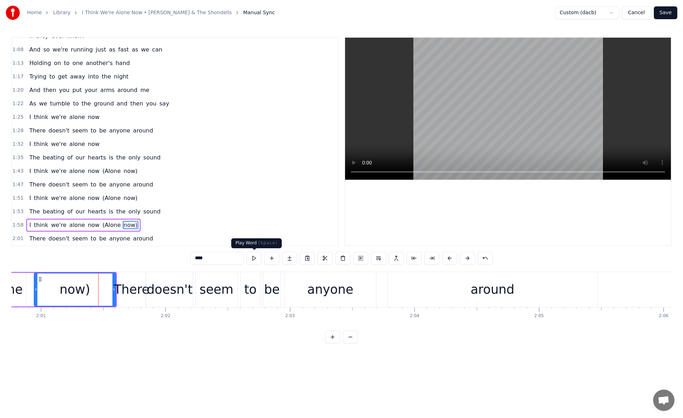
click at [254, 258] on button at bounding box center [253, 258] width 15 height 13
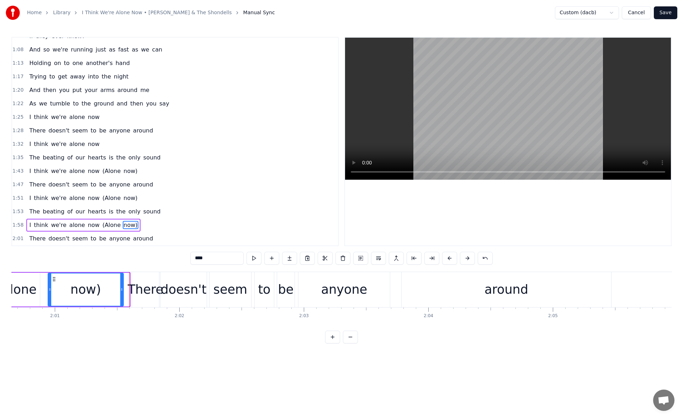
drag, startPoint x: 127, startPoint y: 292, endPoint x: 121, endPoint y: 291, distance: 6.1
click at [121, 291] on icon at bounding box center [121, 290] width 3 height 6
click at [144, 290] on div "There" at bounding box center [146, 290] width 36 height 19
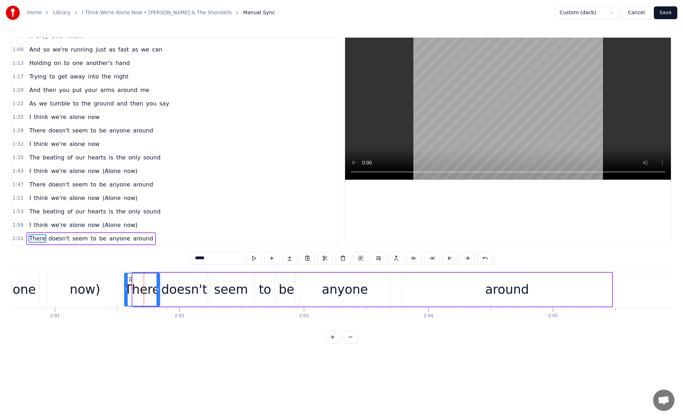
drag, startPoint x: 133, startPoint y: 289, endPoint x: 125, endPoint y: 288, distance: 7.8
click at [125, 288] on icon at bounding box center [126, 290] width 3 height 6
click at [253, 257] on button at bounding box center [253, 258] width 15 height 13
click at [72, 284] on div "now)" at bounding box center [85, 290] width 31 height 19
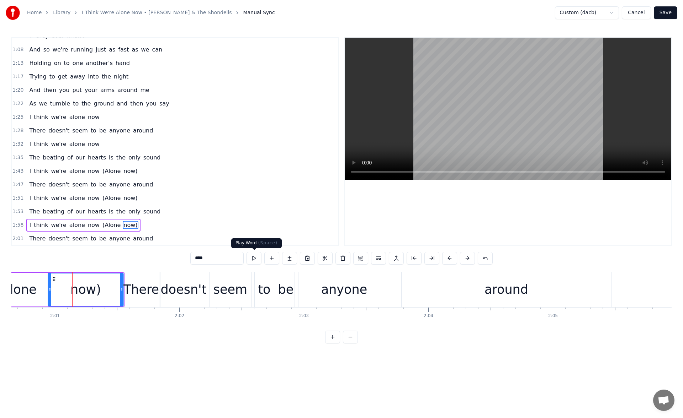
click at [258, 261] on button at bounding box center [253, 258] width 15 height 13
drag, startPoint x: 120, startPoint y: 290, endPoint x: 109, endPoint y: 290, distance: 11.0
click at [109, 290] on icon at bounding box center [110, 290] width 3 height 6
click at [128, 289] on div "There" at bounding box center [141, 290] width 36 height 19
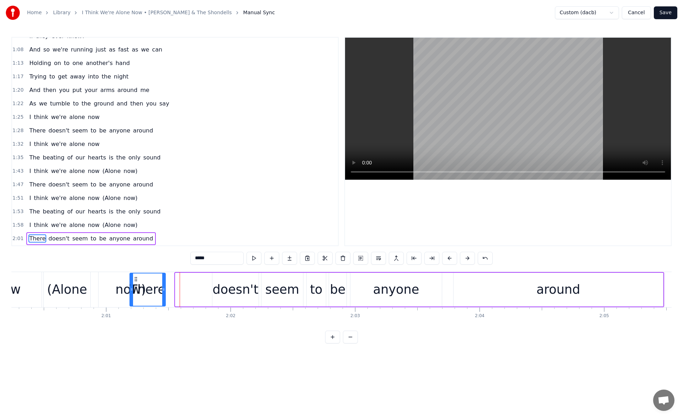
scroll to position [0, 14959]
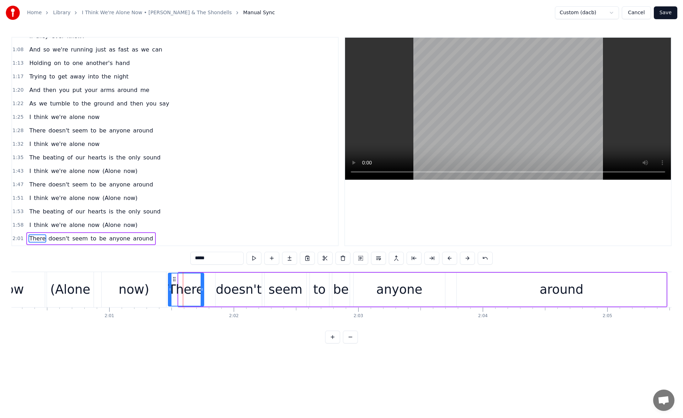
drag, startPoint x: 129, startPoint y: 279, endPoint x: 173, endPoint y: 280, distance: 44.1
click at [173, 280] on icon at bounding box center [174, 280] width 6 height 6
click at [253, 258] on button at bounding box center [253, 258] width 15 height 13
drag, startPoint x: 202, startPoint y: 291, endPoint x: 195, endPoint y: 291, distance: 7.5
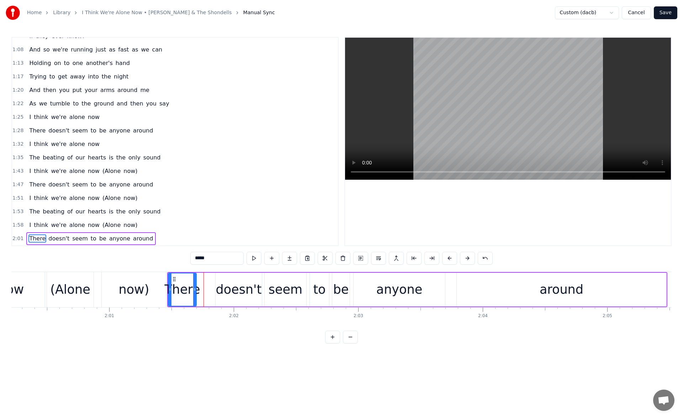
click at [195, 291] on icon at bounding box center [194, 290] width 3 height 6
click at [153, 285] on div "now)" at bounding box center [134, 289] width 64 height 35
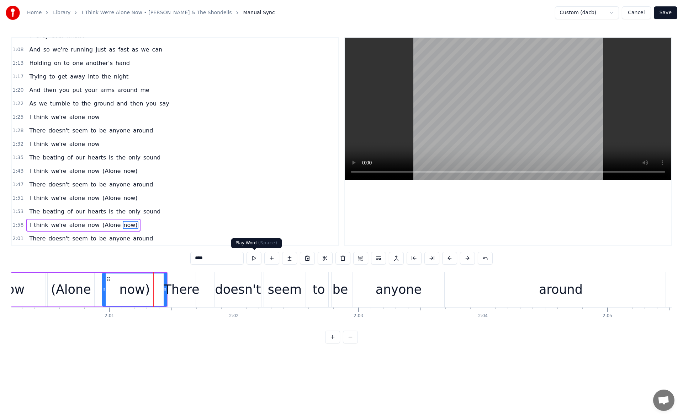
click at [258, 258] on button at bounding box center [253, 258] width 15 height 13
click at [161, 290] on icon at bounding box center [162, 290] width 3 height 6
click at [181, 287] on div "There" at bounding box center [182, 290] width 36 height 19
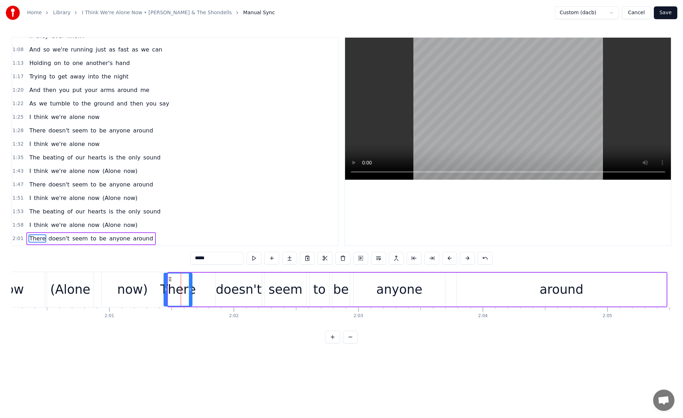
drag, startPoint x: 173, startPoint y: 279, endPoint x: 169, endPoint y: 280, distance: 4.0
click at [169, 280] on icon at bounding box center [170, 280] width 6 height 6
click at [254, 258] on button at bounding box center [253, 258] width 15 height 13
click at [232, 287] on div "doesn't" at bounding box center [239, 290] width 46 height 19
drag, startPoint x: 222, startPoint y: 278, endPoint x: 201, endPoint y: 278, distance: 21.0
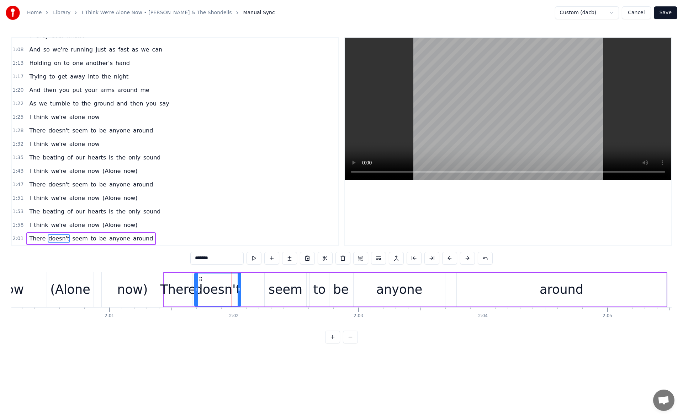
click at [201, 278] on icon at bounding box center [201, 280] width 6 height 6
click at [255, 258] on button at bounding box center [253, 258] width 15 height 13
drag, startPoint x: 238, startPoint y: 292, endPoint x: 234, endPoint y: 292, distance: 4.3
click at [234, 292] on icon at bounding box center [234, 290] width 3 height 6
click at [277, 289] on div "seem" at bounding box center [285, 290] width 34 height 19
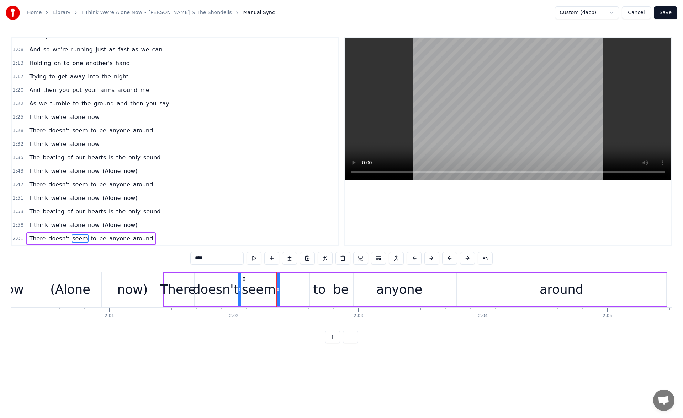
drag, startPoint x: 270, startPoint y: 278, endPoint x: 245, endPoint y: 279, distance: 25.6
click at [244, 280] on icon at bounding box center [244, 280] width 6 height 6
click at [255, 258] on button at bounding box center [253, 258] width 15 height 13
click at [316, 281] on div "to" at bounding box center [319, 290] width 12 height 19
type input "**"
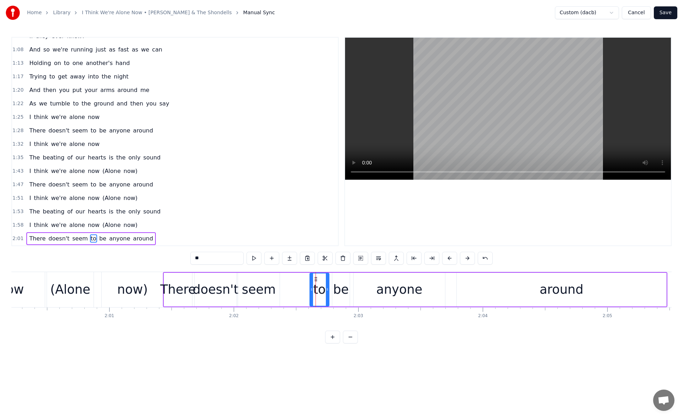
drag, startPoint x: 315, startPoint y: 280, endPoint x: 297, endPoint y: 281, distance: 18.9
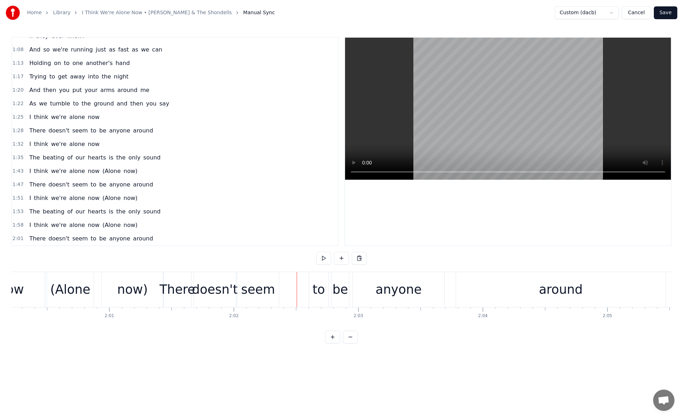
click at [322, 284] on div "to" at bounding box center [318, 290] width 12 height 19
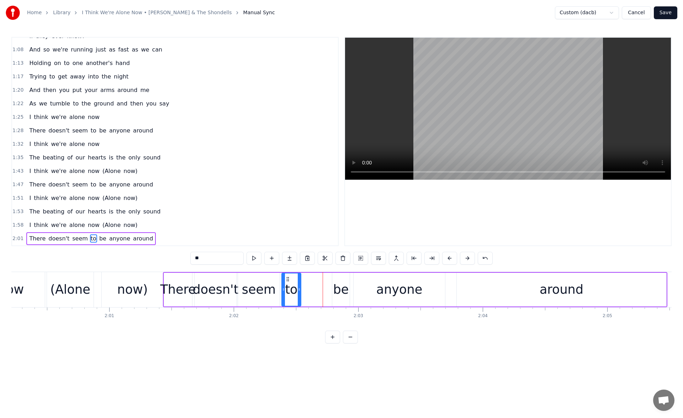
drag, startPoint x: 316, startPoint y: 279, endPoint x: 288, endPoint y: 281, distance: 28.2
click at [288, 281] on icon at bounding box center [288, 280] width 6 height 6
click at [253, 258] on button at bounding box center [253, 258] width 15 height 13
click at [342, 287] on div "be" at bounding box center [341, 290] width 16 height 19
drag, startPoint x: 339, startPoint y: 280, endPoint x: 310, endPoint y: 282, distance: 29.2
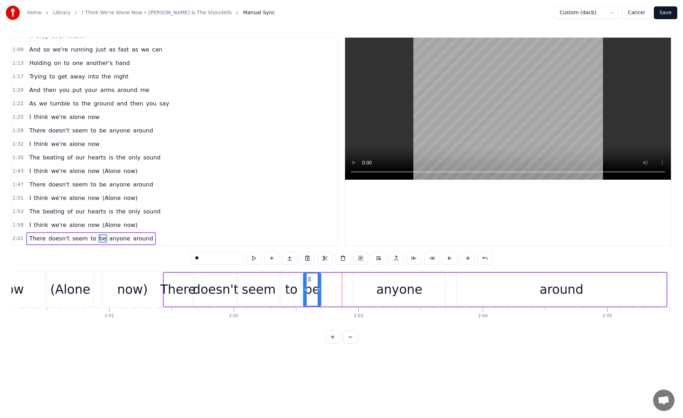
click at [310, 282] on icon at bounding box center [309, 280] width 6 height 6
click at [252, 256] on button at bounding box center [253, 258] width 15 height 13
click at [386, 289] on div "anyone" at bounding box center [399, 290] width 46 height 19
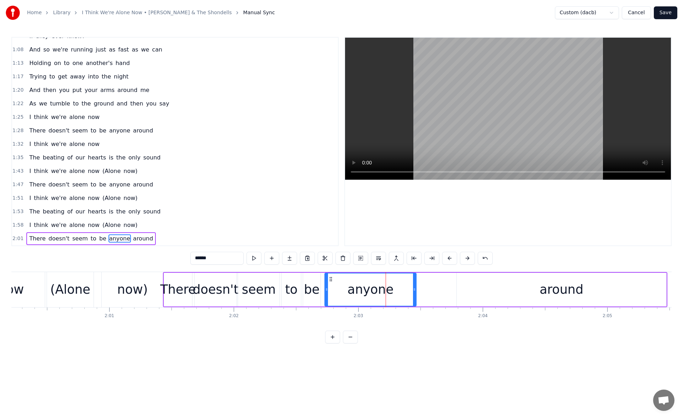
drag, startPoint x: 357, startPoint y: 280, endPoint x: 331, endPoint y: 282, distance: 26.0
click at [331, 282] on icon at bounding box center [331, 280] width 6 height 6
click at [253, 259] on button at bounding box center [253, 258] width 15 height 13
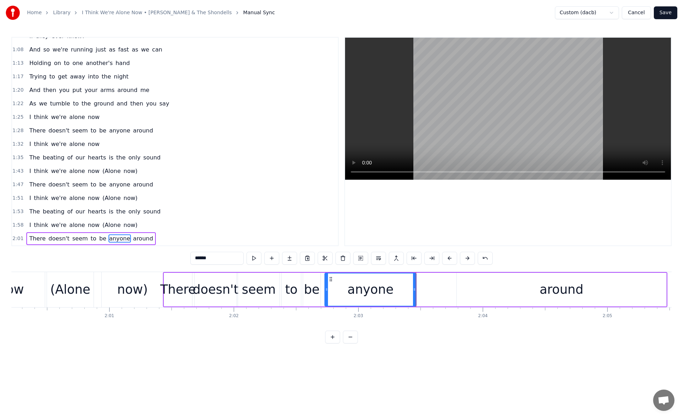
click at [253, 259] on button at bounding box center [253, 258] width 15 height 13
click at [328, 291] on icon at bounding box center [326, 290] width 3 height 6
click at [252, 258] on button at bounding box center [253, 258] width 15 height 13
drag, startPoint x: 330, startPoint y: 292, endPoint x: 337, endPoint y: 292, distance: 7.5
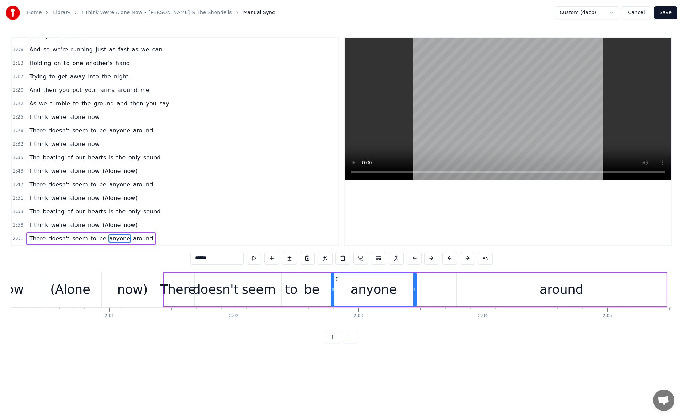
click at [334, 292] on icon at bounding box center [332, 290] width 3 height 6
click at [258, 260] on button at bounding box center [253, 258] width 15 height 13
click at [309, 284] on div "be" at bounding box center [312, 290] width 16 height 19
drag, startPoint x: 320, startPoint y: 289, endPoint x: 331, endPoint y: 289, distance: 11.4
click at [331, 289] on icon at bounding box center [330, 290] width 3 height 6
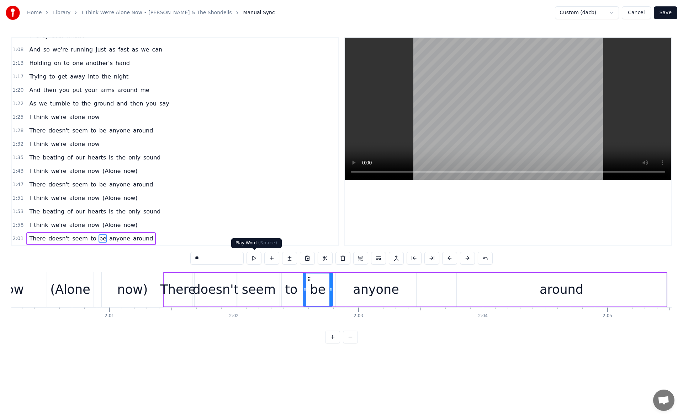
click at [255, 261] on button at bounding box center [253, 258] width 15 height 13
click at [345, 292] on div "anyone" at bounding box center [376, 290] width 80 height 34
type input "******"
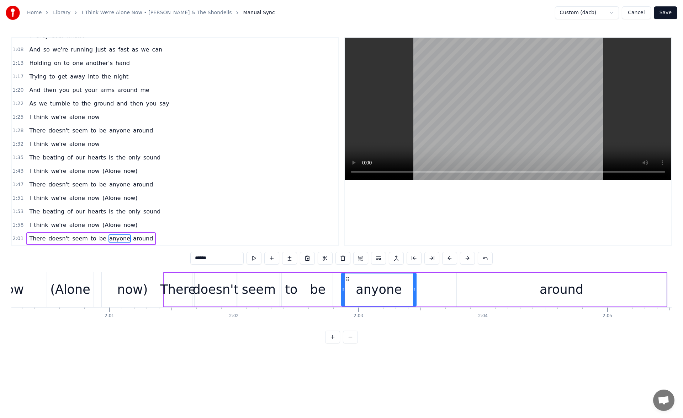
drag, startPoint x: 337, startPoint y: 290, endPoint x: 344, endPoint y: 291, distance: 6.8
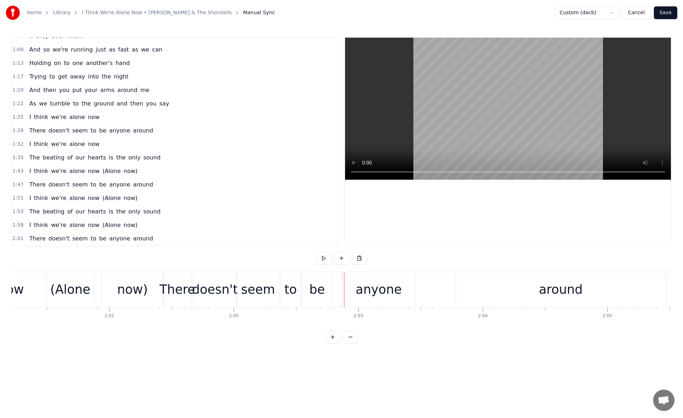
click at [362, 285] on div "anyone" at bounding box center [379, 290] width 46 height 19
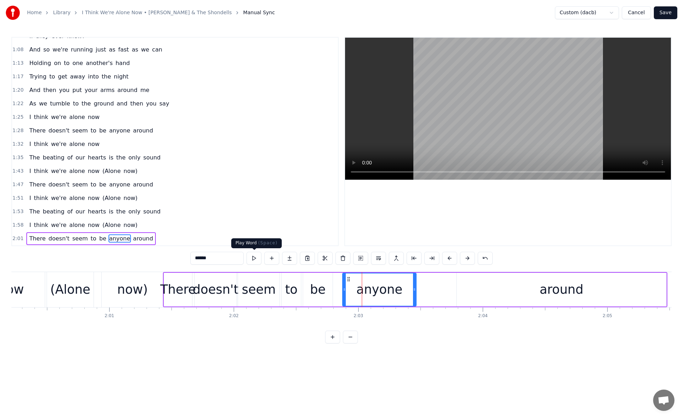
click at [255, 258] on button at bounding box center [253, 258] width 15 height 13
click at [321, 293] on div "be" at bounding box center [318, 290] width 16 height 19
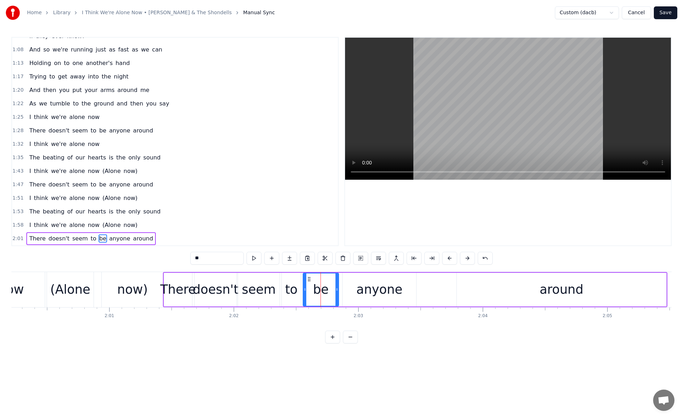
drag, startPoint x: 330, startPoint y: 290, endPoint x: 337, endPoint y: 291, distance: 6.4
click at [337, 291] on icon at bounding box center [336, 290] width 3 height 6
click at [252, 256] on button at bounding box center [253, 258] width 15 height 13
click at [352, 288] on div "anyone" at bounding box center [379, 290] width 74 height 34
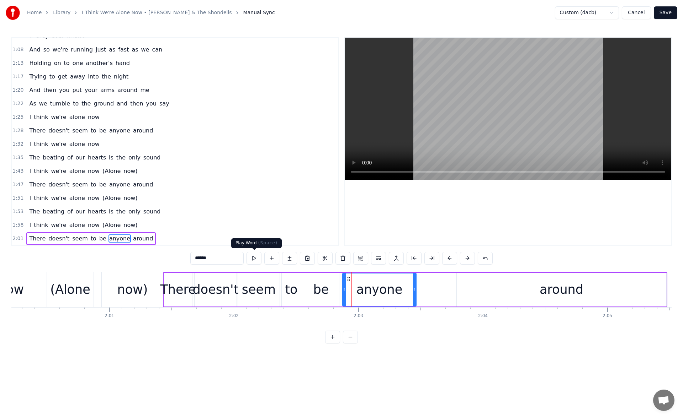
click at [258, 259] on button at bounding box center [253, 258] width 15 height 13
drag, startPoint x: 413, startPoint y: 290, endPoint x: 426, endPoint y: 292, distance: 12.7
click at [423, 292] on icon at bounding box center [421, 290] width 3 height 6
click at [255, 257] on button at bounding box center [253, 258] width 15 height 13
drag, startPoint x: 427, startPoint y: 290, endPoint x: 436, endPoint y: 290, distance: 9.2
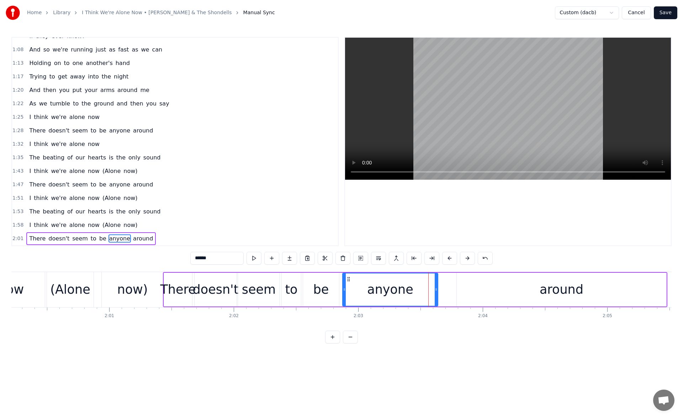
click at [436, 290] on icon at bounding box center [435, 290] width 3 height 6
click at [260, 259] on button at bounding box center [253, 258] width 15 height 13
click at [480, 291] on div "around" at bounding box center [561, 290] width 209 height 34
type input "******"
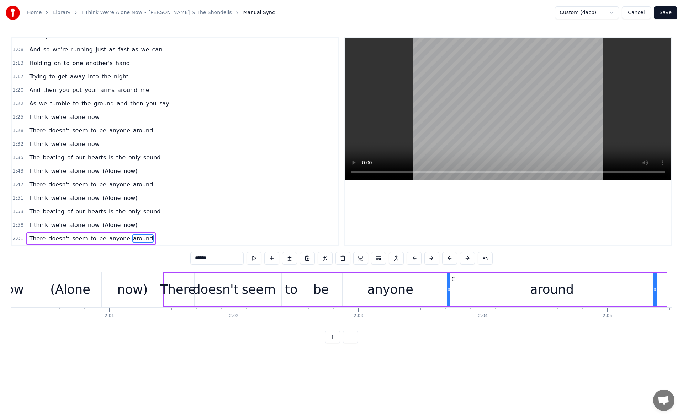
drag, startPoint x: 463, startPoint y: 279, endPoint x: 453, endPoint y: 280, distance: 10.4
click at [453, 280] on icon at bounding box center [453, 280] width 6 height 6
click at [252, 256] on button at bounding box center [253, 258] width 15 height 13
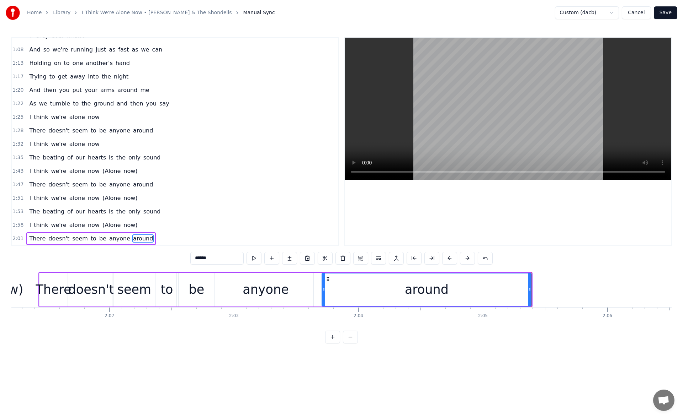
scroll to position [0, 15131]
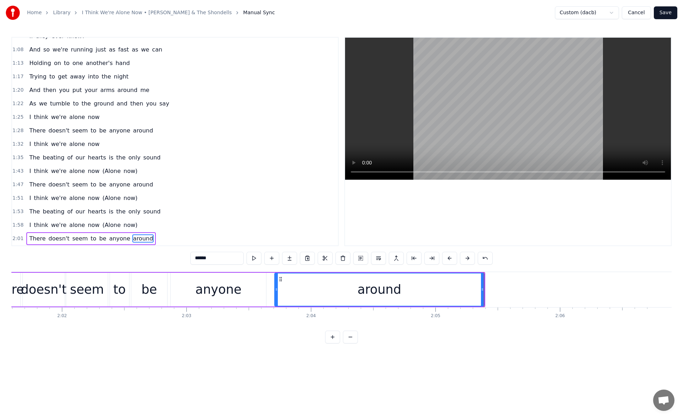
click at [79, 157] on div "The beating of our hearts is the only sound" at bounding box center [94, 157] width 137 height 13
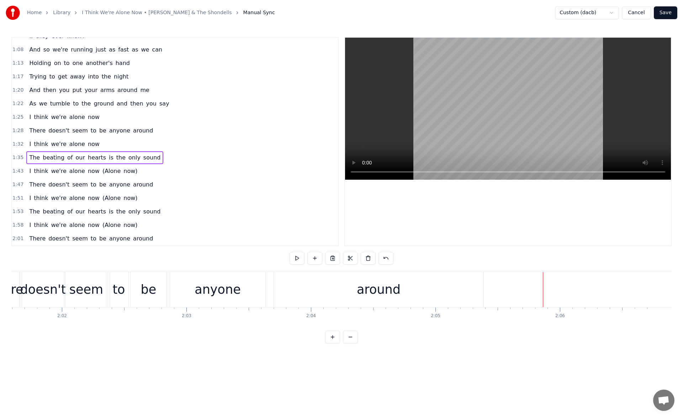
scroll to position [0, 14767]
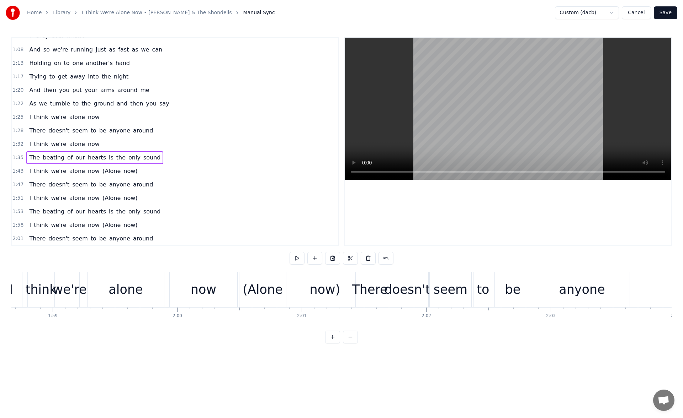
click at [194, 298] on div "now" at bounding box center [204, 290] width 26 height 19
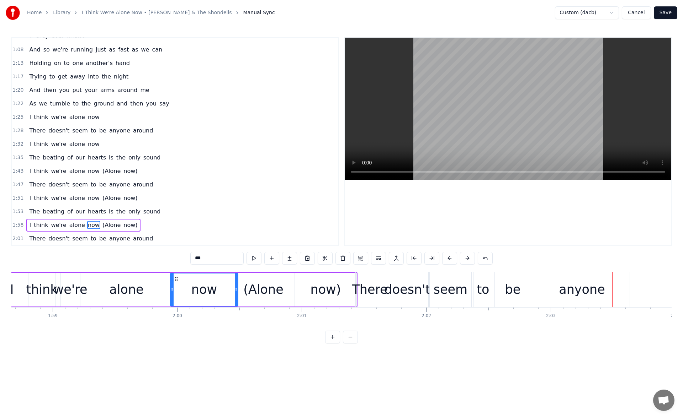
click at [152, 286] on div "alone" at bounding box center [126, 290] width 76 height 34
type input "*****"
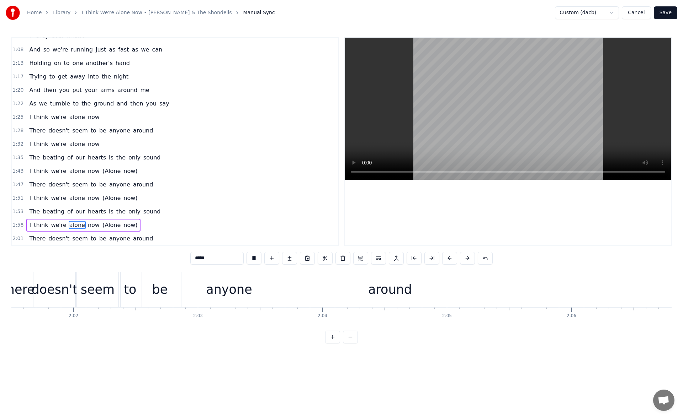
scroll to position [0, 15131]
click at [666, 12] on button "Save" at bounding box center [664, 12] width 23 height 13
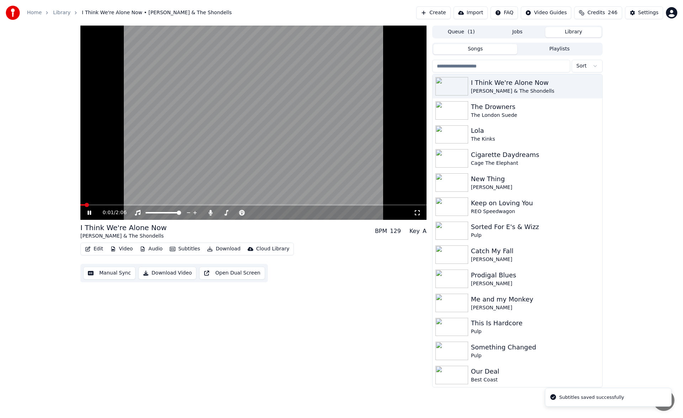
click at [90, 213] on icon at bounding box center [89, 213] width 4 height 4
click at [439, 12] on button "Create" at bounding box center [433, 12] width 34 height 13
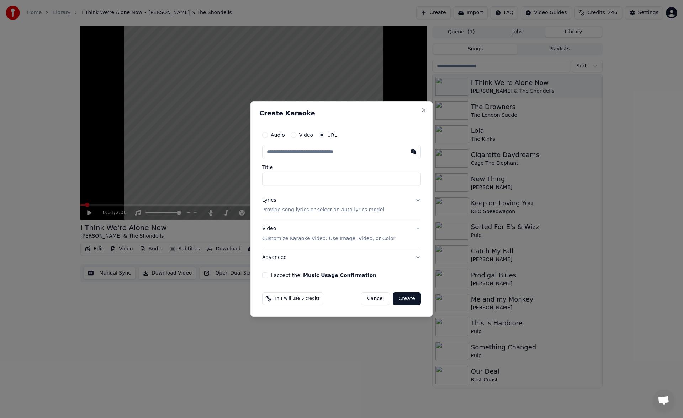
type input "**********"
click at [417, 201] on button "Lyrics Provide song lyrics or select an auto lyrics model" at bounding box center [341, 205] width 159 height 28
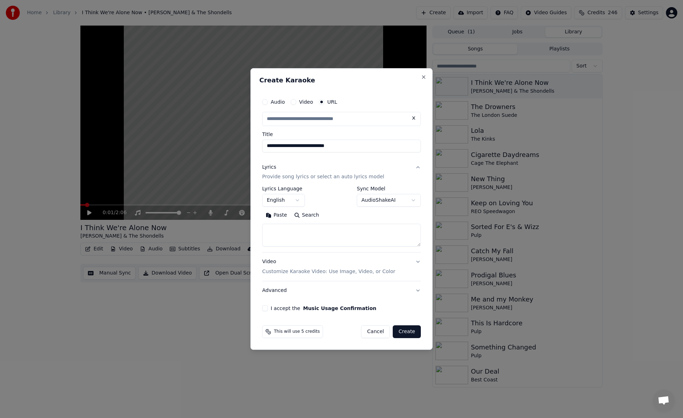
type input "**********"
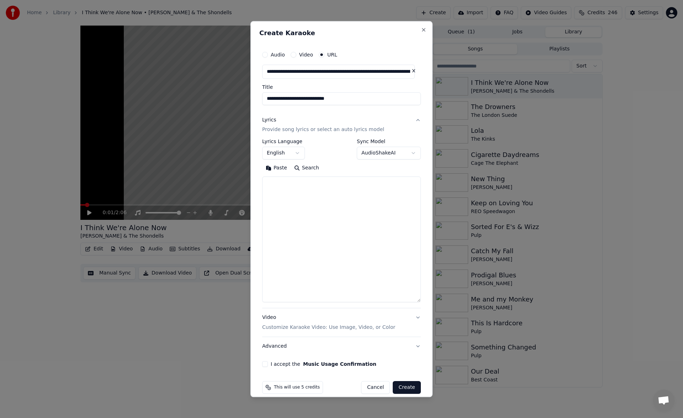
drag, startPoint x: 417, startPoint y: 245, endPoint x: 418, endPoint y: 301, distance: 56.2
click at [418, 301] on div "**********" at bounding box center [341, 209] width 182 height 377
click at [358, 220] on textarea at bounding box center [341, 240] width 159 height 126
paste textarea "**********"
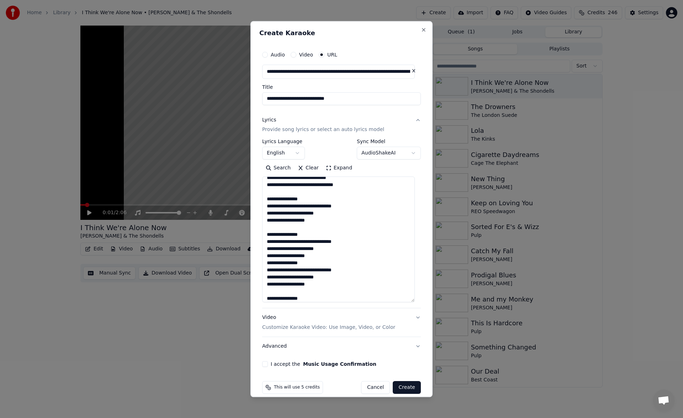
scroll to position [94, 0]
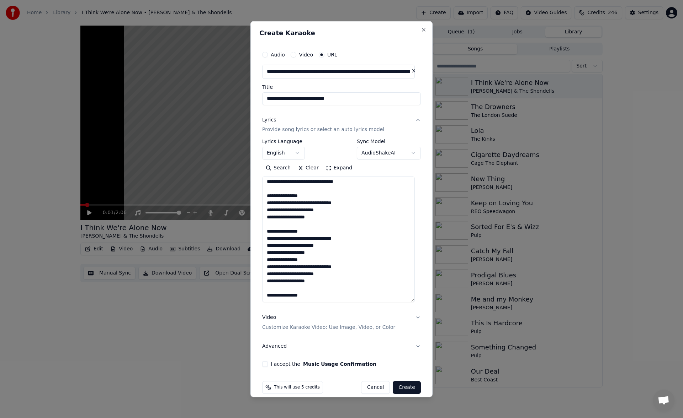
type textarea "**********"
click at [413, 349] on button "Advanced" at bounding box center [341, 347] width 159 height 18
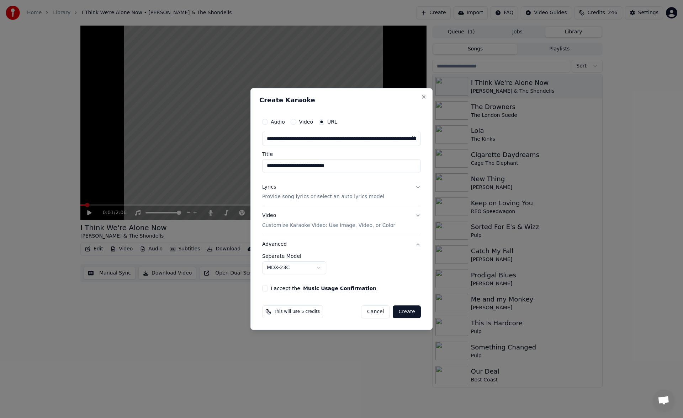
click at [418, 245] on button "Advanced" at bounding box center [341, 244] width 159 height 18
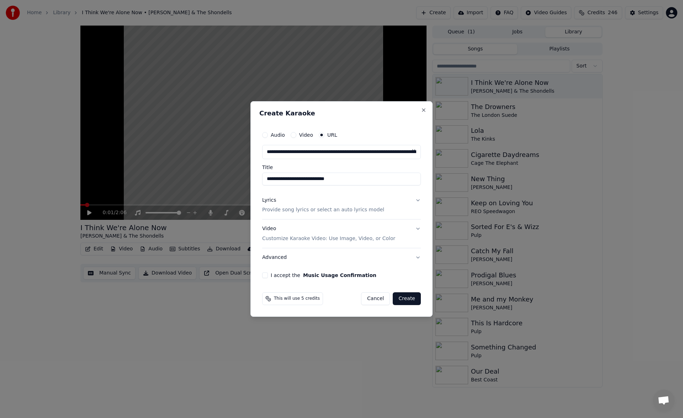
click at [266, 276] on button "I accept the Music Usage Confirmation" at bounding box center [265, 276] width 6 height 6
type button "on"
click at [405, 298] on button "Create" at bounding box center [407, 299] width 28 height 13
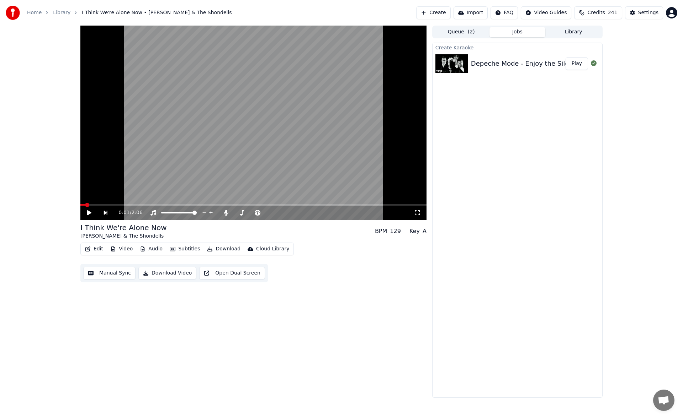
click at [447, 12] on button "Create" at bounding box center [433, 12] width 34 height 13
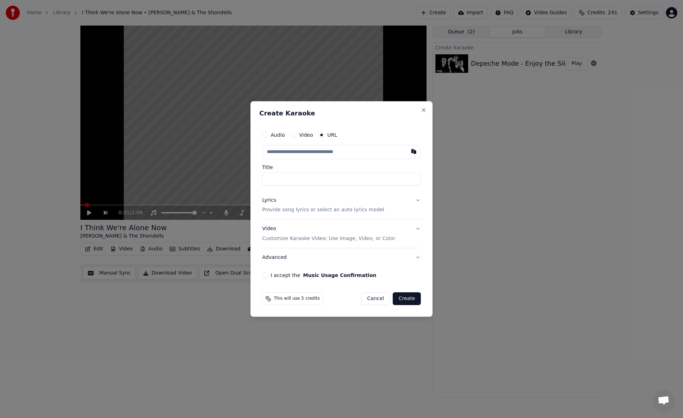
type input "**********"
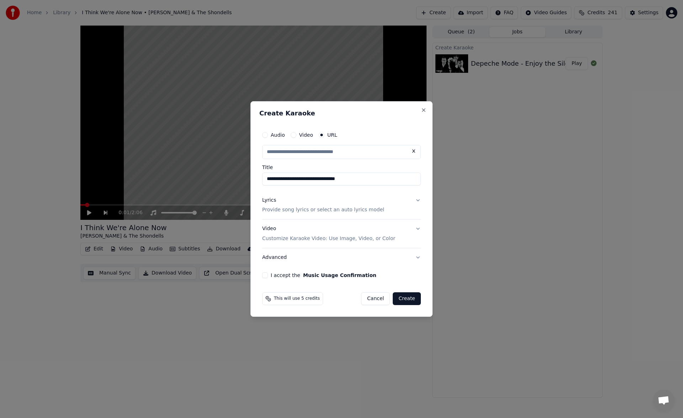
click at [417, 203] on button "Lyrics Provide song lyrics or select an auto lyrics model" at bounding box center [341, 205] width 159 height 28
type input "**********"
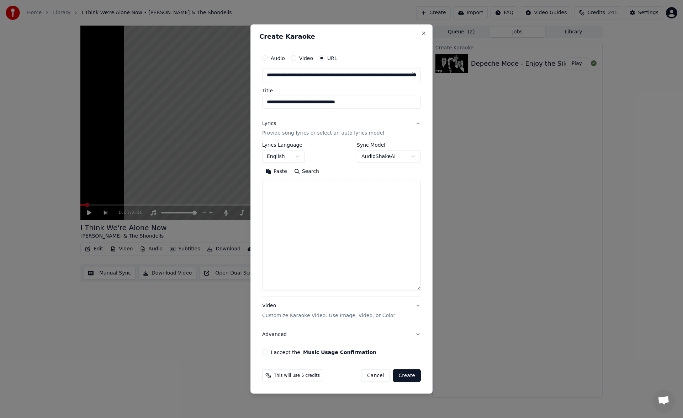
drag, startPoint x: 418, startPoint y: 246, endPoint x: 422, endPoint y: 290, distance: 44.2
click at [422, 290] on div "**********" at bounding box center [341, 203] width 164 height 310
click at [383, 205] on textarea at bounding box center [341, 235] width 159 height 111
paste textarea "**********"
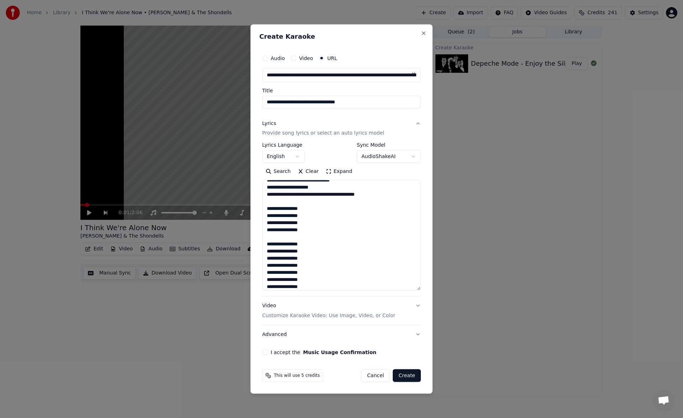
scroll to position [166, 0]
type textarea "**********"
click at [266, 353] on button "I accept the Music Usage Confirmation" at bounding box center [265, 353] width 6 height 6
type button "on"
click at [406, 377] on button "Create" at bounding box center [407, 376] width 28 height 13
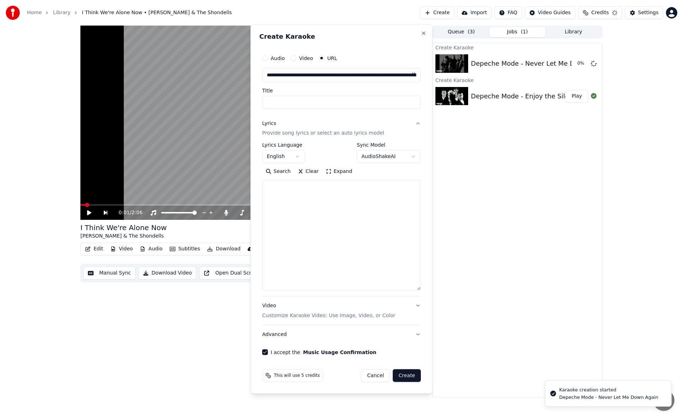
scroll to position [0, 0]
select select
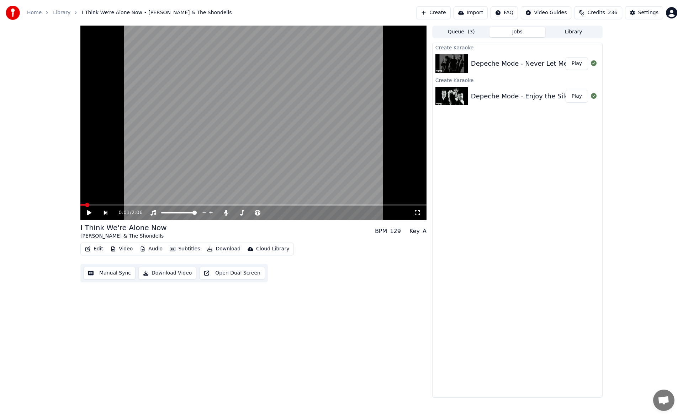
click at [579, 98] on button "Play" at bounding box center [576, 96] width 22 height 13
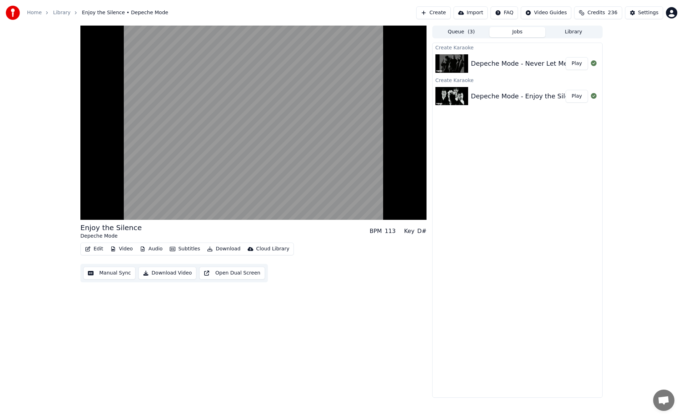
click at [109, 276] on button "Manual Sync" at bounding box center [109, 273] width 52 height 13
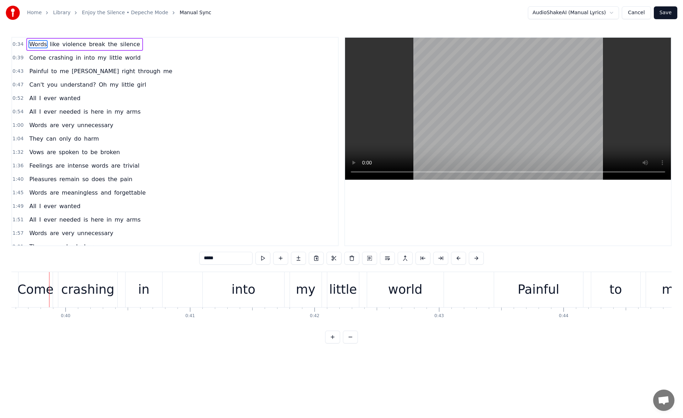
scroll to position [0, 4926]
click at [639, 14] on button "Cancel" at bounding box center [635, 12] width 29 height 13
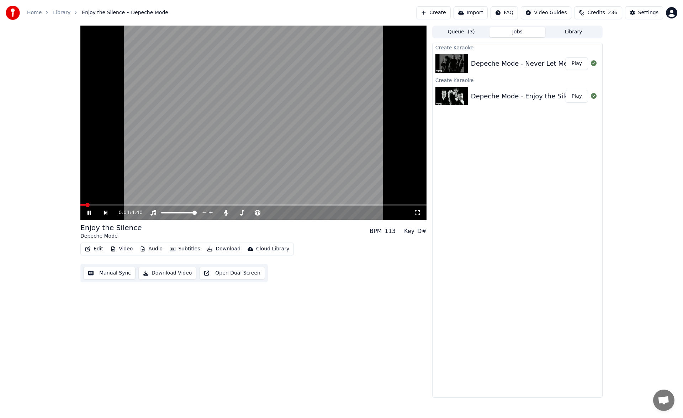
click at [89, 212] on icon at bounding box center [89, 213] width 4 height 4
